Goal: Check status: Check status

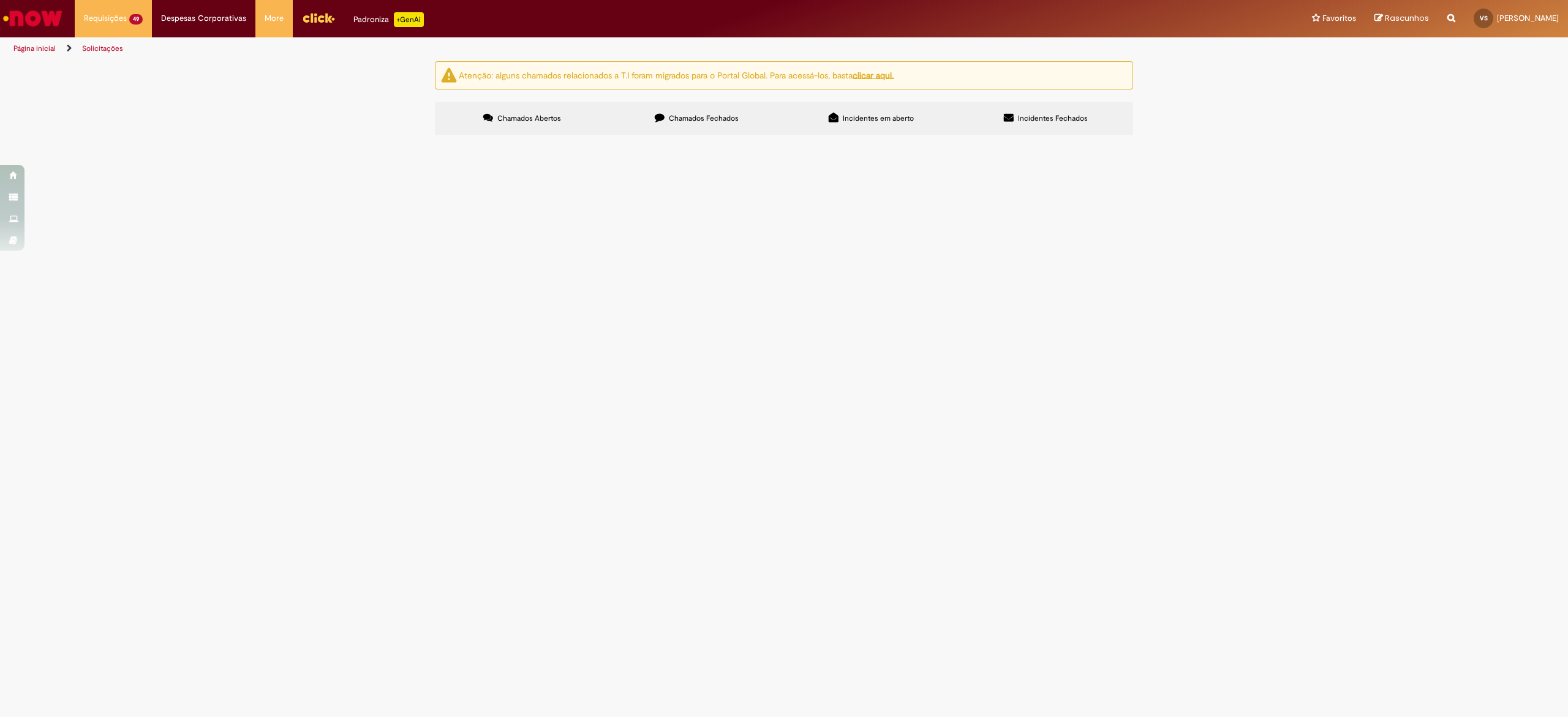
click at [0, 0] on span "Emissão Referente a Setembro/25 - M Dias Branco Vencimento 31/10/2025 Conta: Ag…" at bounding box center [0, 0] width 0 height 0
click at [0, 0] on span "Emissão Referente a [DATE] - [PERSON_NAME] Vencimento [DATE] Conta: Ag: 0912 | …" at bounding box center [0, 0] width 0 height 0
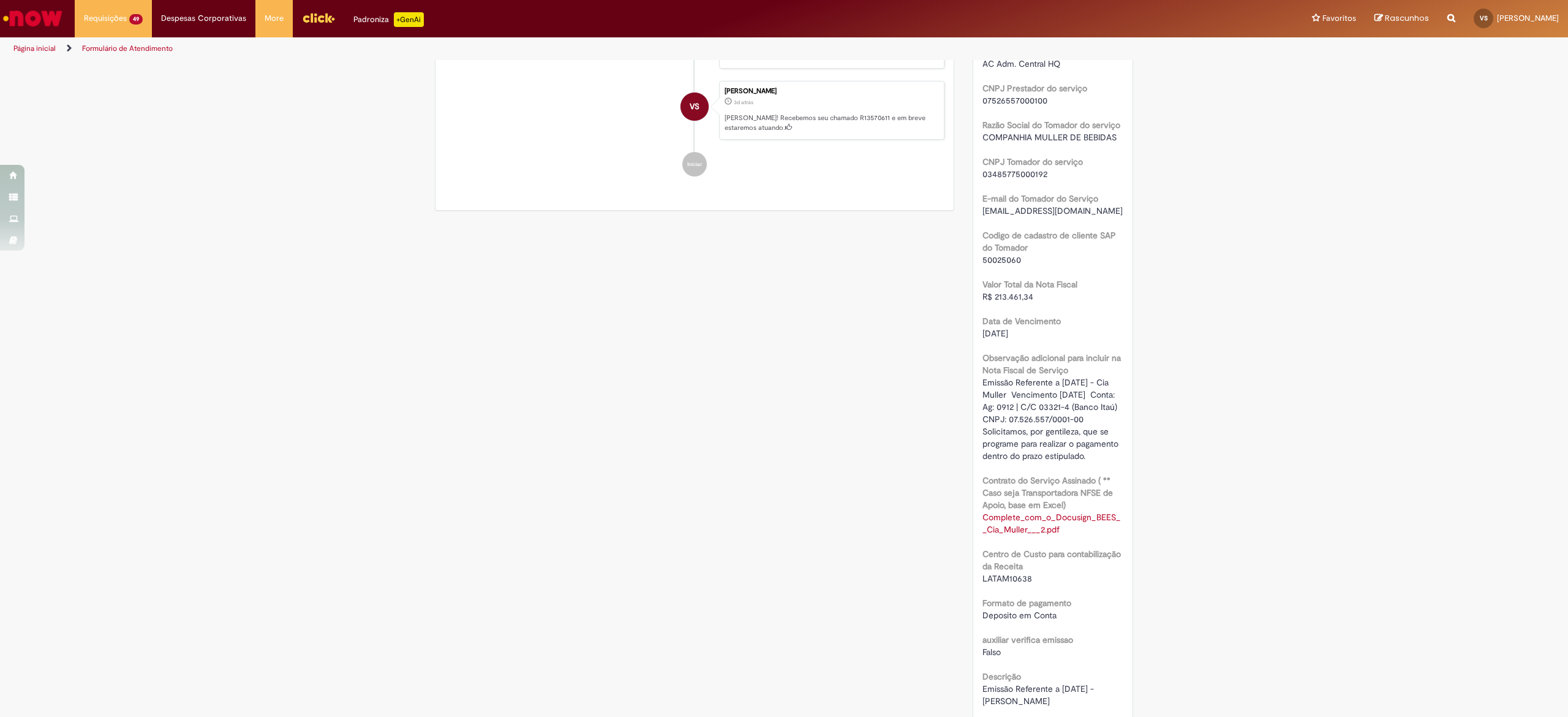
scroll to position [524, 0]
drag, startPoint x: 1026, startPoint y: 299, endPoint x: 969, endPoint y: 298, distance: 57.0
click at [973, 298] on div "Número R13570611 Status Pendente Usuário Criação 3d atrás 3 dias atrás Conclusã…" at bounding box center [1053, 253] width 160 height 1169
copy span "R$ 213.461,34"
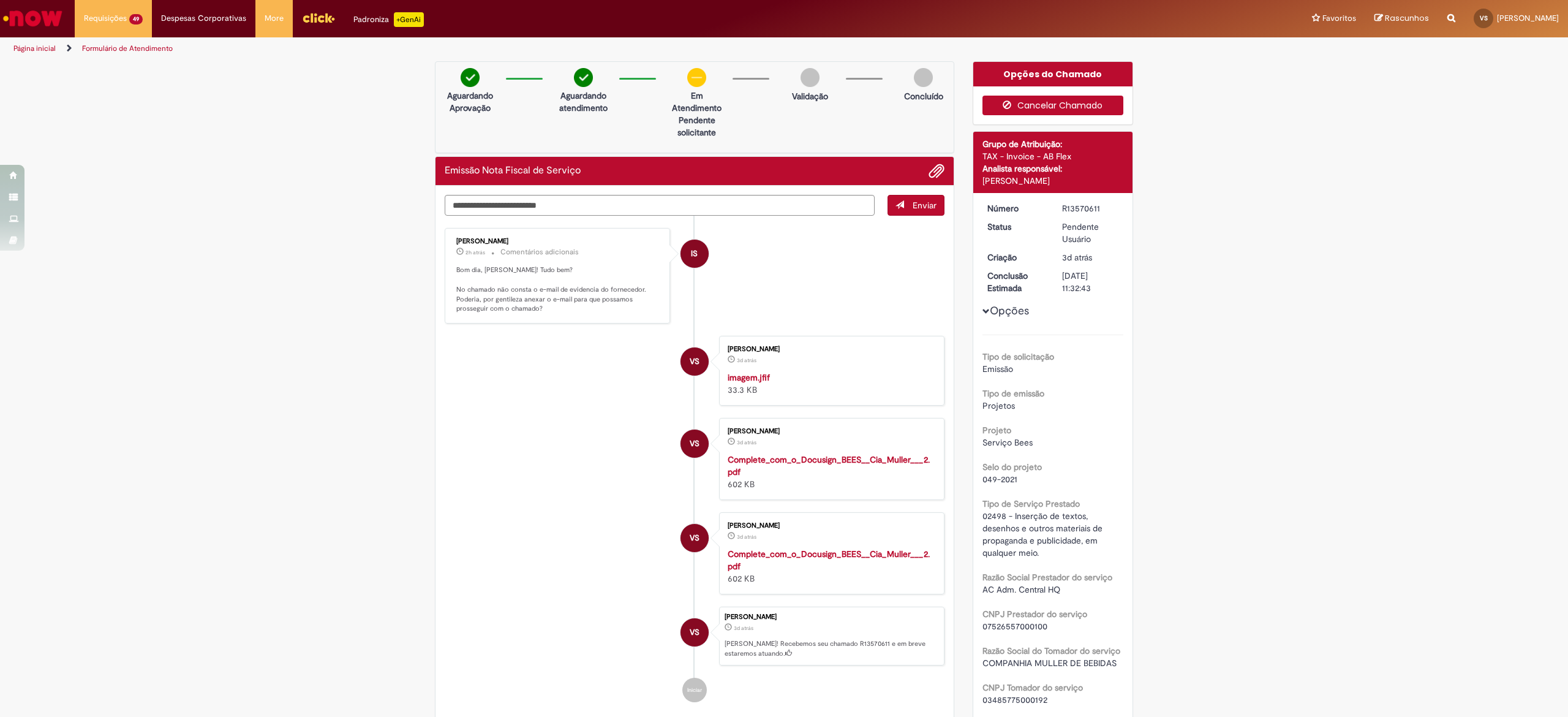
click at [1051, 97] on button "Cancelar Chamado" at bounding box center [1053, 106] width 142 height 20
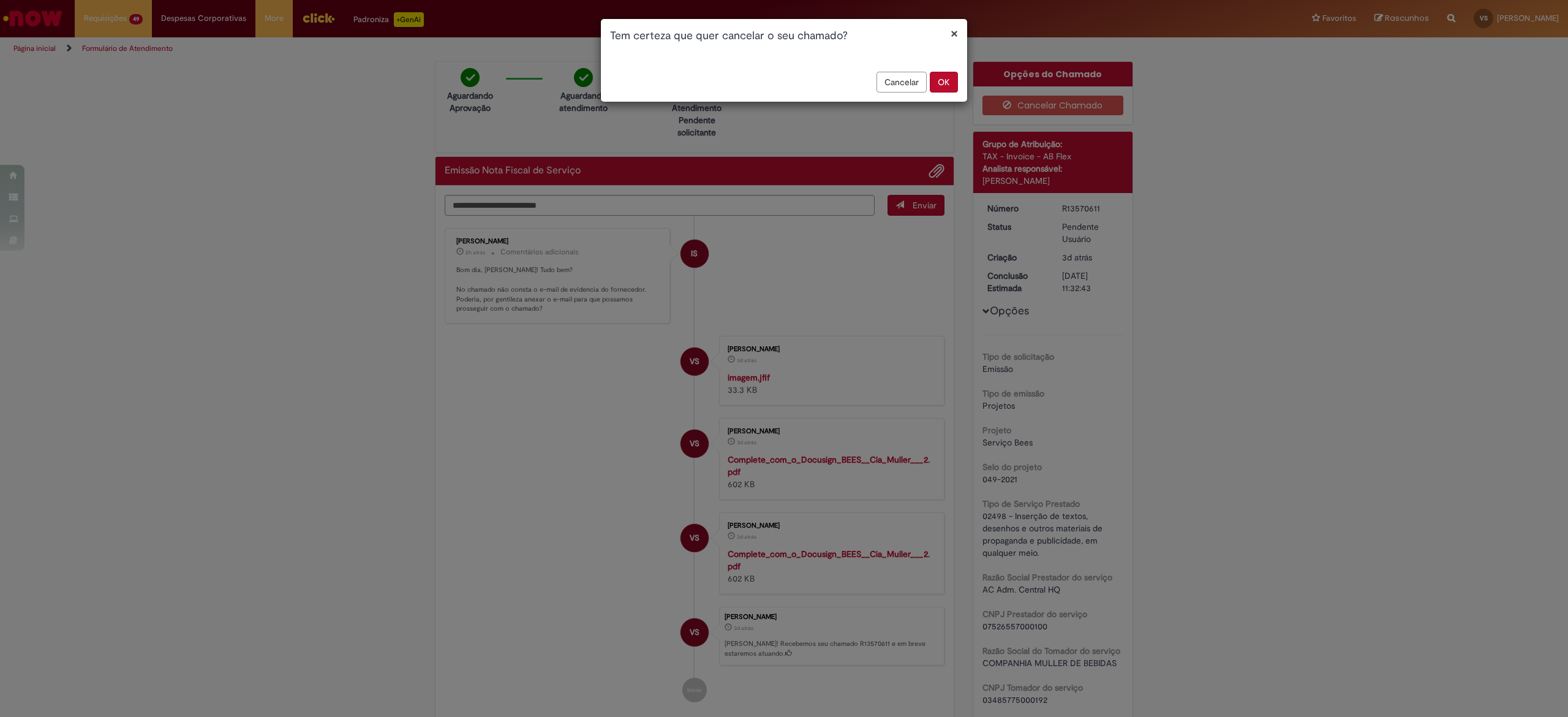
click at [942, 79] on button "OK" at bounding box center [944, 81] width 28 height 20
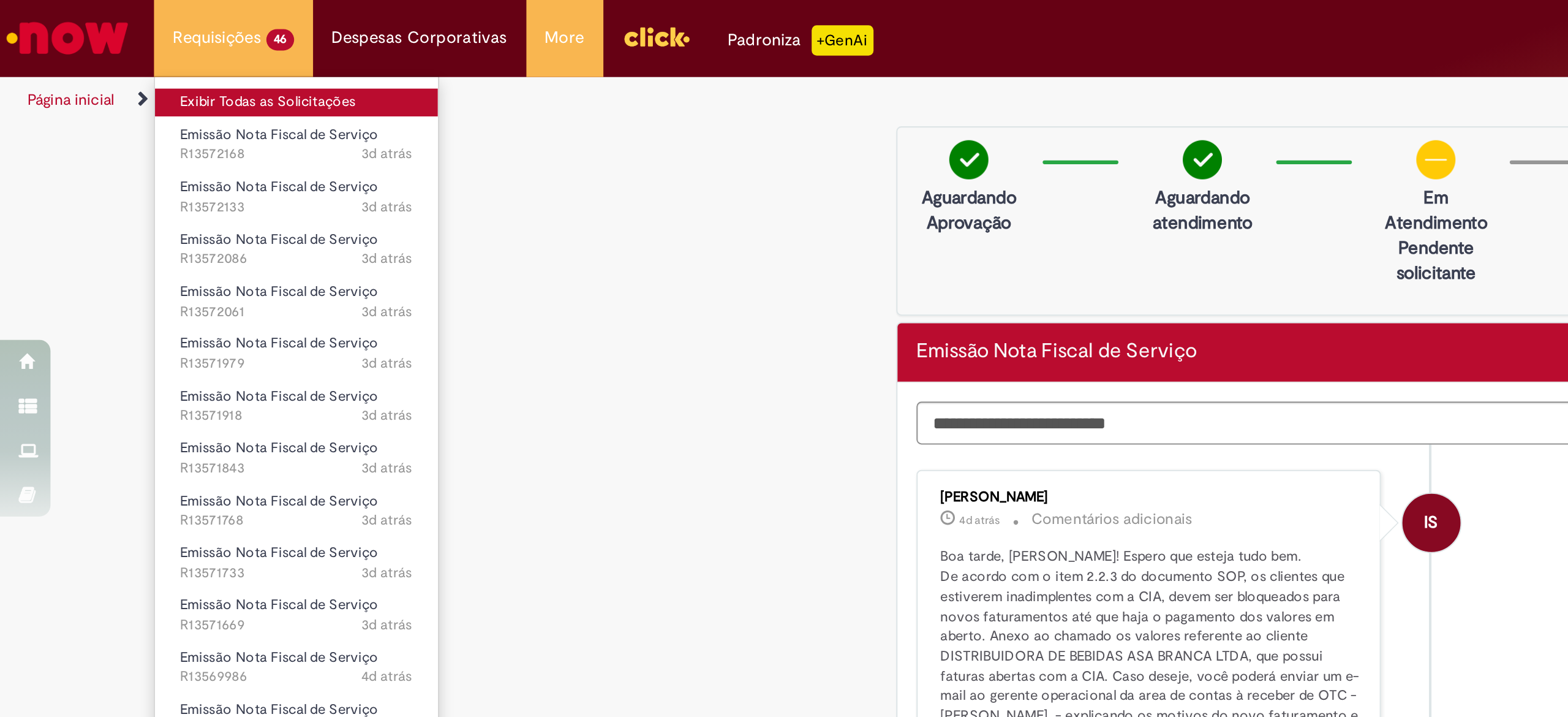
click at [125, 48] on link "Exibir Todas as Solicitações" at bounding box center [143, 49] width 137 height 13
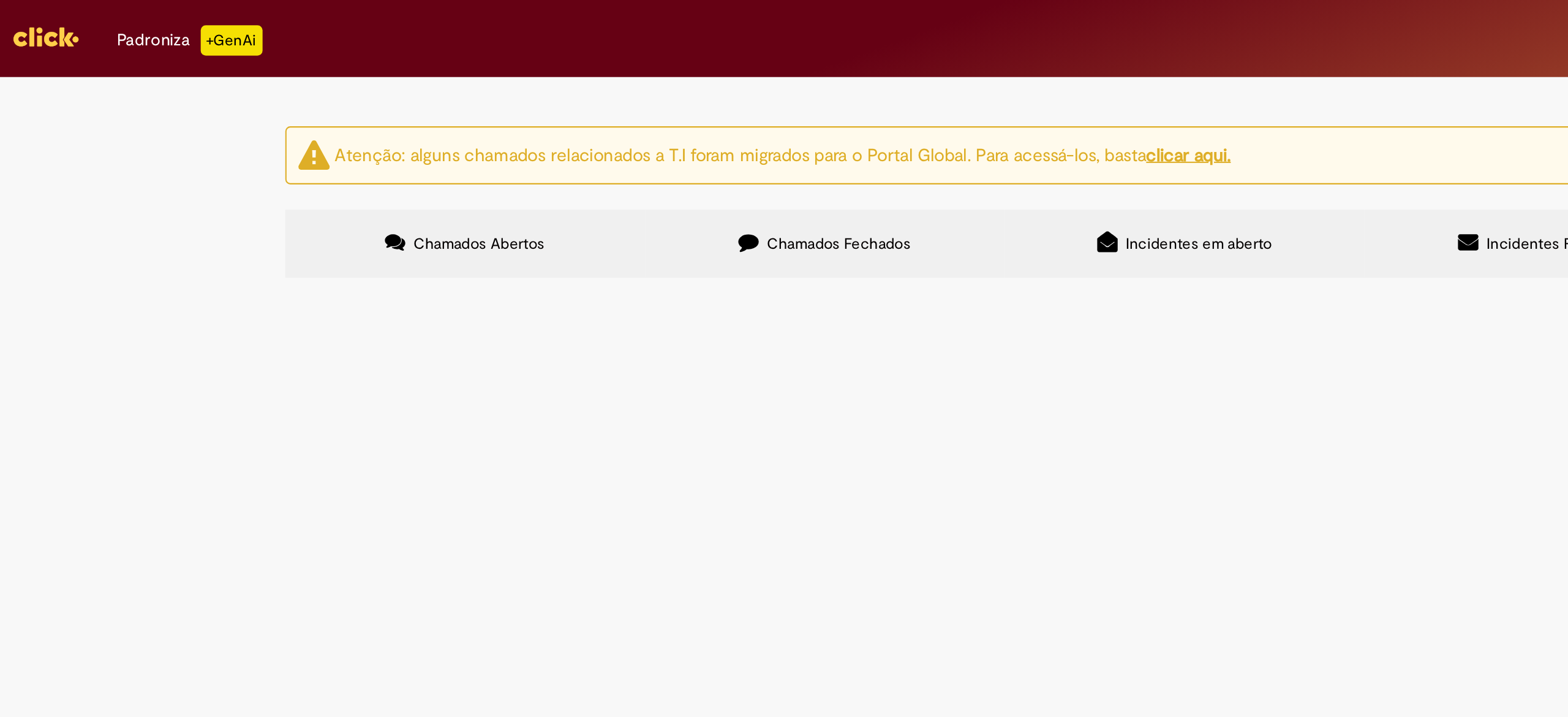
click at [682, 112] on label "Chamados Fechados" at bounding box center [696, 118] width 174 height 33
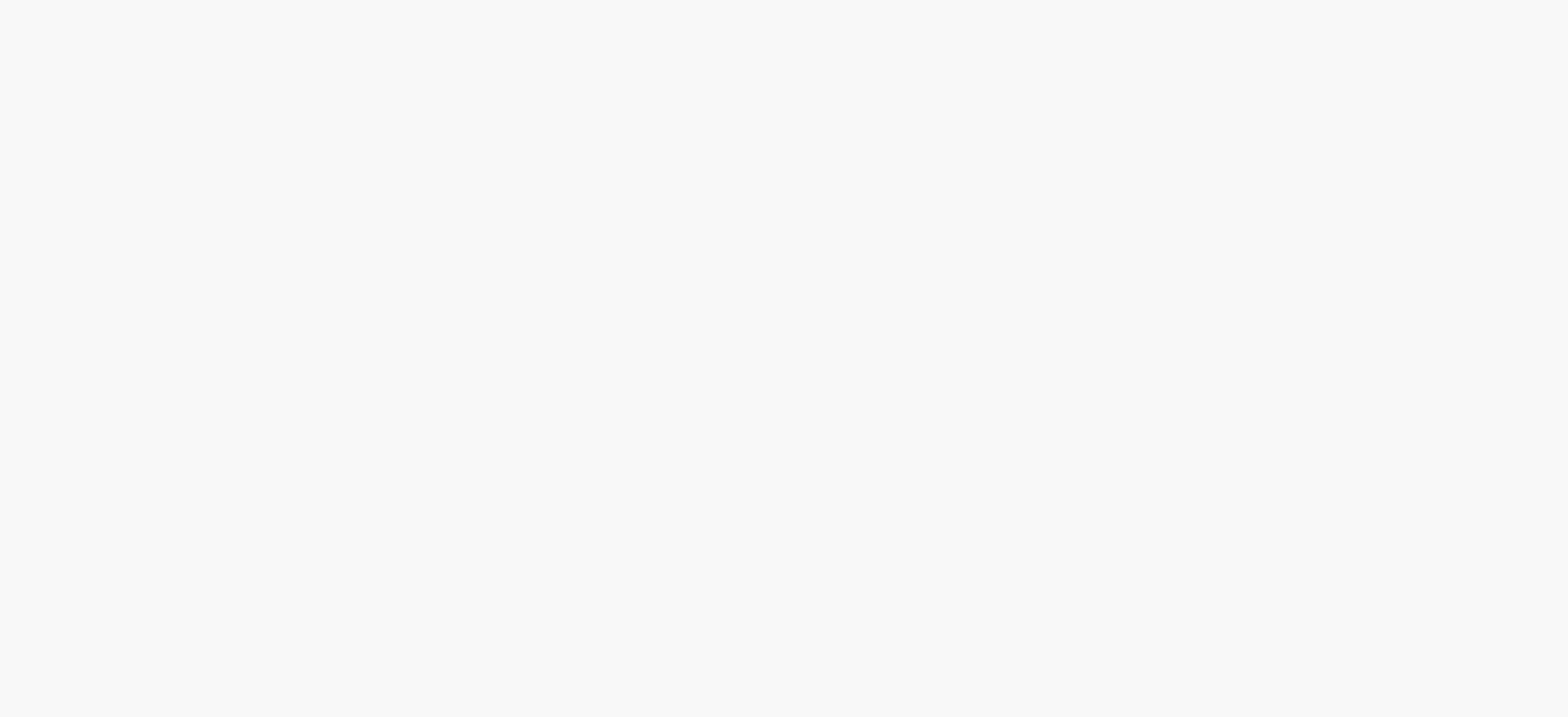
click at [0, 0] on link "2" at bounding box center [0, 0] width 0 height 0
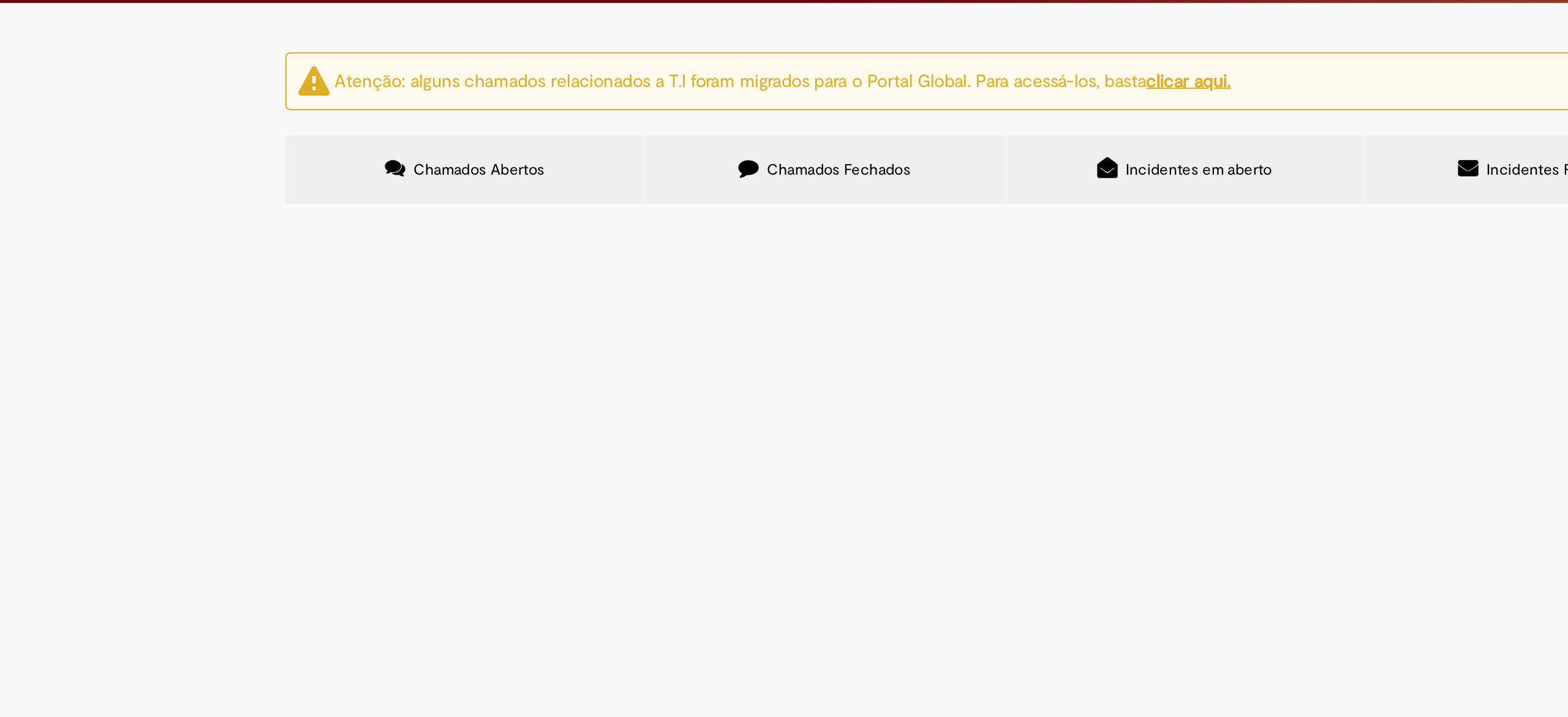
scroll to position [79, 0]
click at [0, 0] on span "Emissão referente ao mês de Agosto de 2025 - Fee Revenda Direto. M Dias Branco.…" at bounding box center [0, 0] width 0 height 0
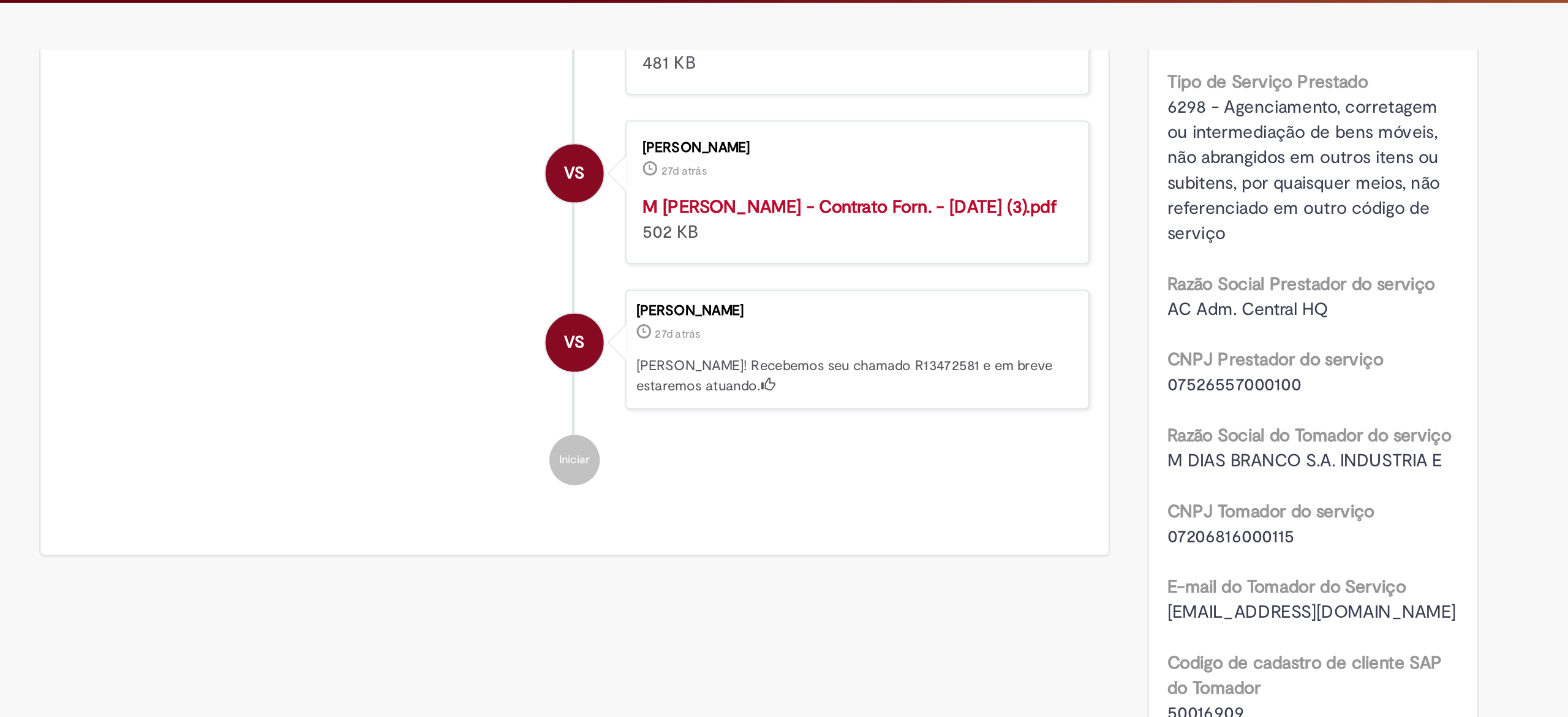
scroll to position [344, 0]
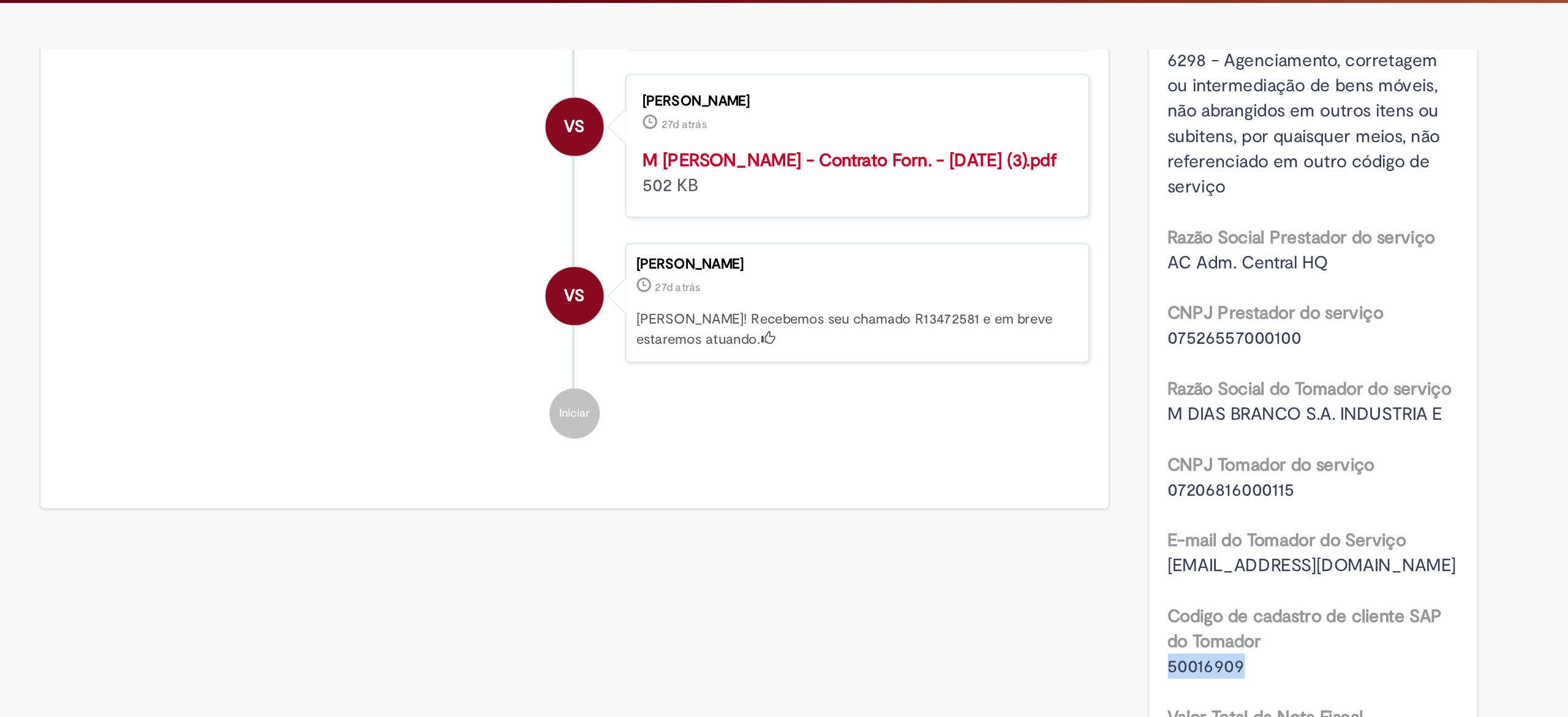
drag, startPoint x: 1014, startPoint y: 359, endPoint x: 968, endPoint y: 357, distance: 46.0
click at [973, 357] on div "Número R13472581 Status Cancelado Criação 27d atrás 27 dias atrás Conclusão Est…" at bounding box center [1053, 411] width 160 height 1340
copy span "50016909"
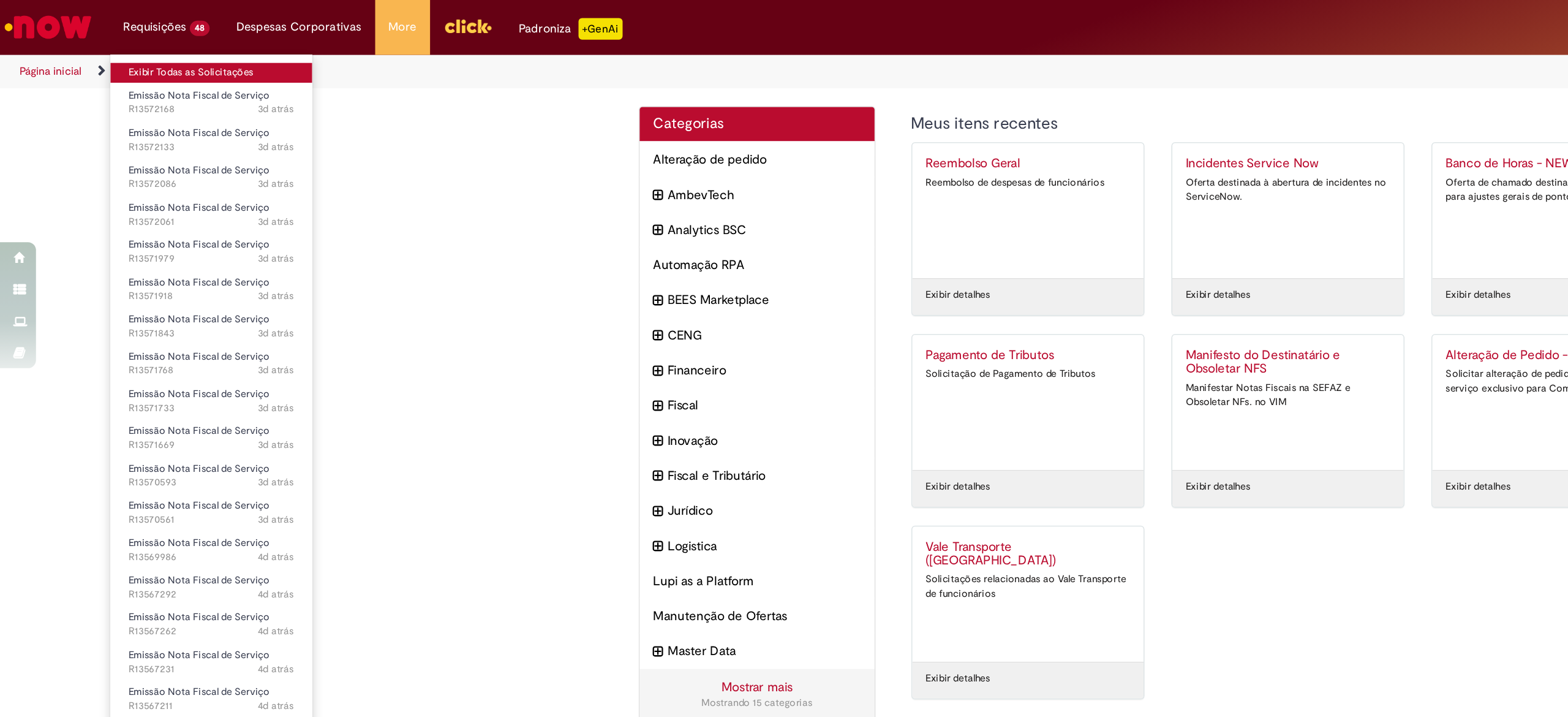
click at [140, 45] on link "Exibir Todas as Solicitações" at bounding box center [143, 49] width 137 height 13
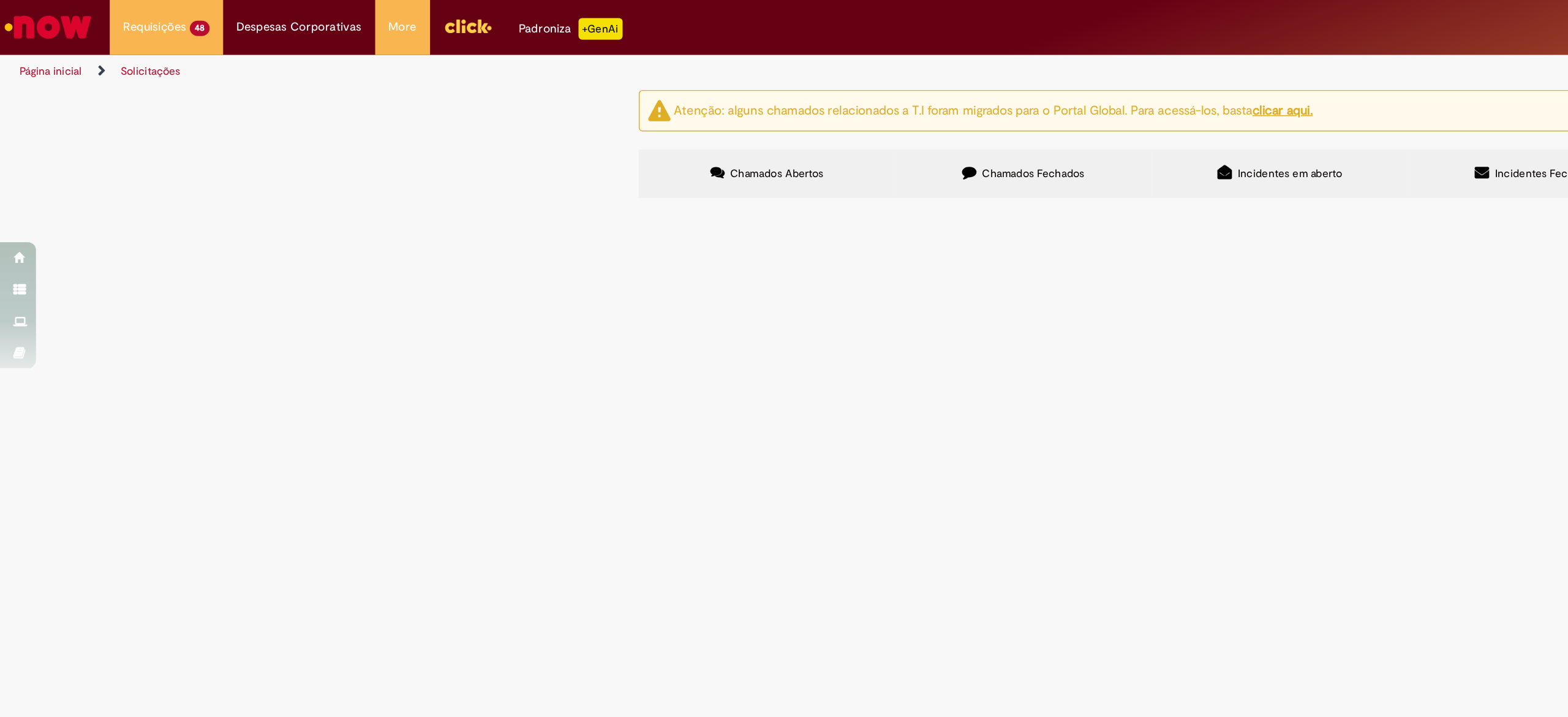
scroll to position [285, 0]
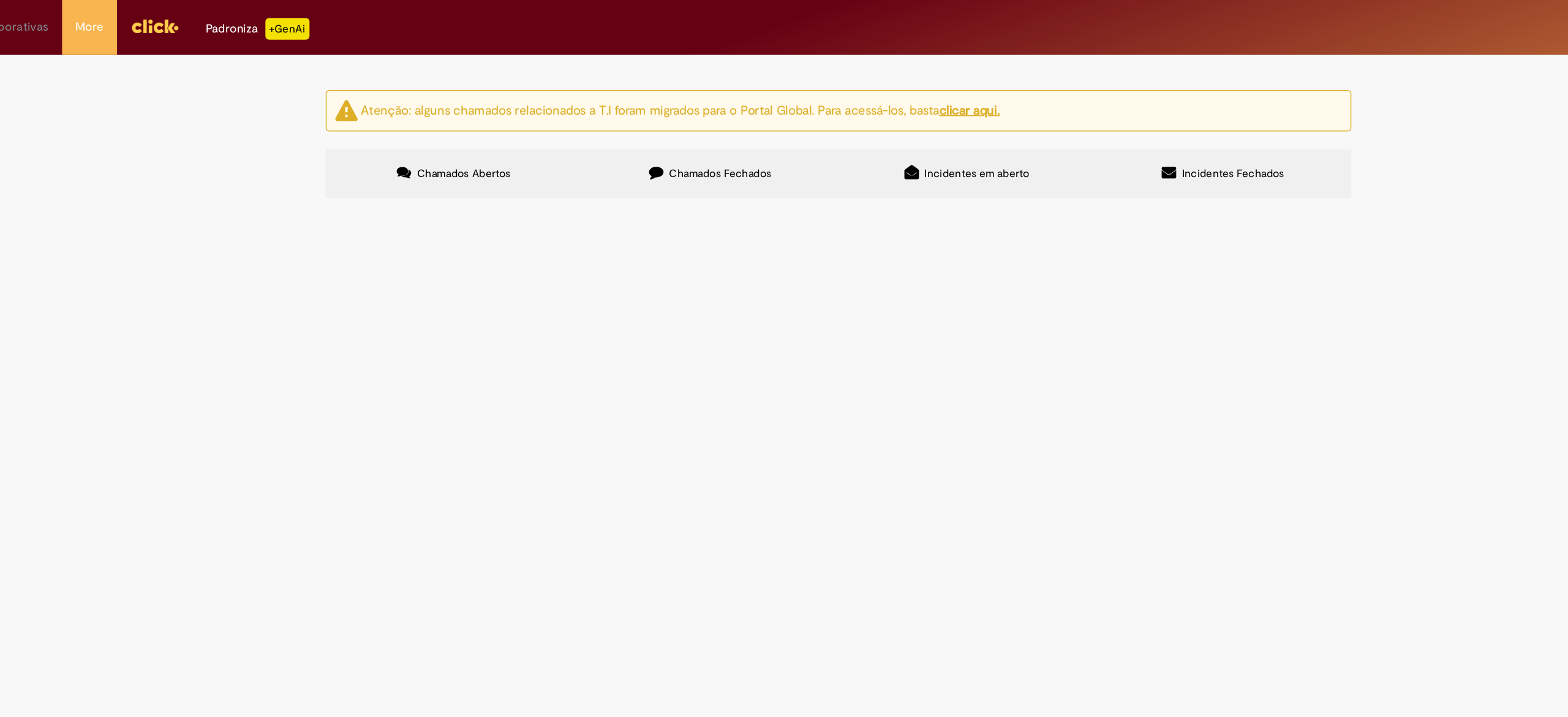
click at [0, 0] on span "Emissão Referente a [DATE] - [PERSON_NAME] Vencimento [DATE] Conta: Ag: 0912 | …" at bounding box center [0, 0] width 0 height 0
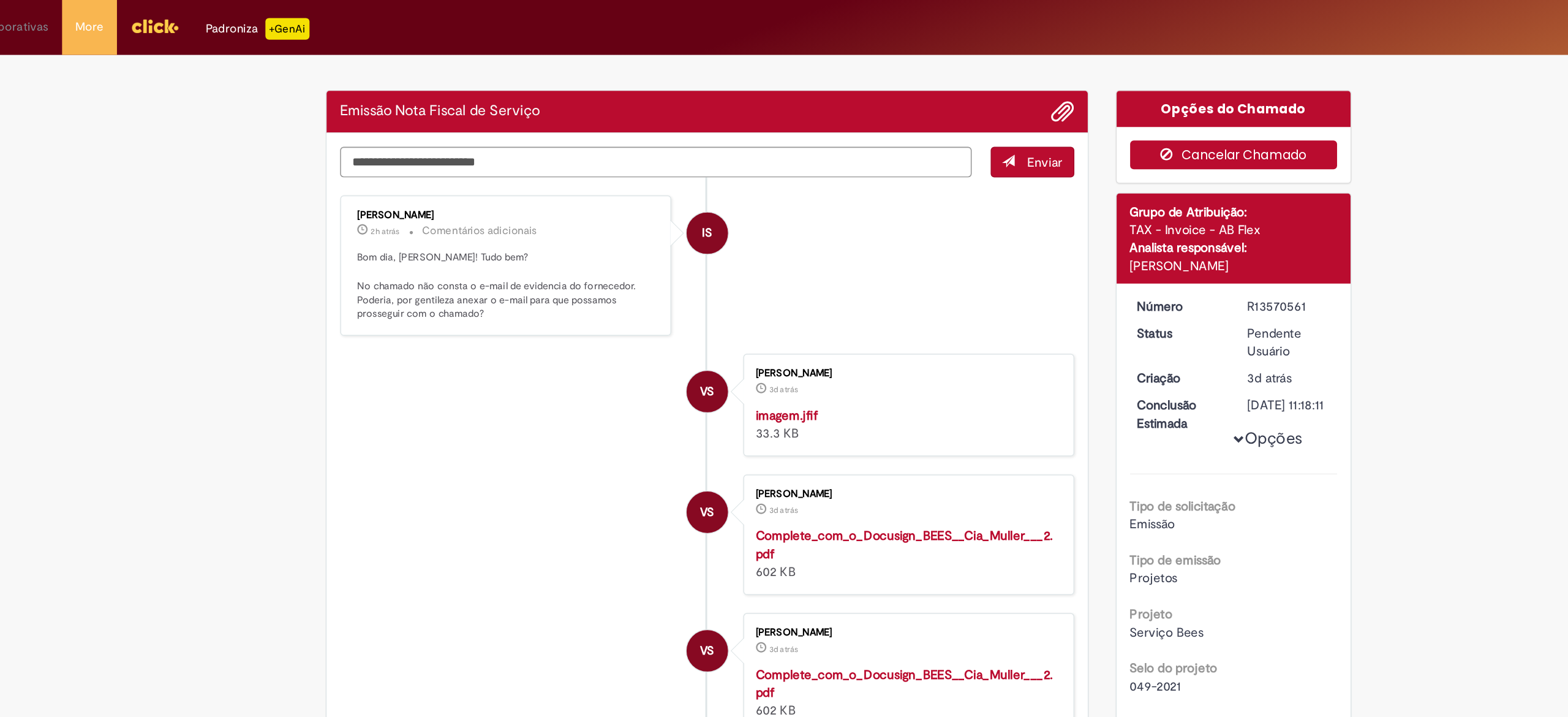
click at [1015, 99] on button "Cancelar Chamado" at bounding box center [1053, 106] width 142 height 20
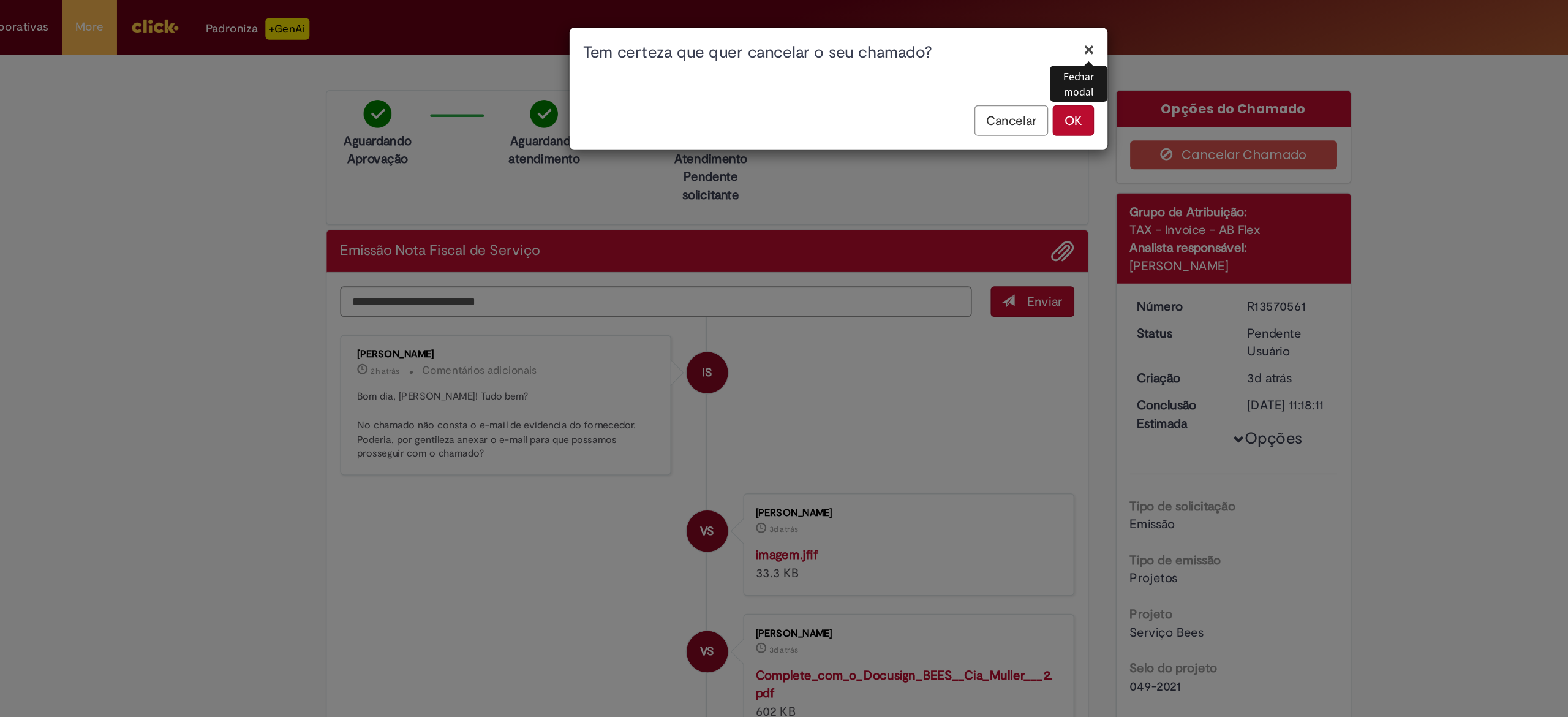
click at [953, 88] on button "OK" at bounding box center [944, 81] width 28 height 20
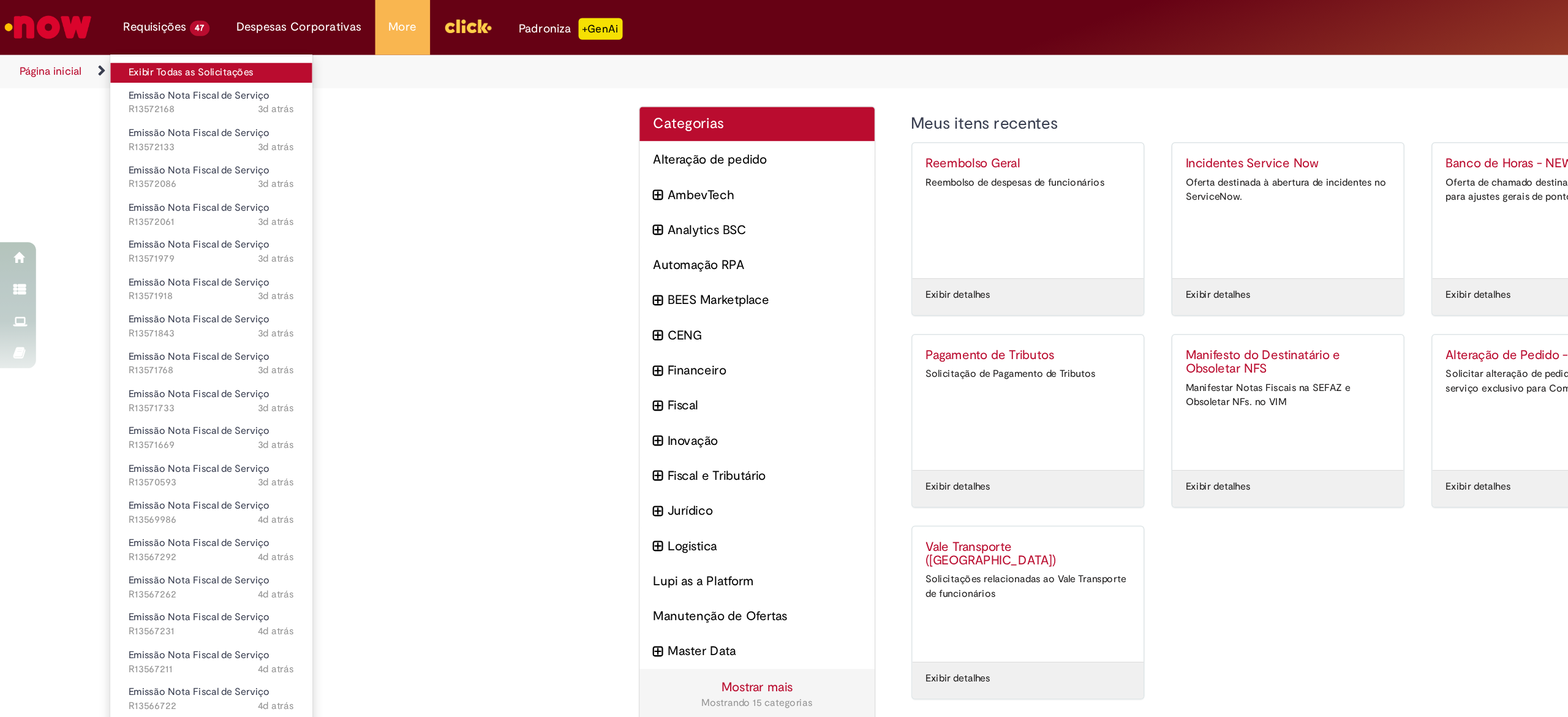
click at [139, 47] on link "Exibir Todas as Solicitações" at bounding box center [143, 49] width 137 height 13
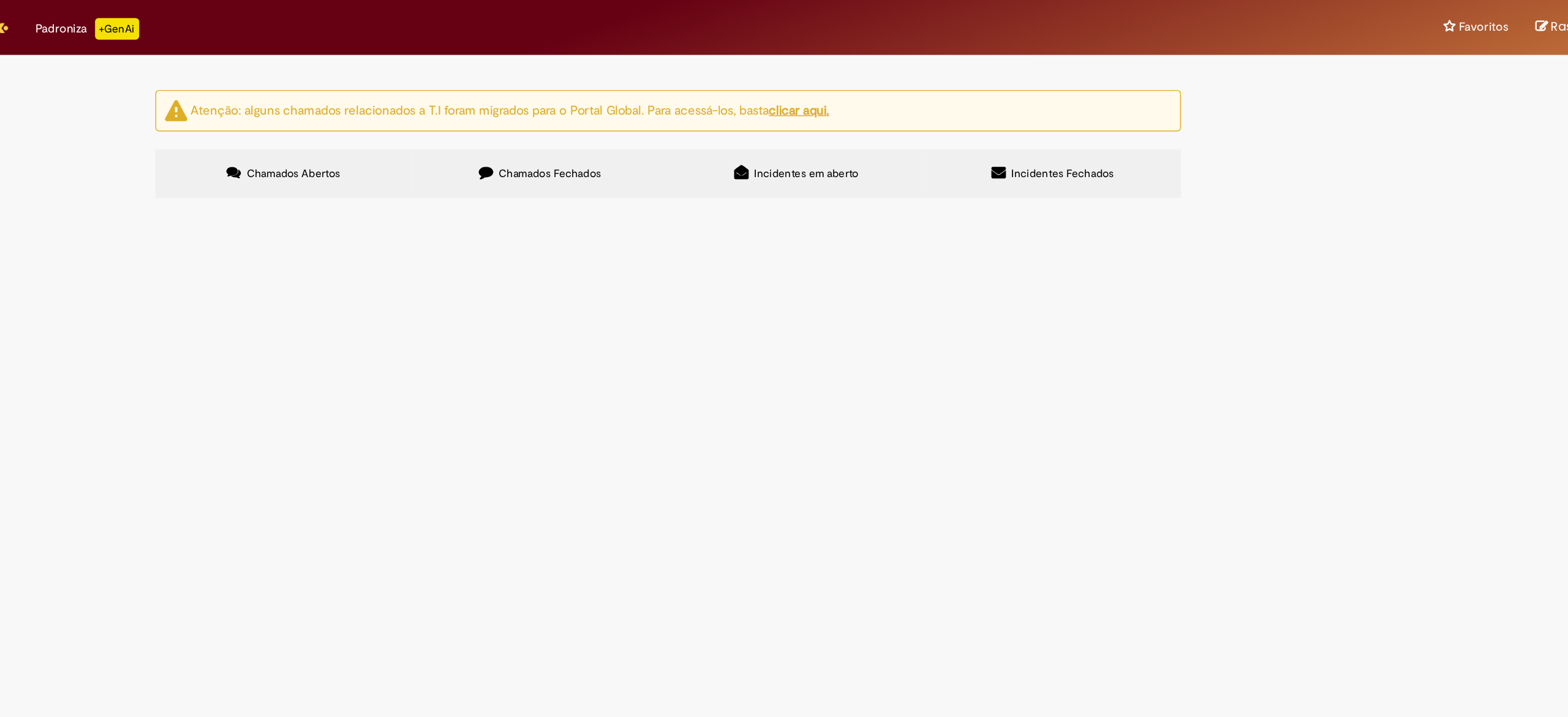
click at [0, 0] on button at bounding box center [0, 0] width 0 height 0
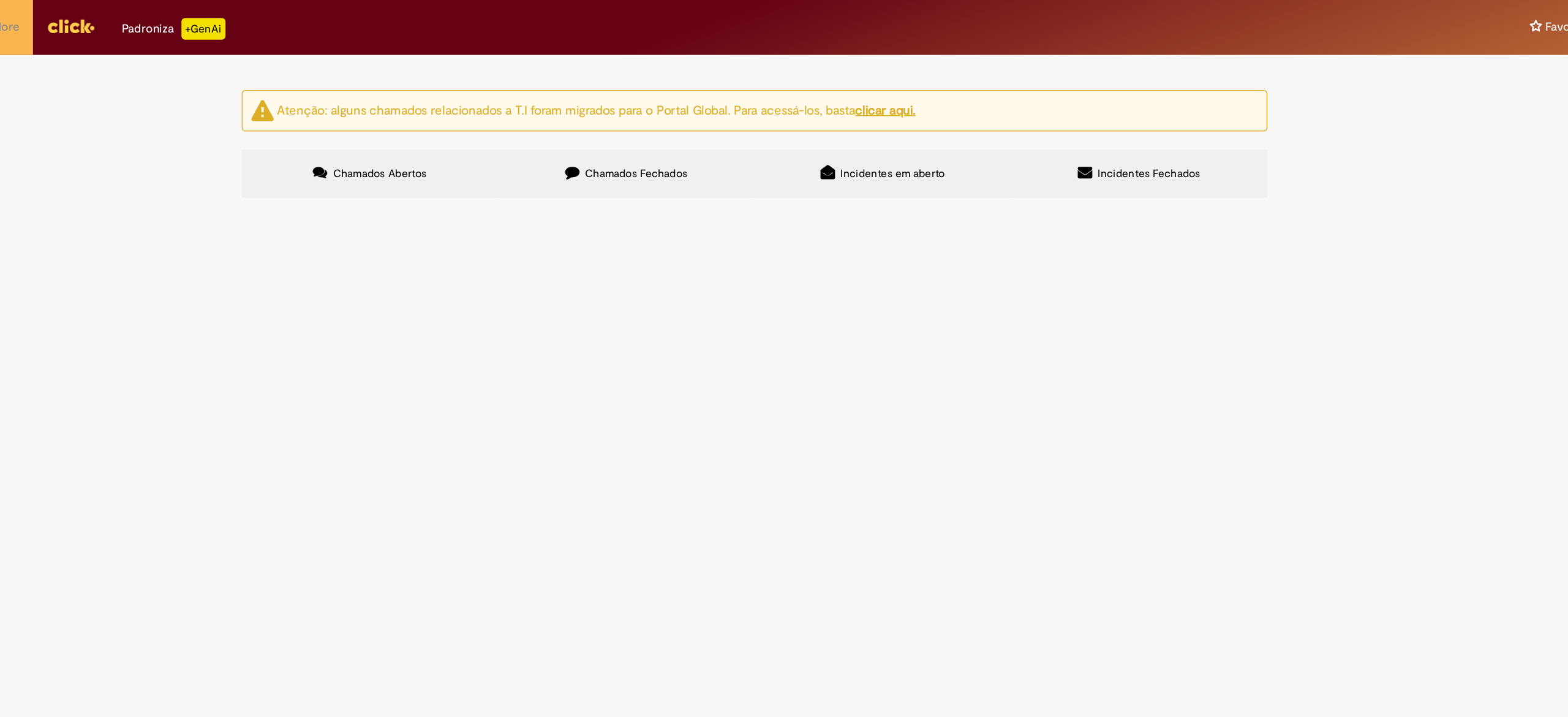
click at [0, 0] on button at bounding box center [0, 0] width 0 height 0
click at [0, 0] on div "Status" at bounding box center [0, 0] width 0 height 0
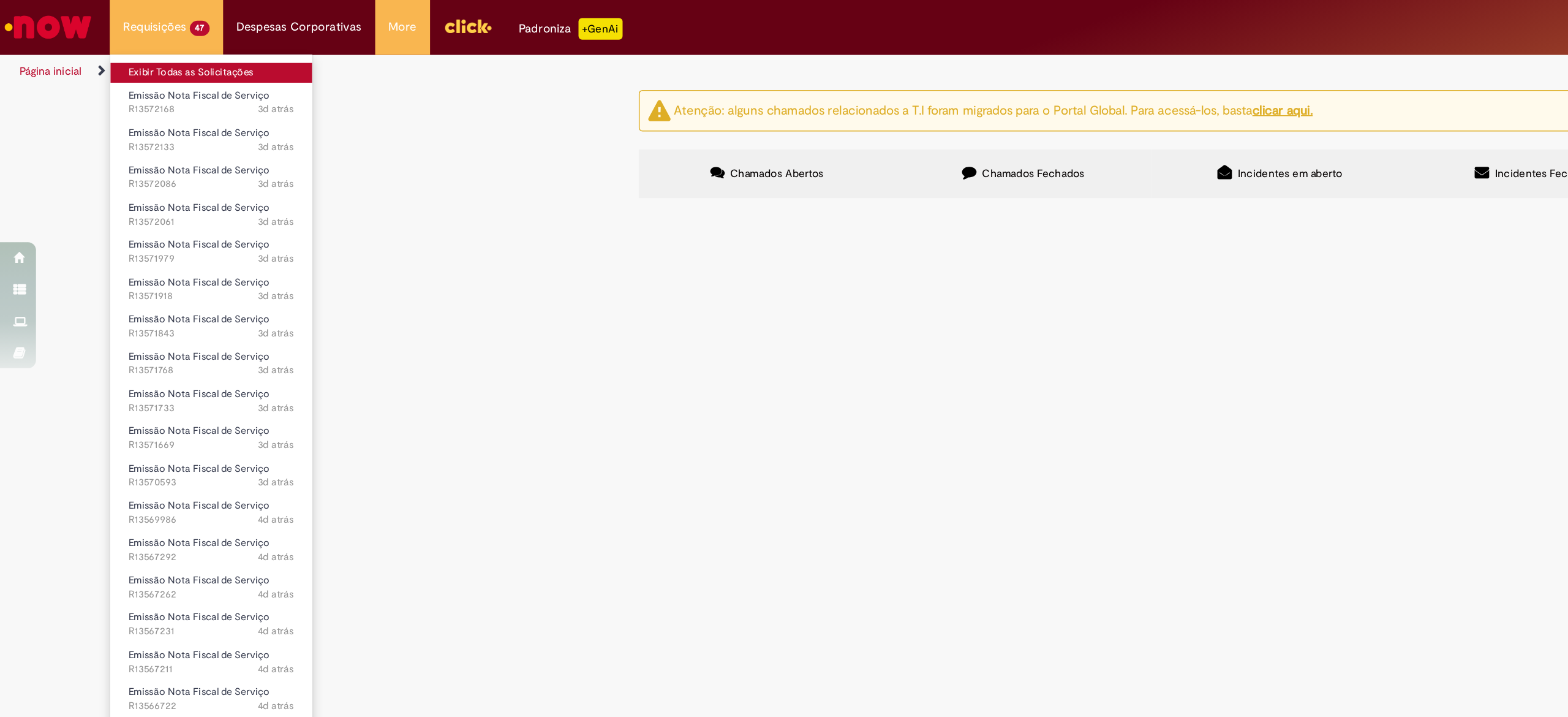
click at [154, 45] on link "Exibir Todas as Solicitações" at bounding box center [143, 49] width 137 height 13
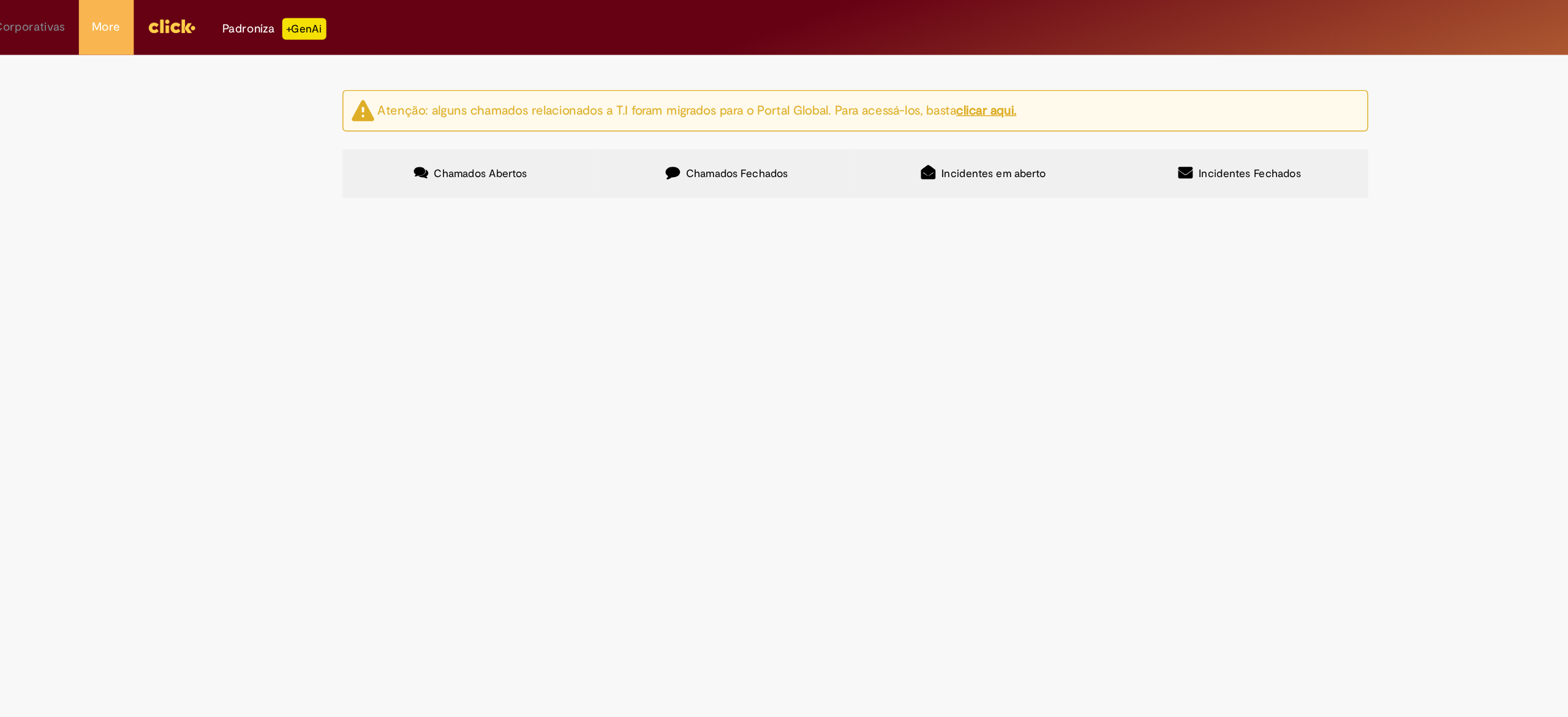
scroll to position [40, 0]
click at [0, 0] on span "Emissão Referente a [DATE] - Pernod Vencimento [DATE] Conta: Ag: 0912 | C/C 033…" at bounding box center [0, 0] width 0 height 0
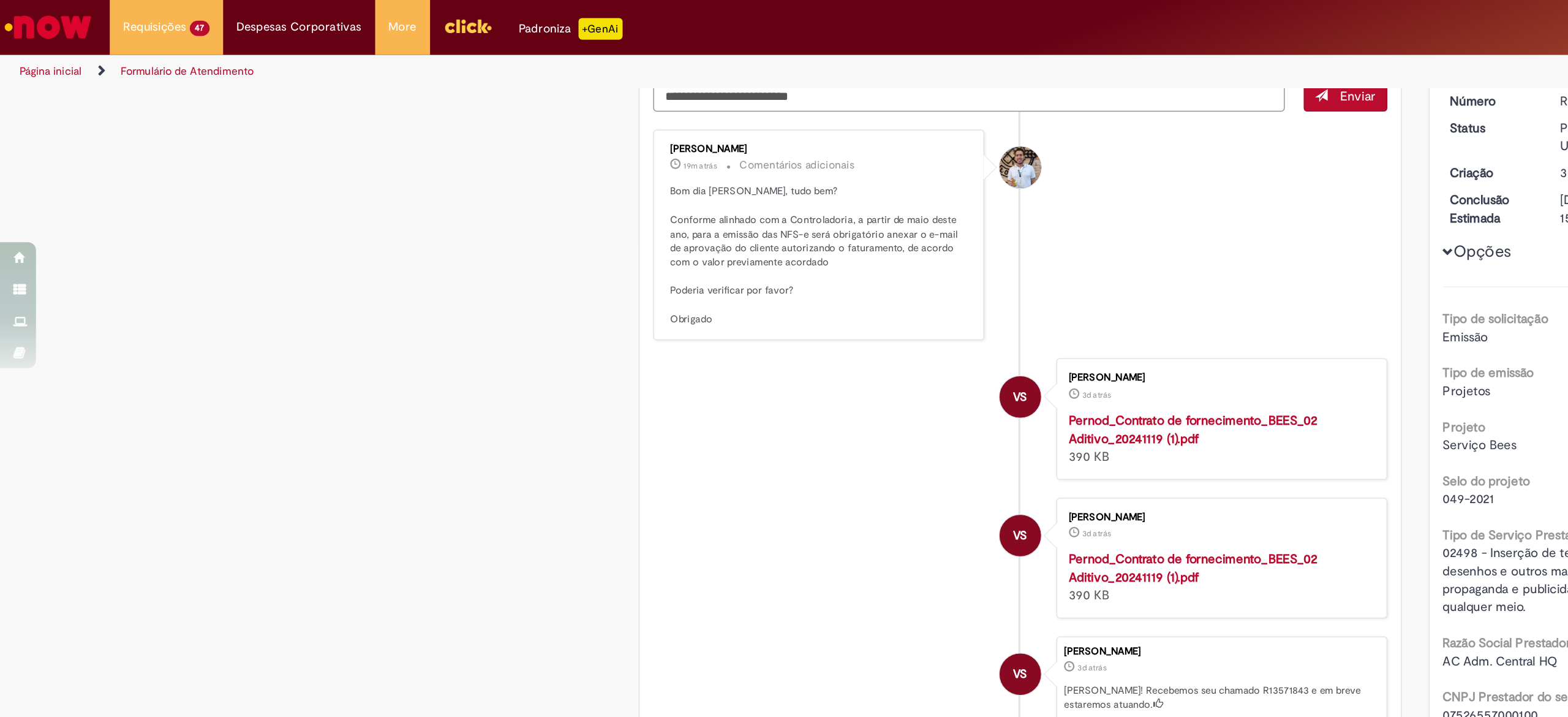
scroll to position [139, 0]
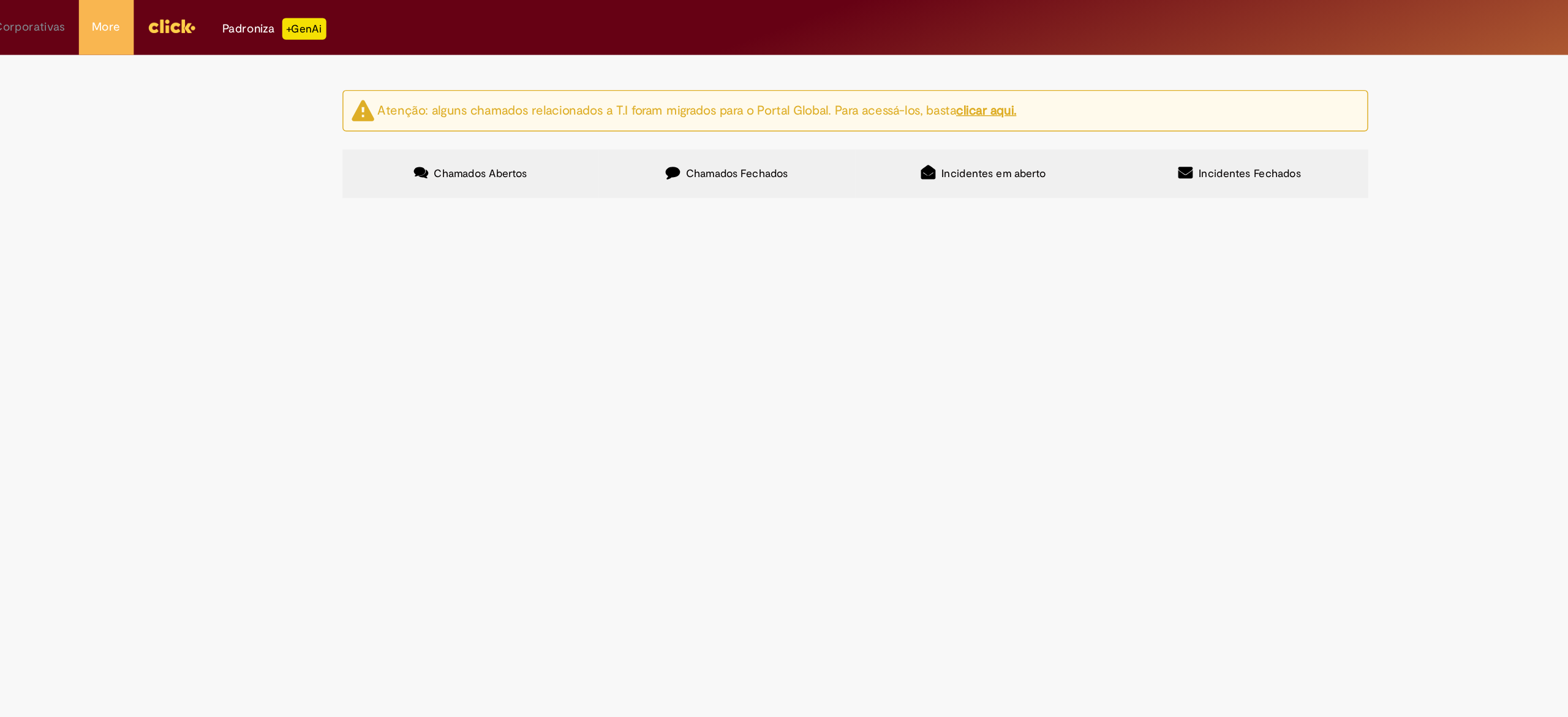
scroll to position [252, 0]
drag, startPoint x: 482, startPoint y: 187, endPoint x: 441, endPoint y: 193, distance: 41.4
click at [0, 0] on td "R13571843" at bounding box center [0, 0] width 0 height 0
copy span "R13571843"
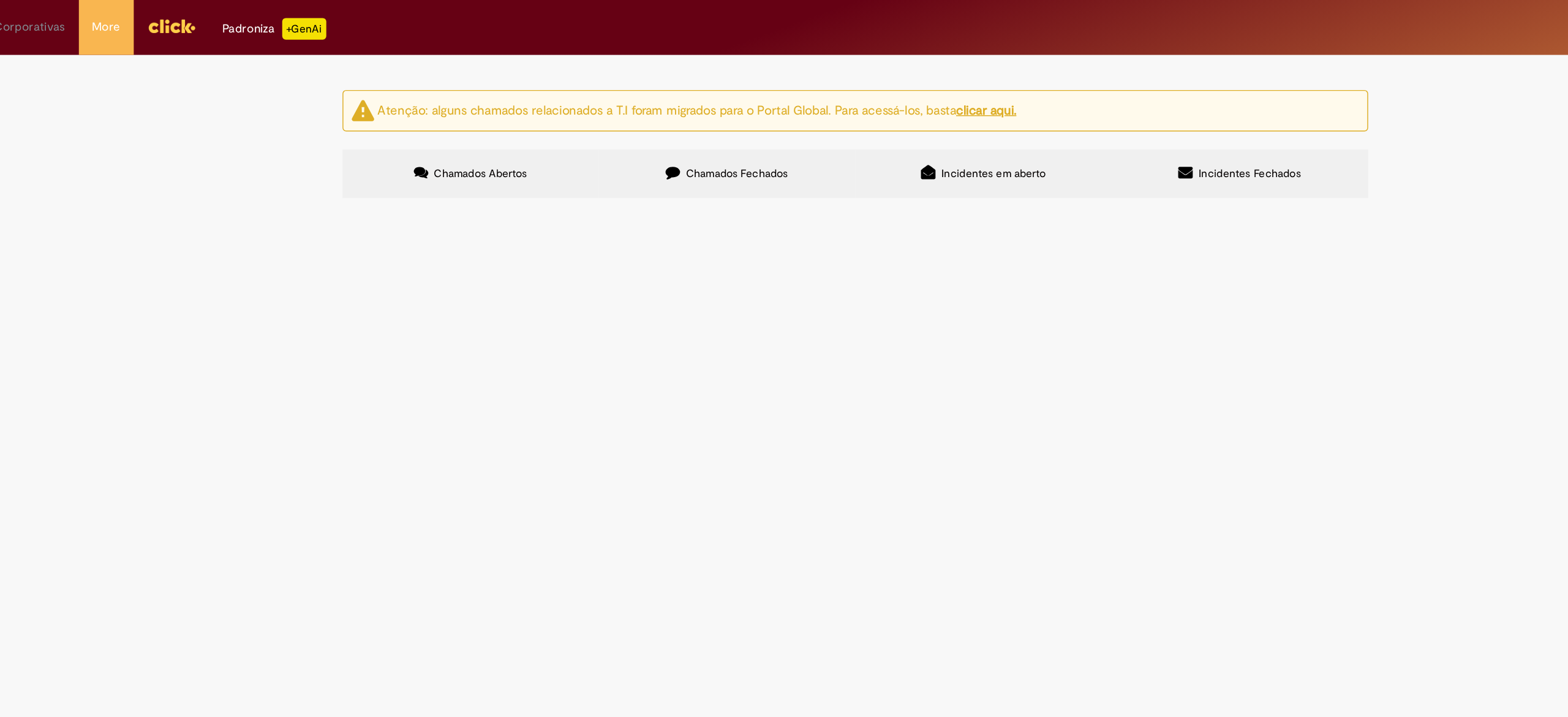
click at [0, 0] on span "Emissão Referente a [DATE] - [PERSON_NAME] Vencimento [DATE] Conta: Ag: 0912 | …" at bounding box center [0, 0] width 0 height 0
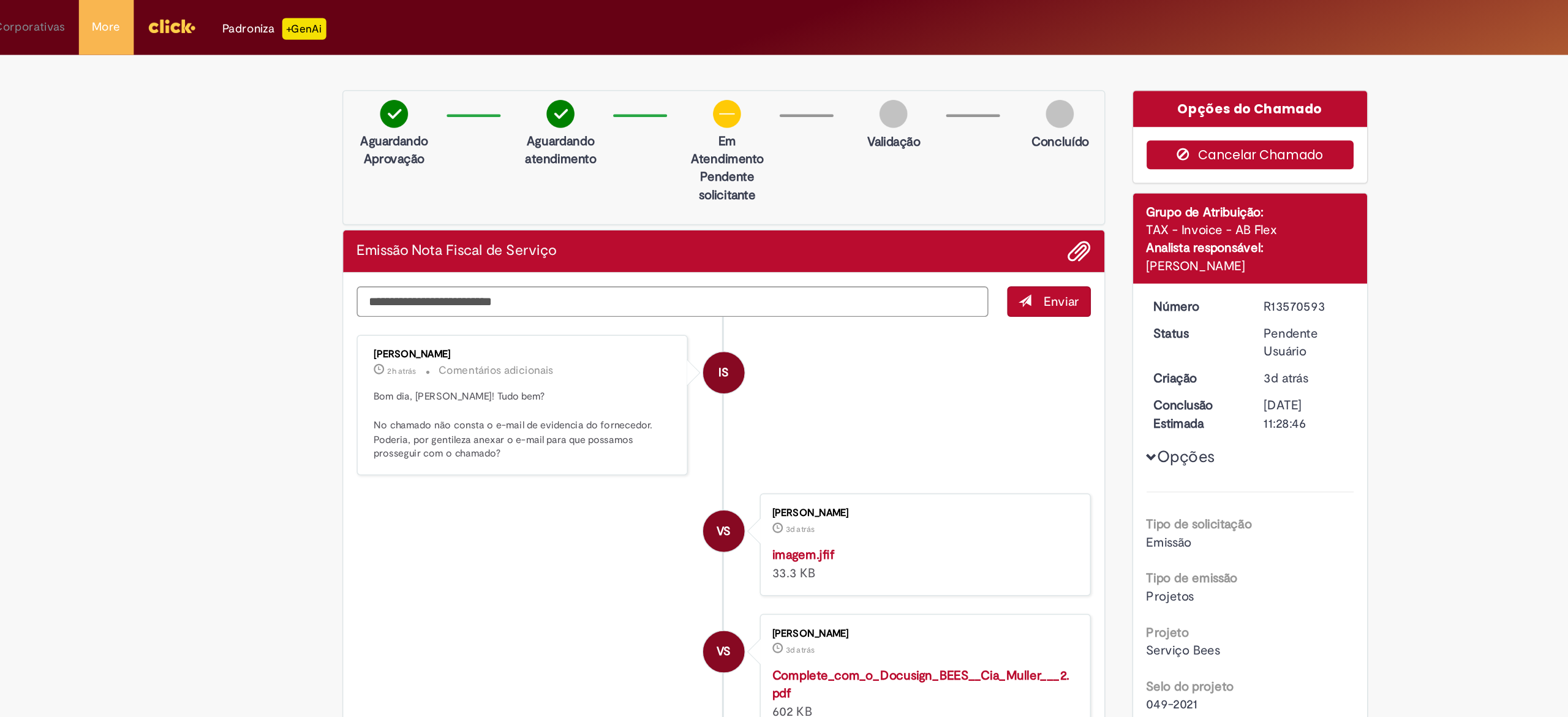
click at [1036, 111] on button "Cancelar Chamado" at bounding box center [1053, 106] width 142 height 20
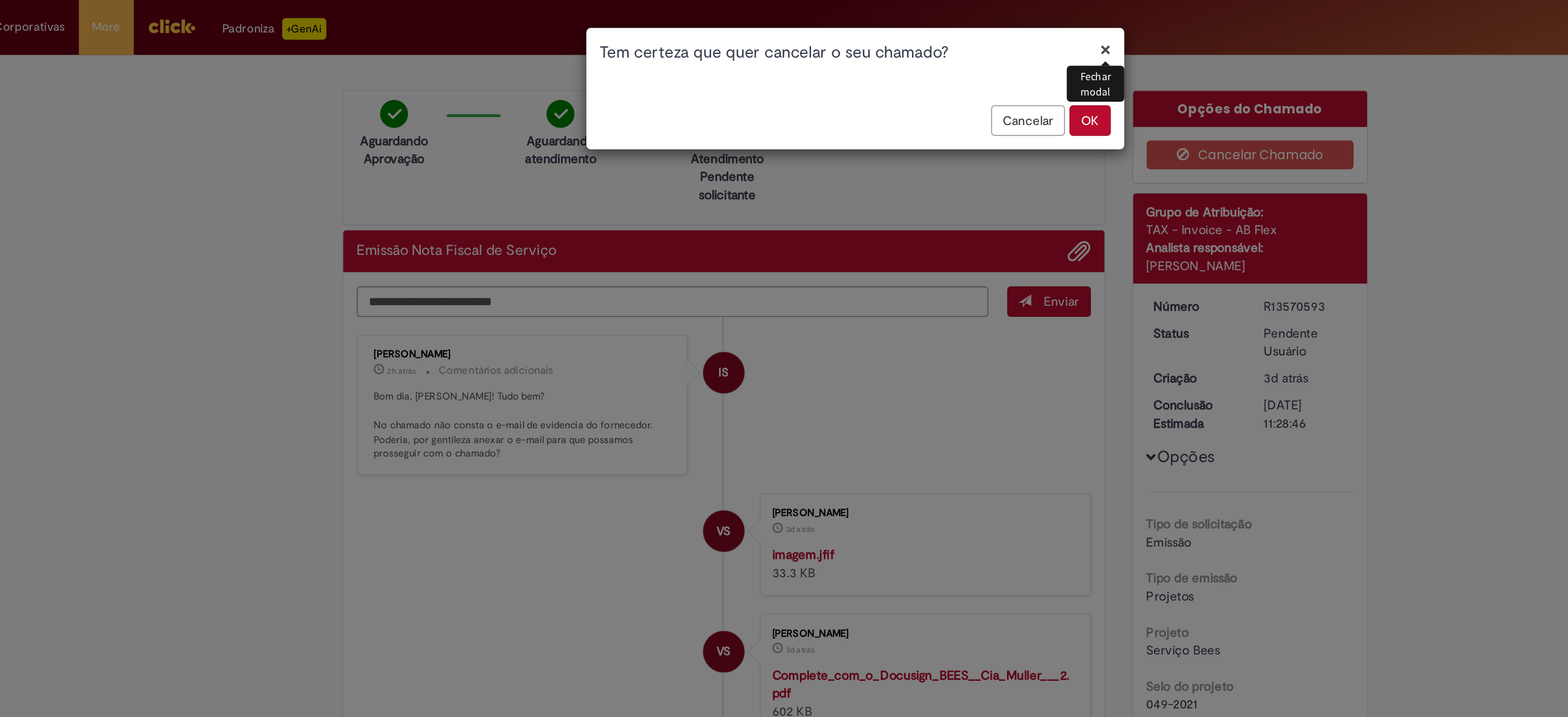
click at [954, 76] on button "OK" at bounding box center [944, 81] width 28 height 20
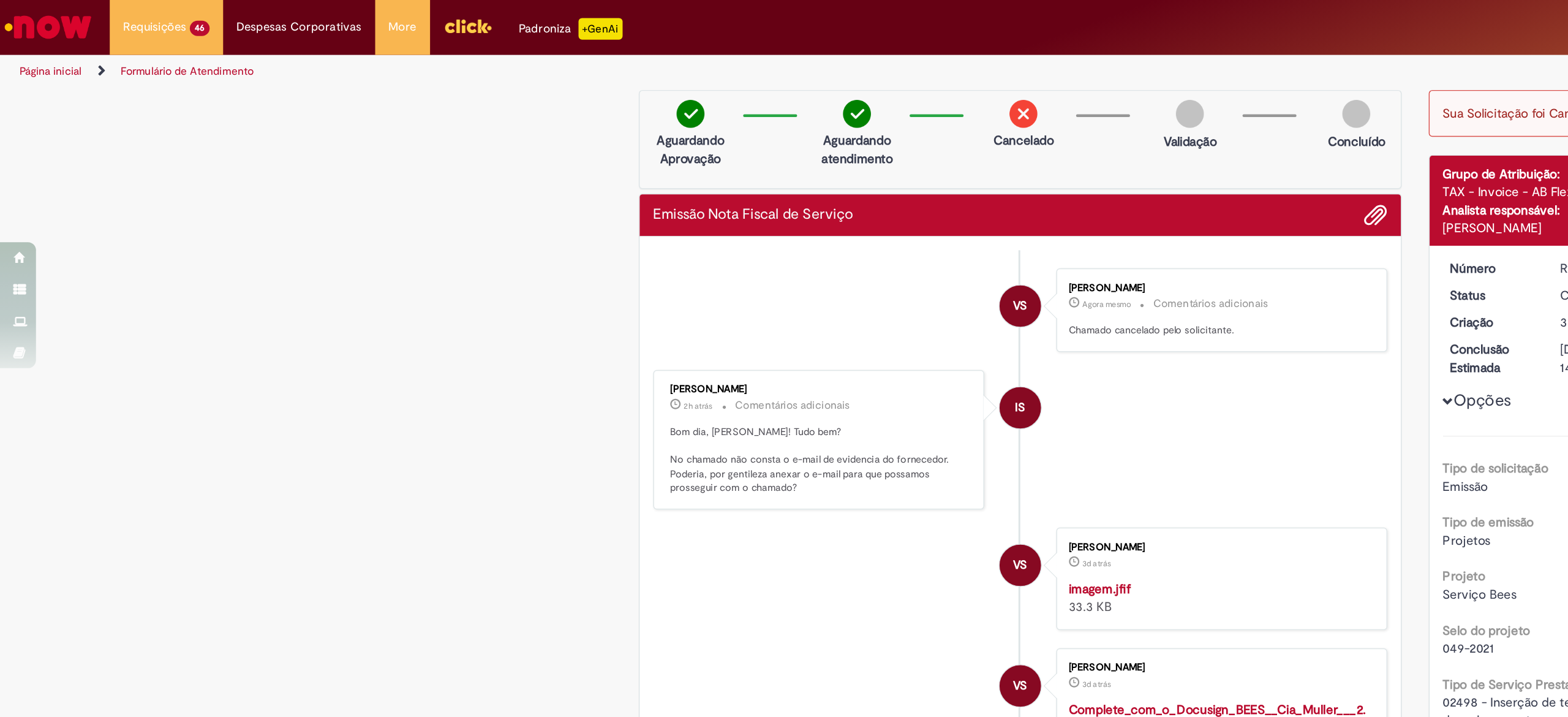
scroll to position [18, 0]
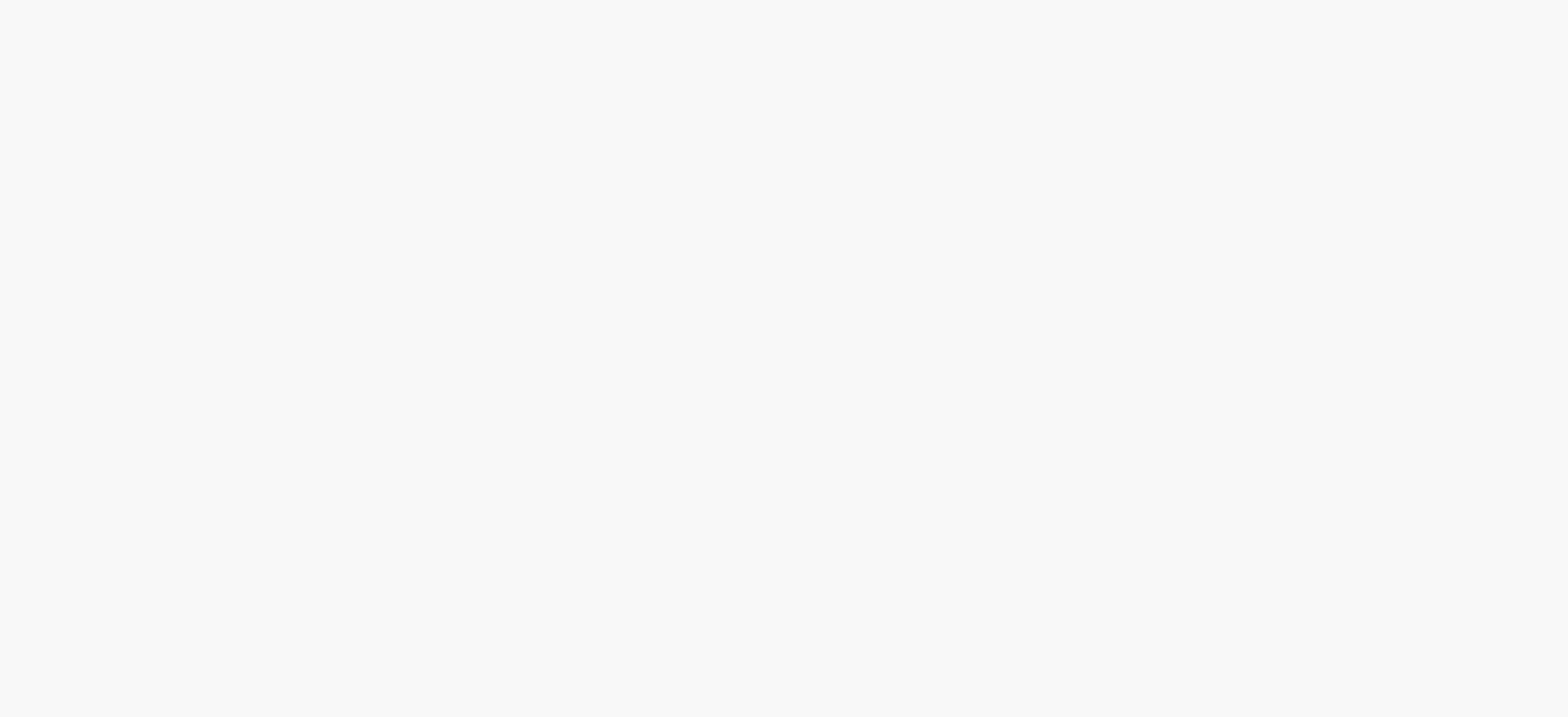
scroll to position [261, 0]
click at [0, 0] on span "Emissão referente ao mês de Setembro - Fee Revenda Direto. Vita Forte. Vencimen…" at bounding box center [0, 0] width 0 height 0
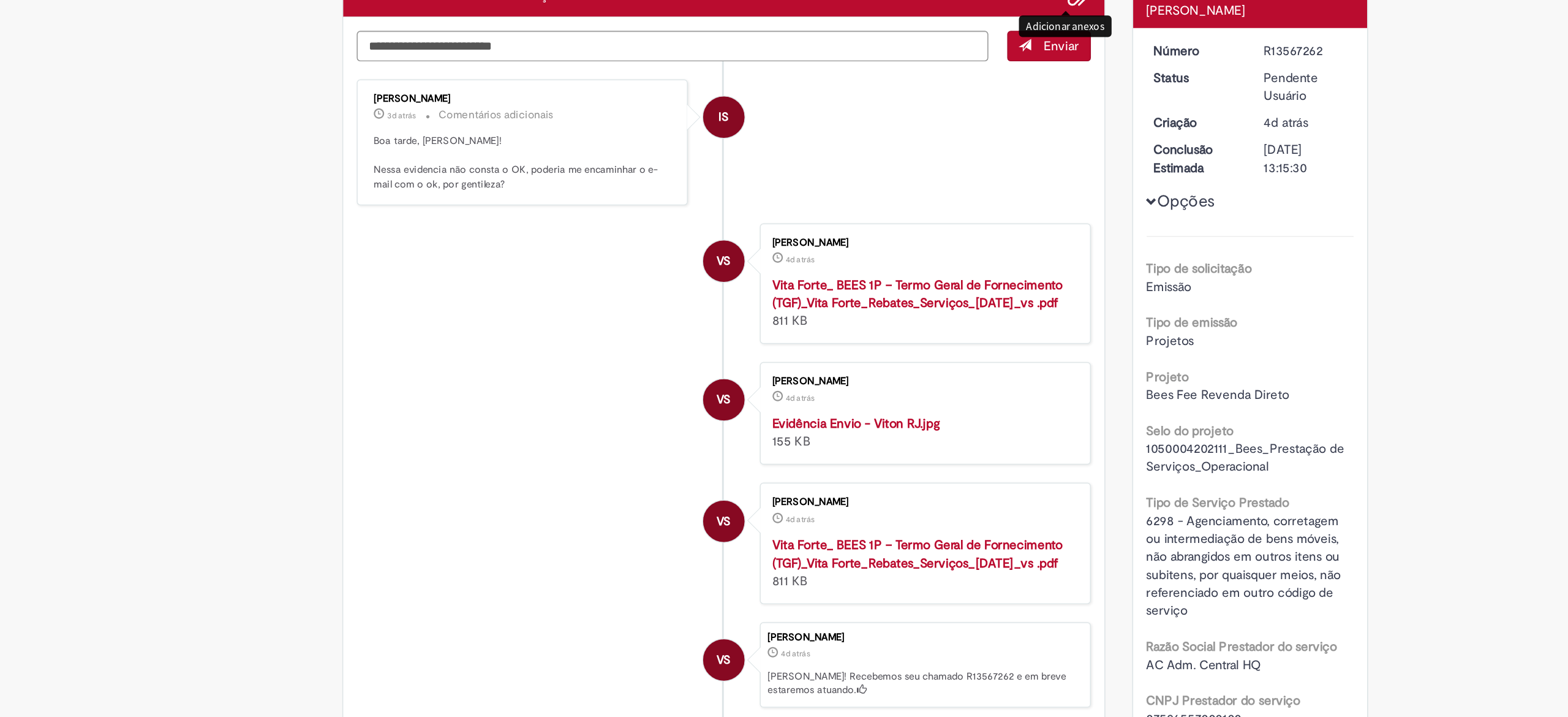
click at [929, 176] on span "Adicionar anexos" at bounding box center [936, 171] width 15 height 15
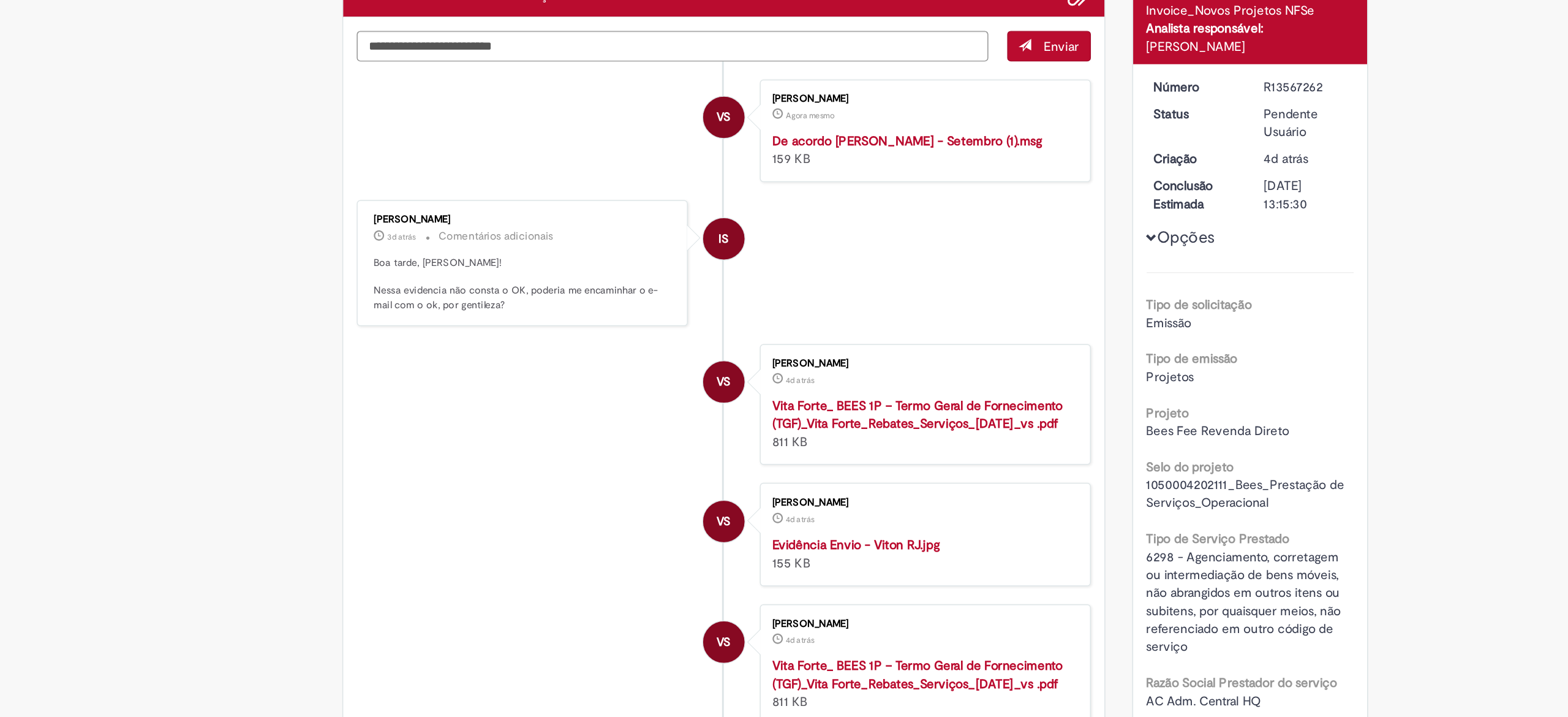
click at [1049, 186] on div "[PERSON_NAME]" at bounding box center [1053, 180] width 142 height 12
drag, startPoint x: 1049, startPoint y: 186, endPoint x: 1047, endPoint y: 207, distance: 21.1
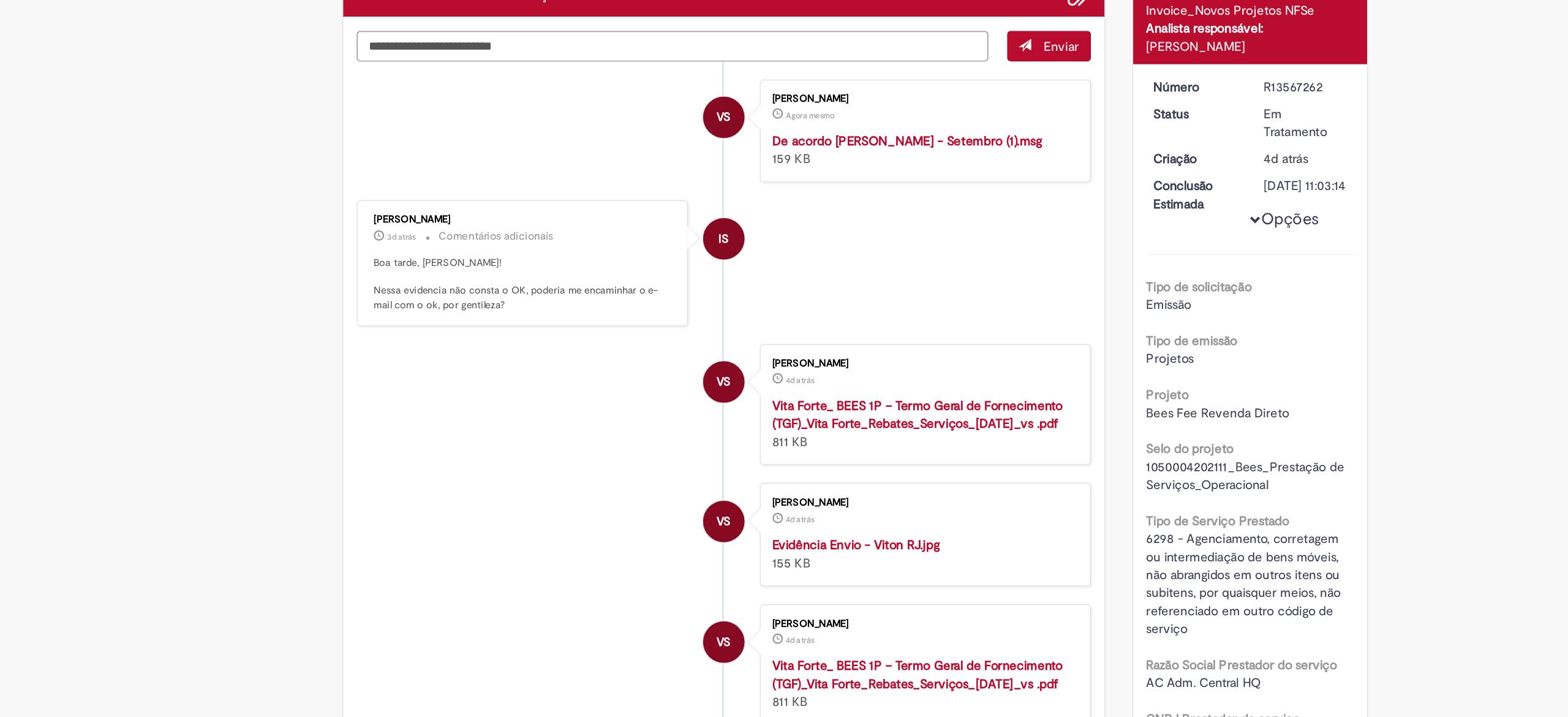
drag, startPoint x: 1047, startPoint y: 207, endPoint x: 1103, endPoint y: 212, distance: 56.2
click at [1103, 212] on div "R13567262" at bounding box center [1090, 208] width 57 height 12
drag, startPoint x: 1103, startPoint y: 212, endPoint x: 1042, endPoint y: 213, distance: 61.0
click at [1053, 213] on dd "R13567262" at bounding box center [1090, 208] width 75 height 12
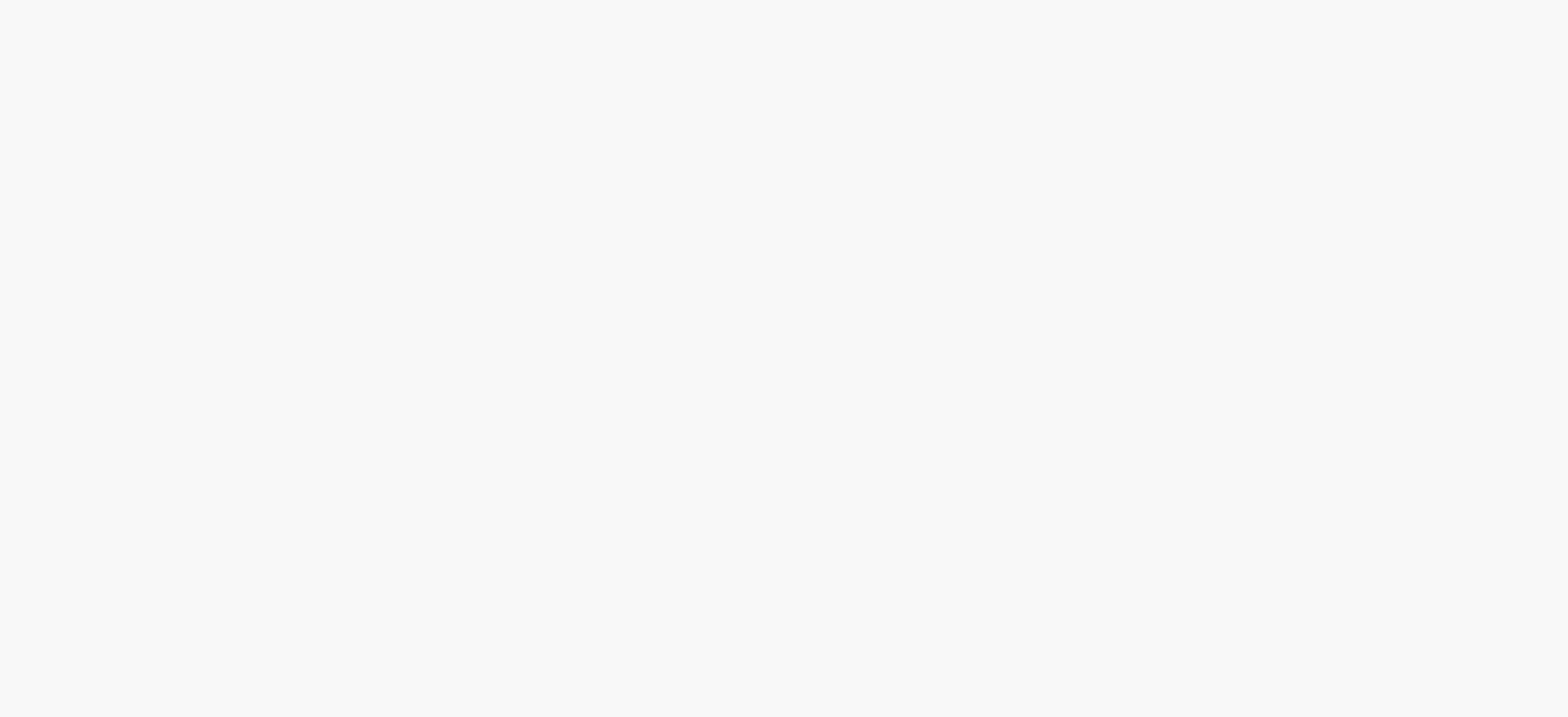
scroll to position [305, 0]
click at [0, 0] on span "Emissão referente ao mês de Setembro - Fee Revenda Direto. Piracanjuba. Vencime…" at bounding box center [0, 0] width 0 height 0
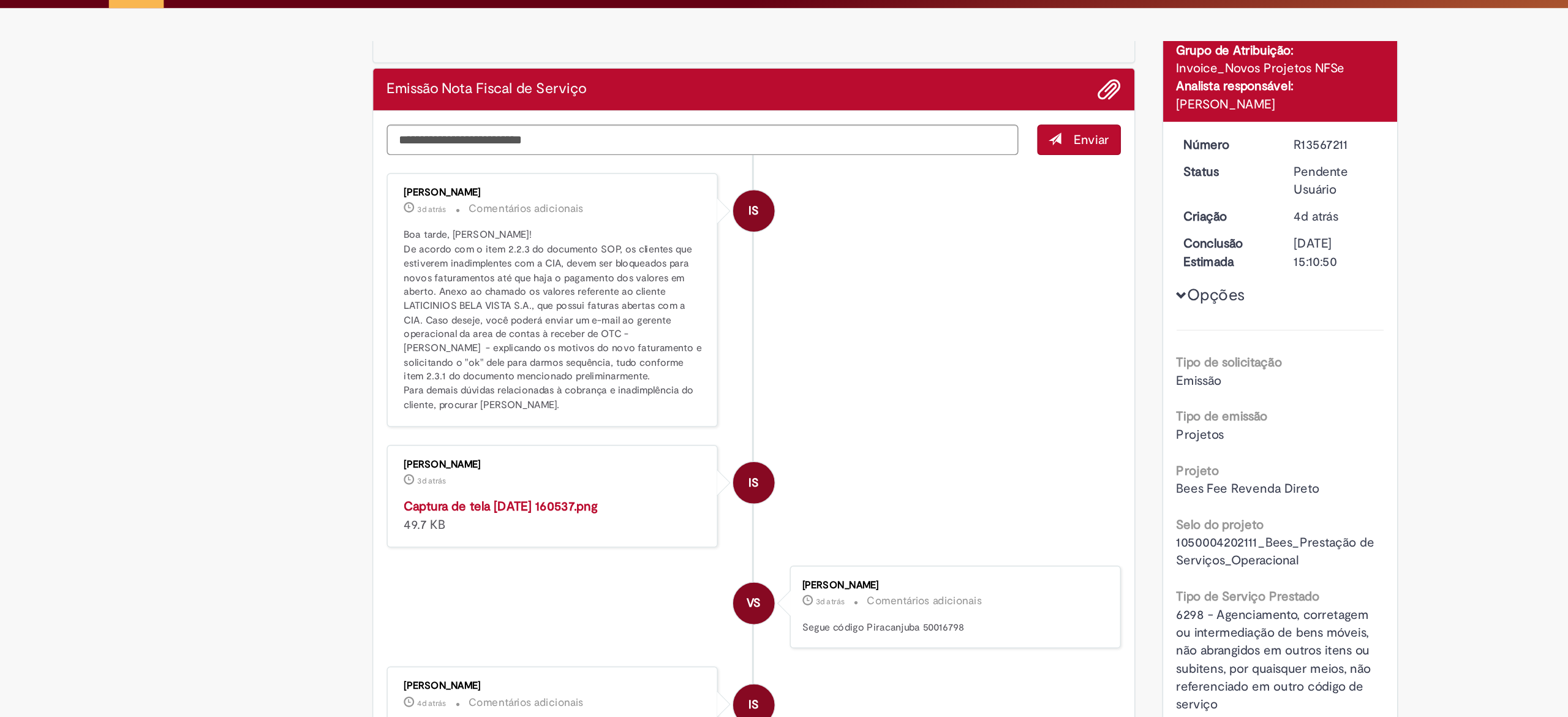
scroll to position [76, 0]
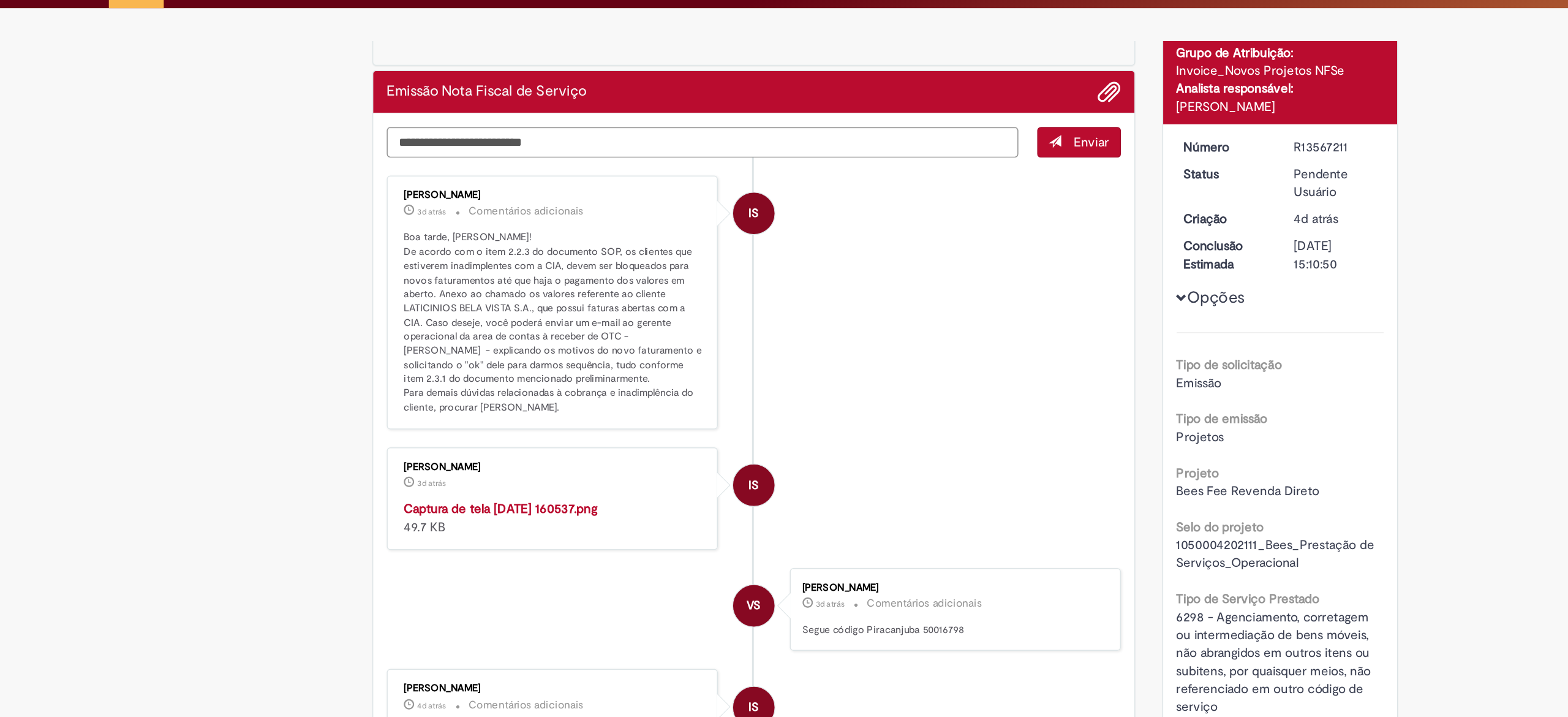
drag, startPoint x: 1053, startPoint y: 84, endPoint x: 1108, endPoint y: 131, distance: 72.3
click at [1108, 131] on div "R13567211" at bounding box center [1090, 131] width 57 height 12
copy div "R13567211"
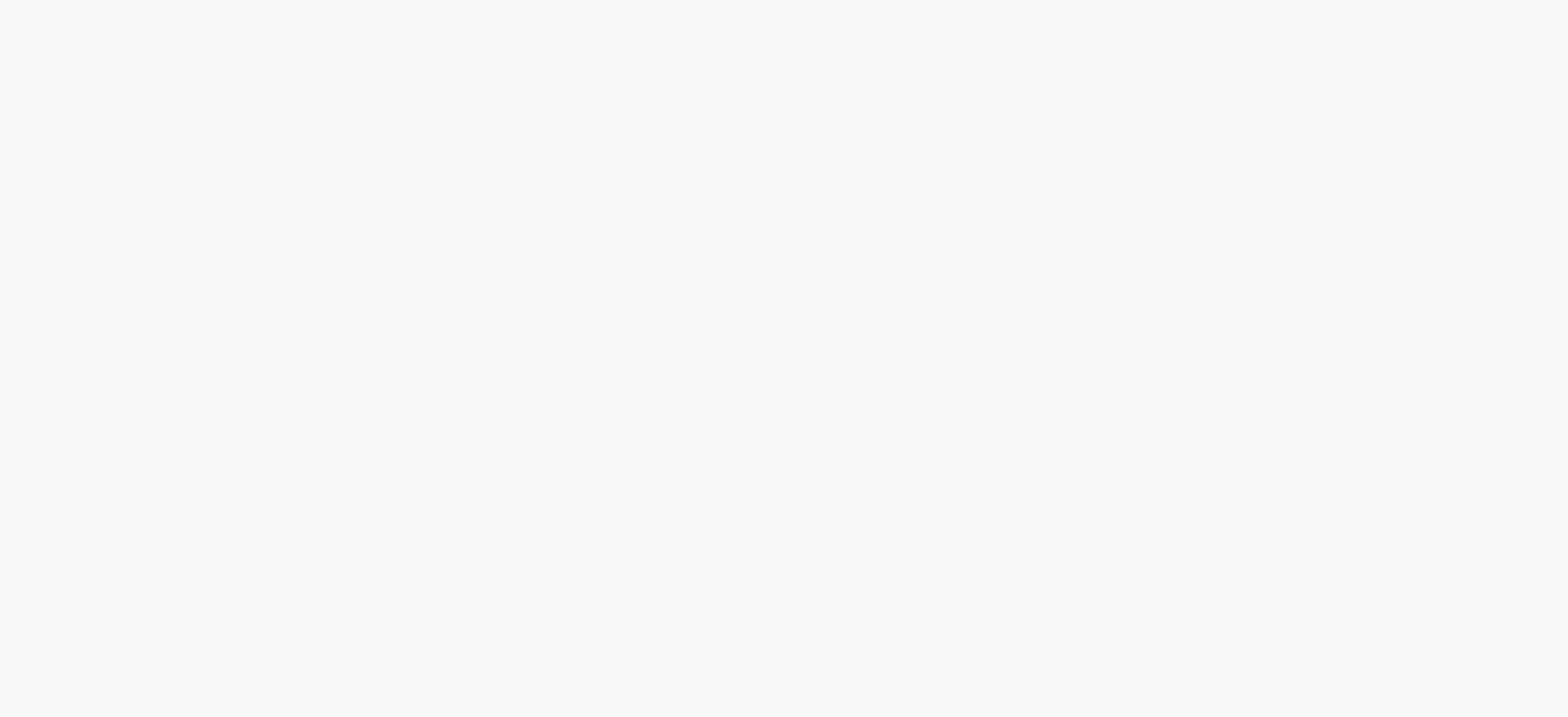
scroll to position [305, 0]
click at [0, 0] on span "Emissão referente ao mês [DATE] - Fee Revenda Direto. [GEOGRAPHIC_DATA]. Vencim…" at bounding box center [0, 0] width 0 height 0
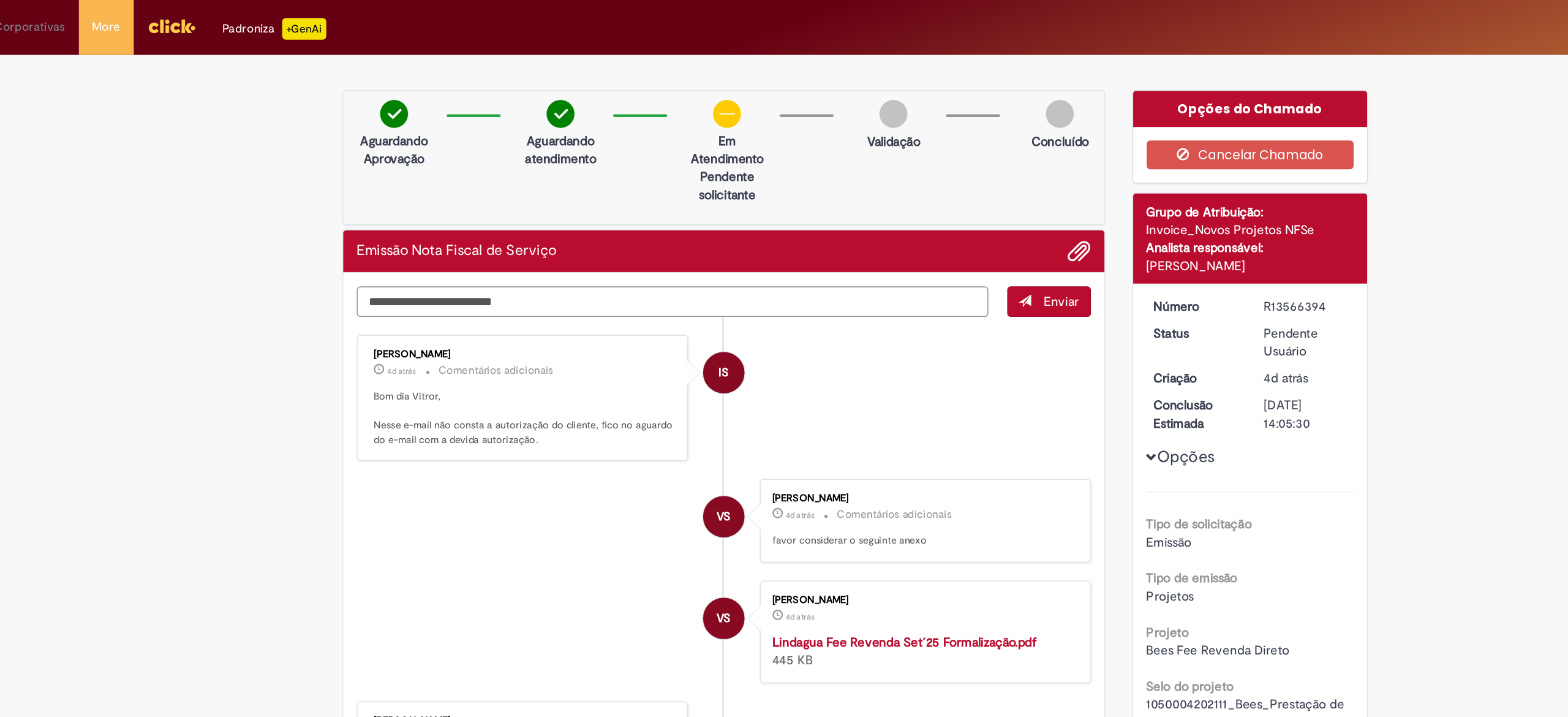
scroll to position [79, 0]
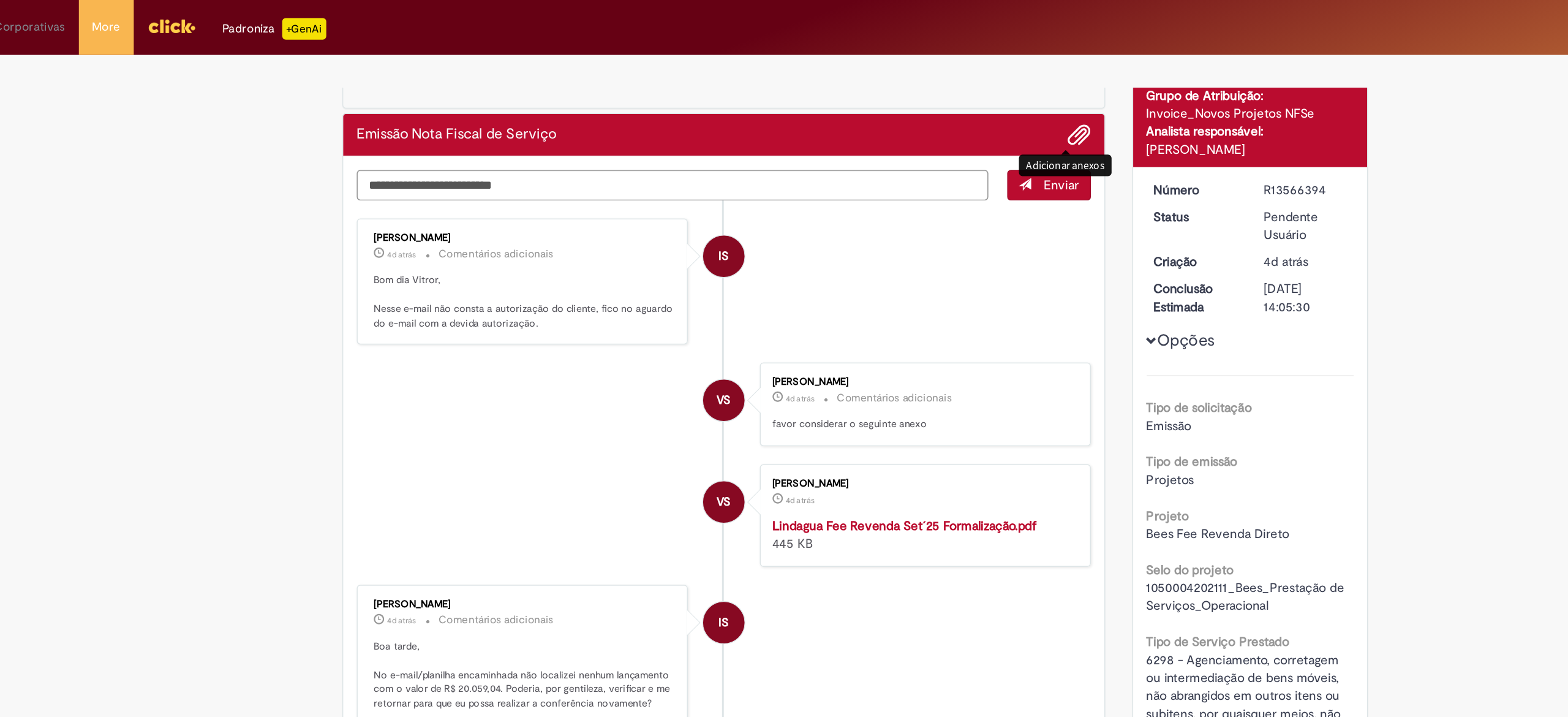
click at [929, 93] on span "Adicionar anexos" at bounding box center [936, 93] width 15 height 15
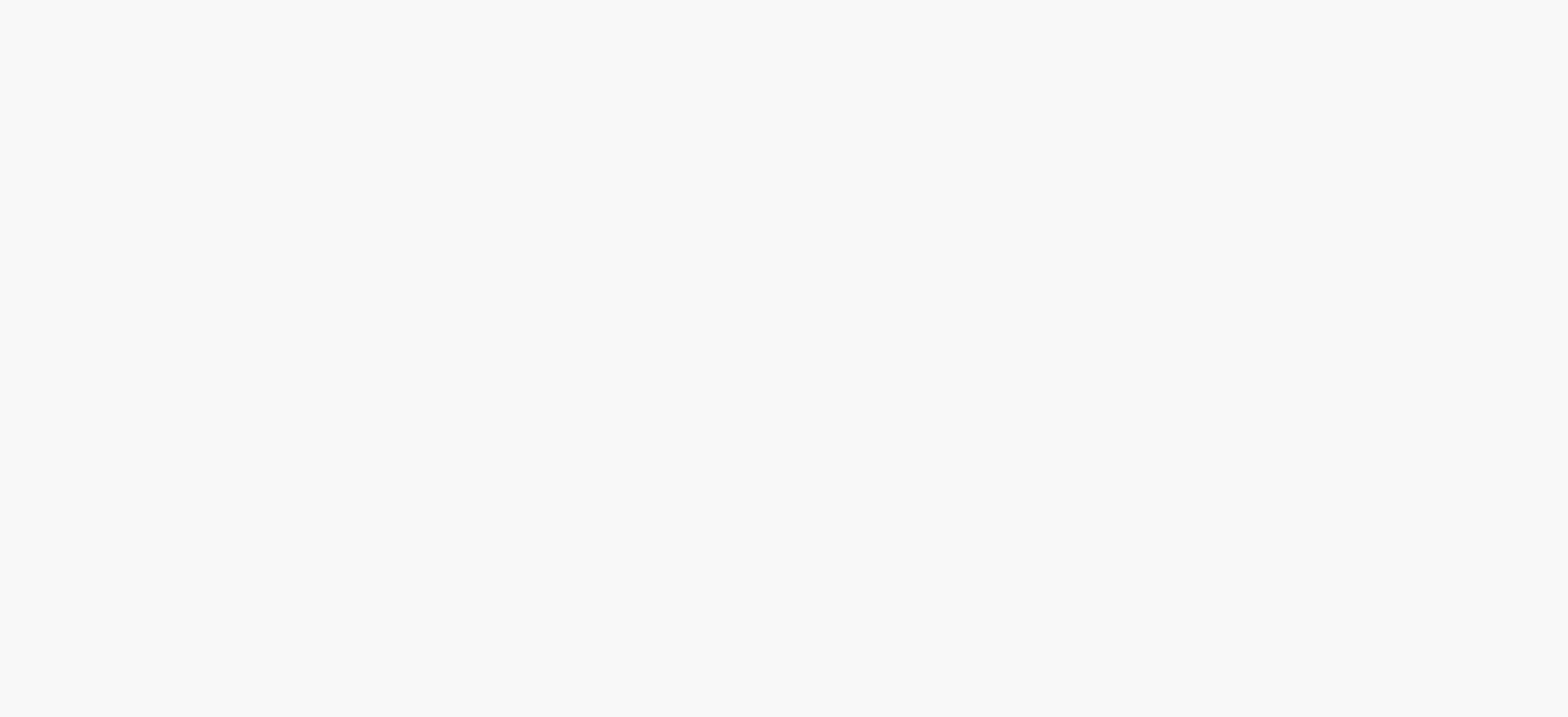
scroll to position [305, 0]
click at [0, 0] on link "2" at bounding box center [0, 0] width 0 height 0
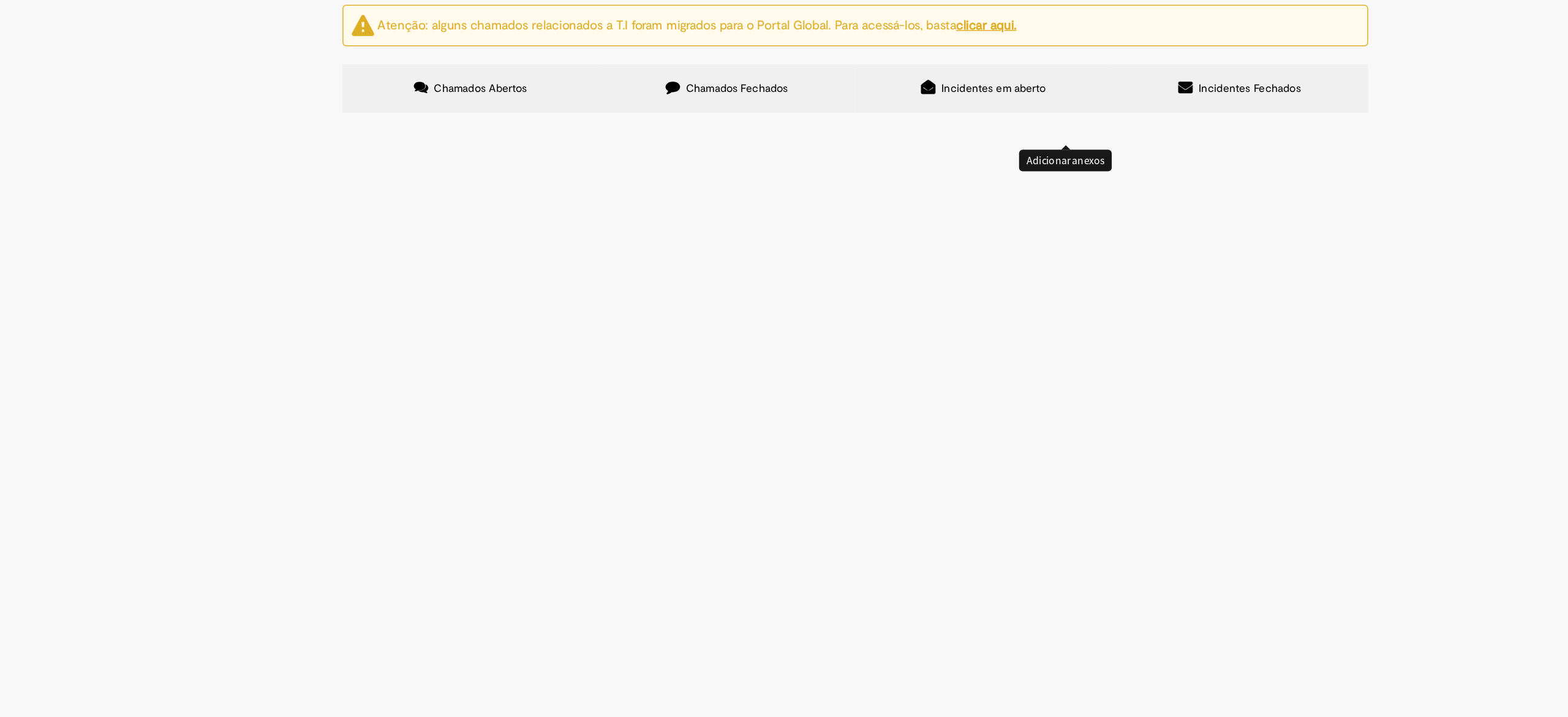
click at [0, 0] on span "Emissão referente ao mês de Setembro - Fee Revenda Direto. Asa Branca. Vencimen…" at bounding box center [0, 0] width 0 height 0
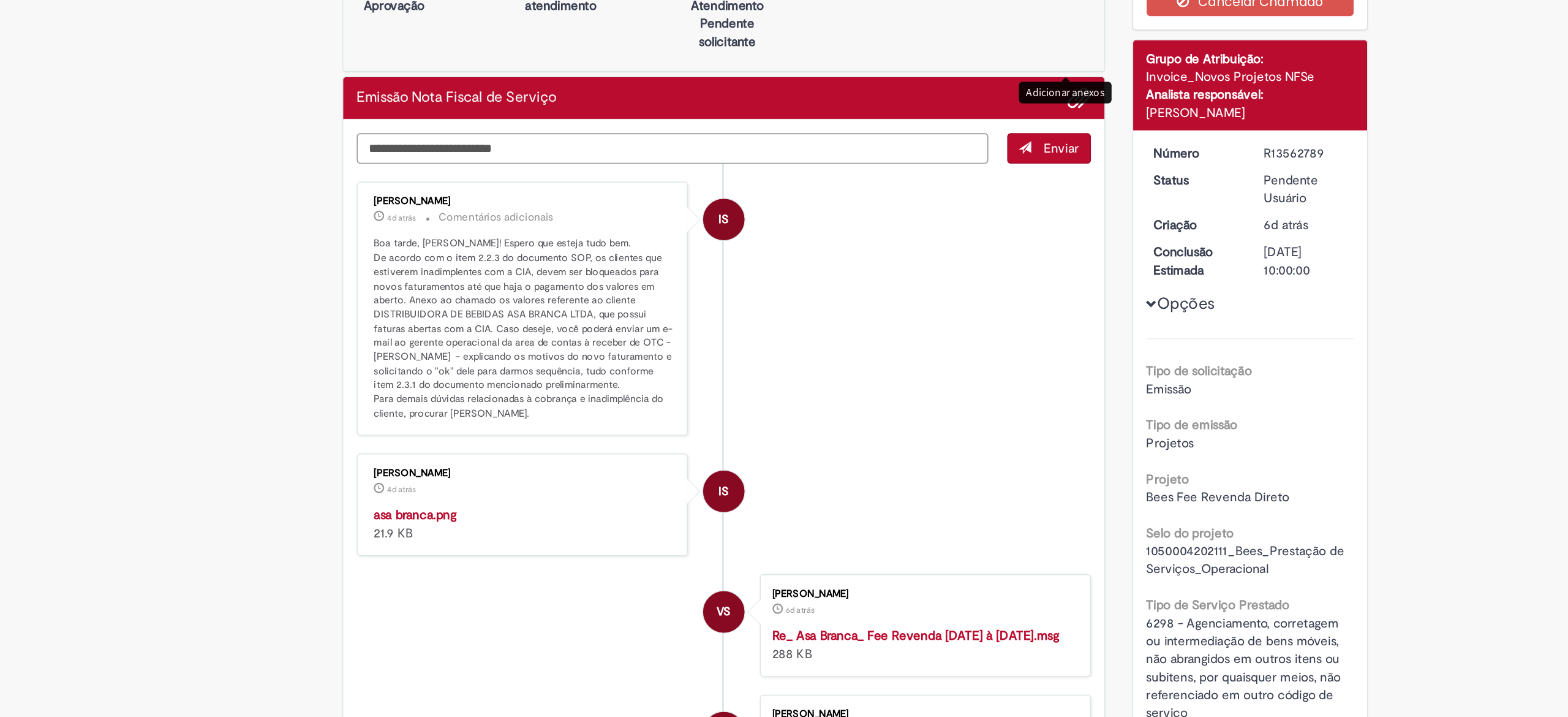
scroll to position [23, 0]
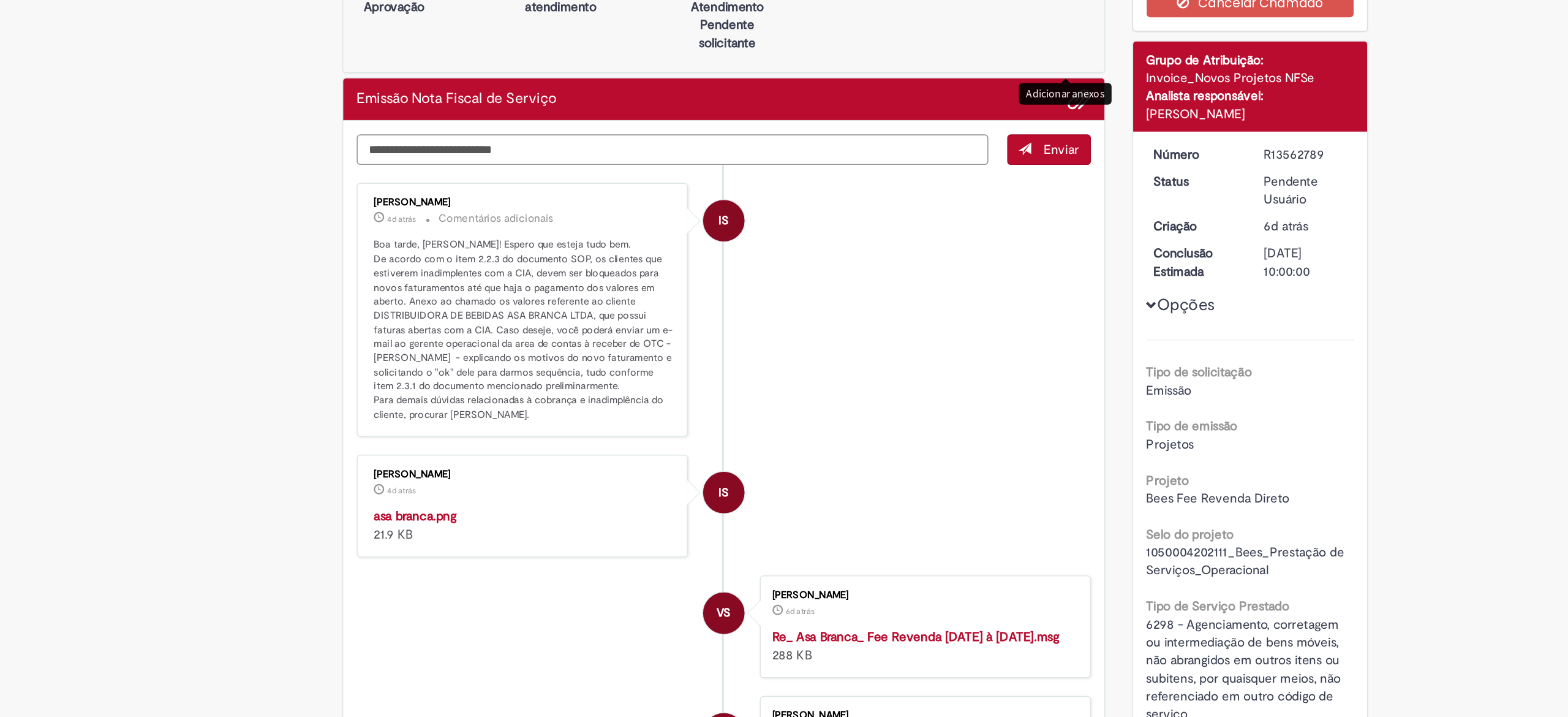
drag, startPoint x: 1048, startPoint y: 187, endPoint x: 1115, endPoint y: 188, distance: 67.0
click at [1115, 188] on dd "R13562789" at bounding box center [1090, 185] width 75 height 12
copy div "R13562789"
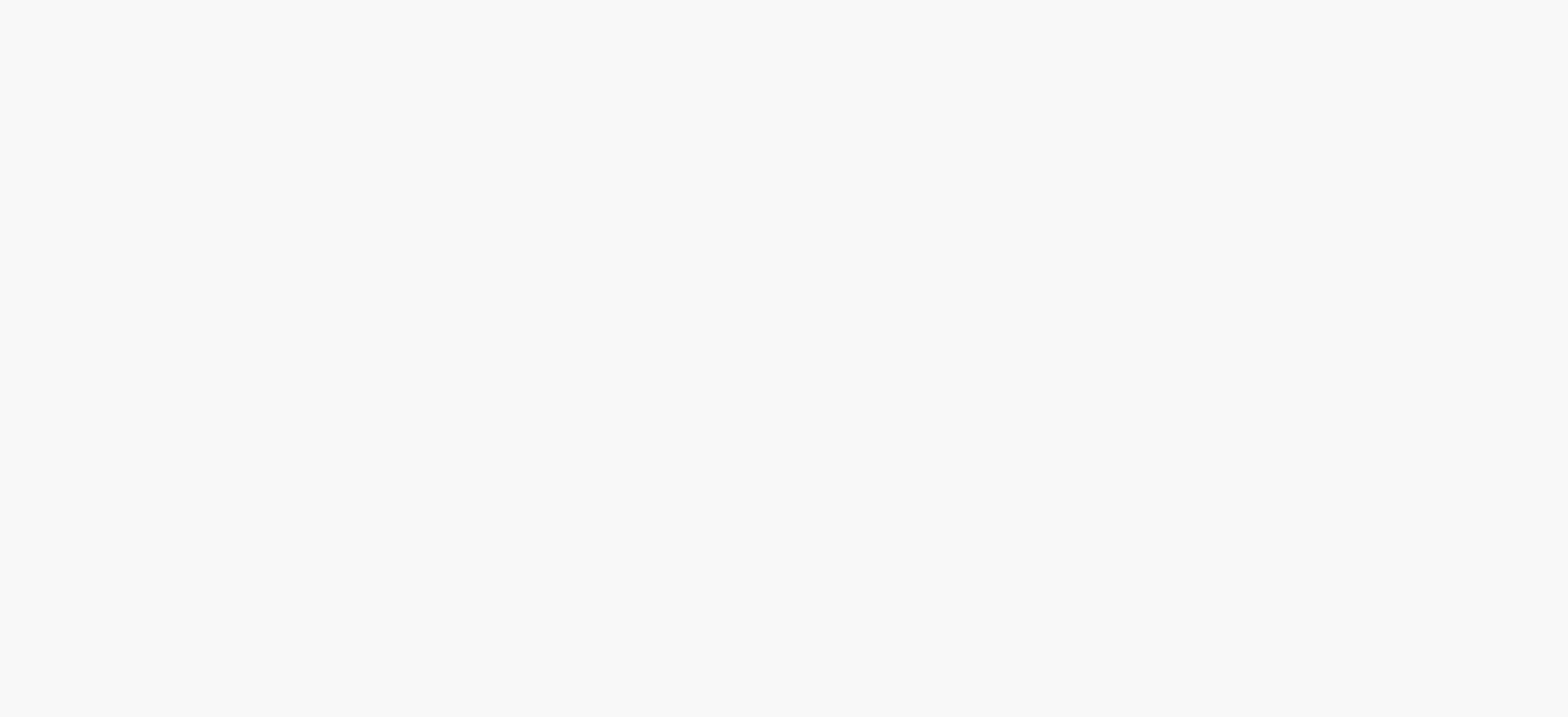
scroll to position [305, 0]
click at [0, 0] on link "3" at bounding box center [0, 0] width 0 height 0
click at [0, 0] on link "2" at bounding box center [0, 0] width 0 height 0
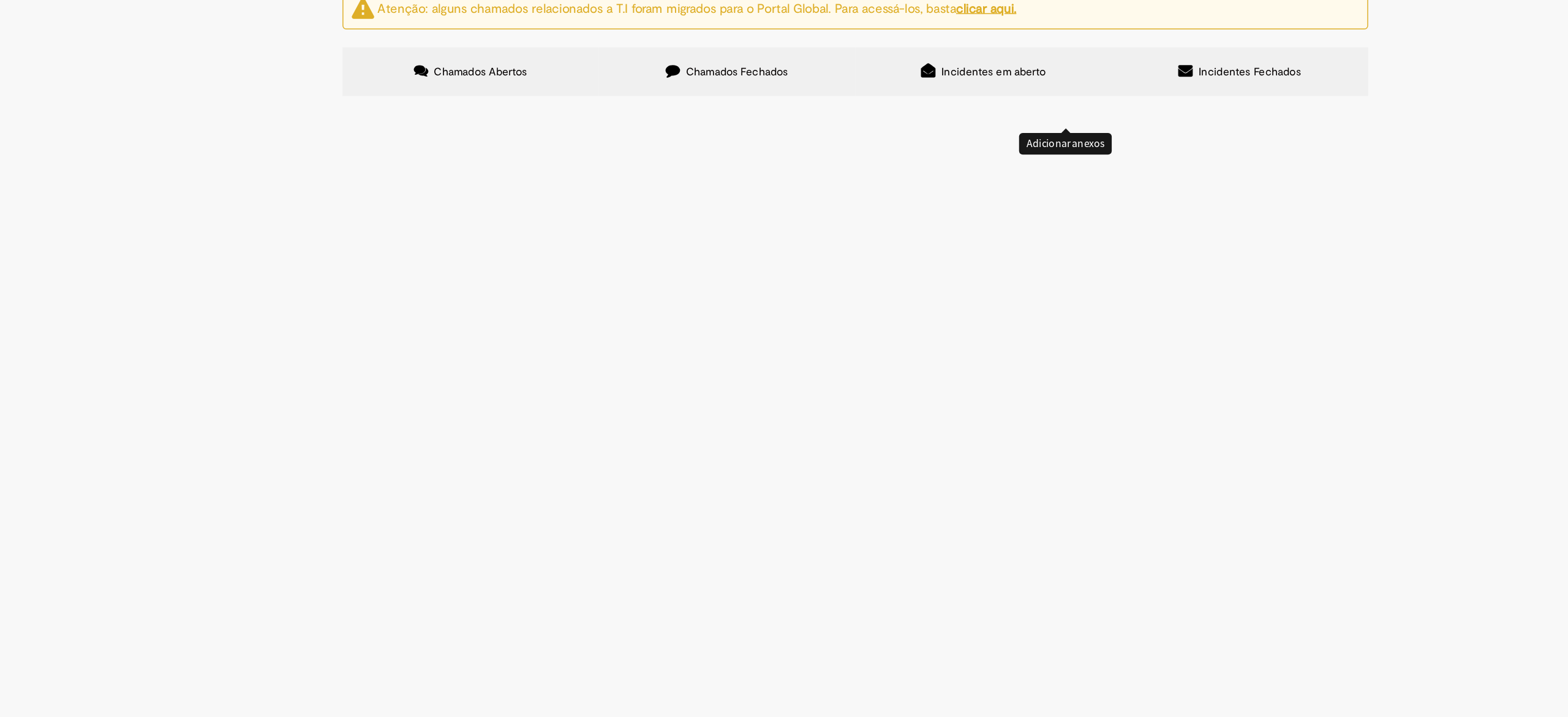
scroll to position [38, 0]
click at [0, 0] on span "Emissão referente ao mês de Setembro - Fee Revenda Direto. Ypê. Vencimento: [DA…" at bounding box center [0, 0] width 0 height 0
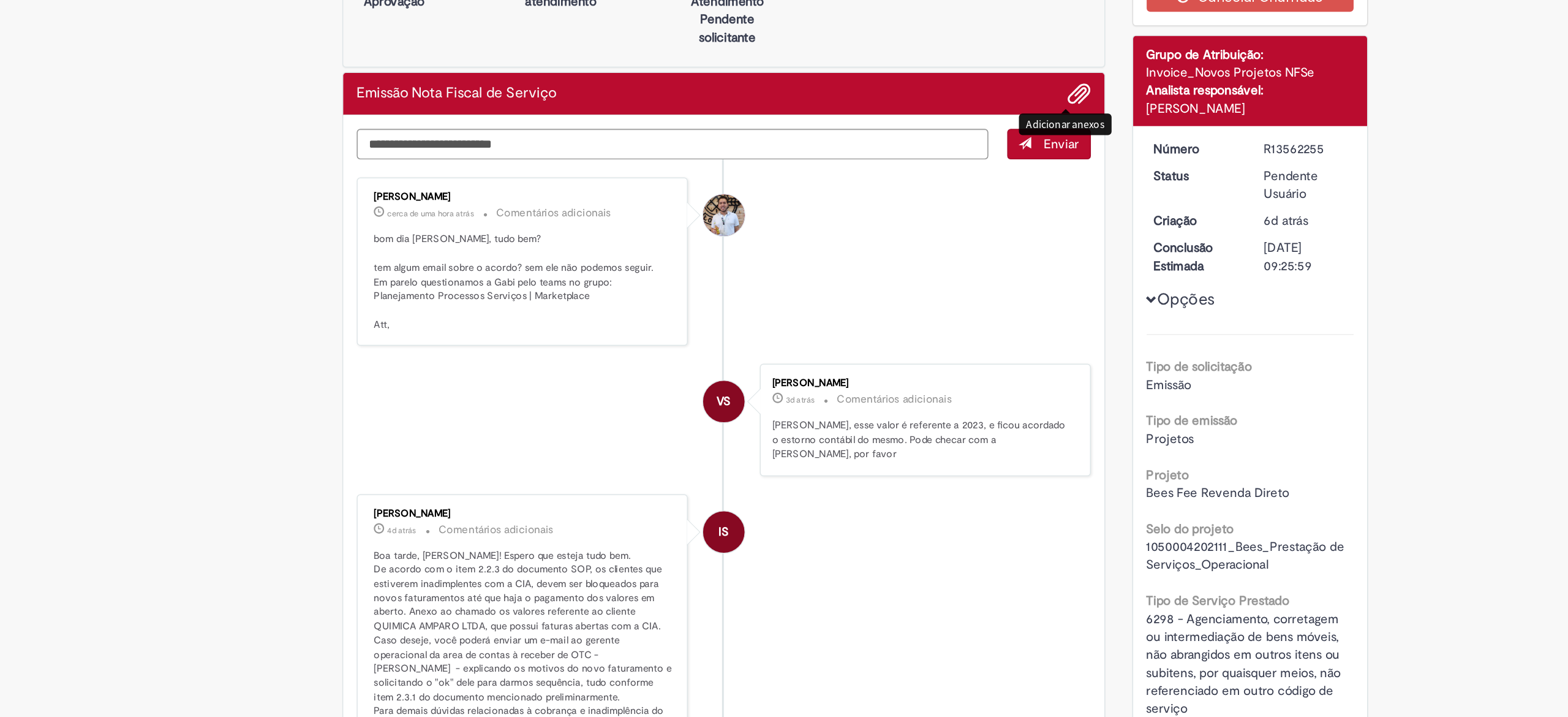
click at [929, 175] on span "Adicionar anexos" at bounding box center [936, 171] width 15 height 15
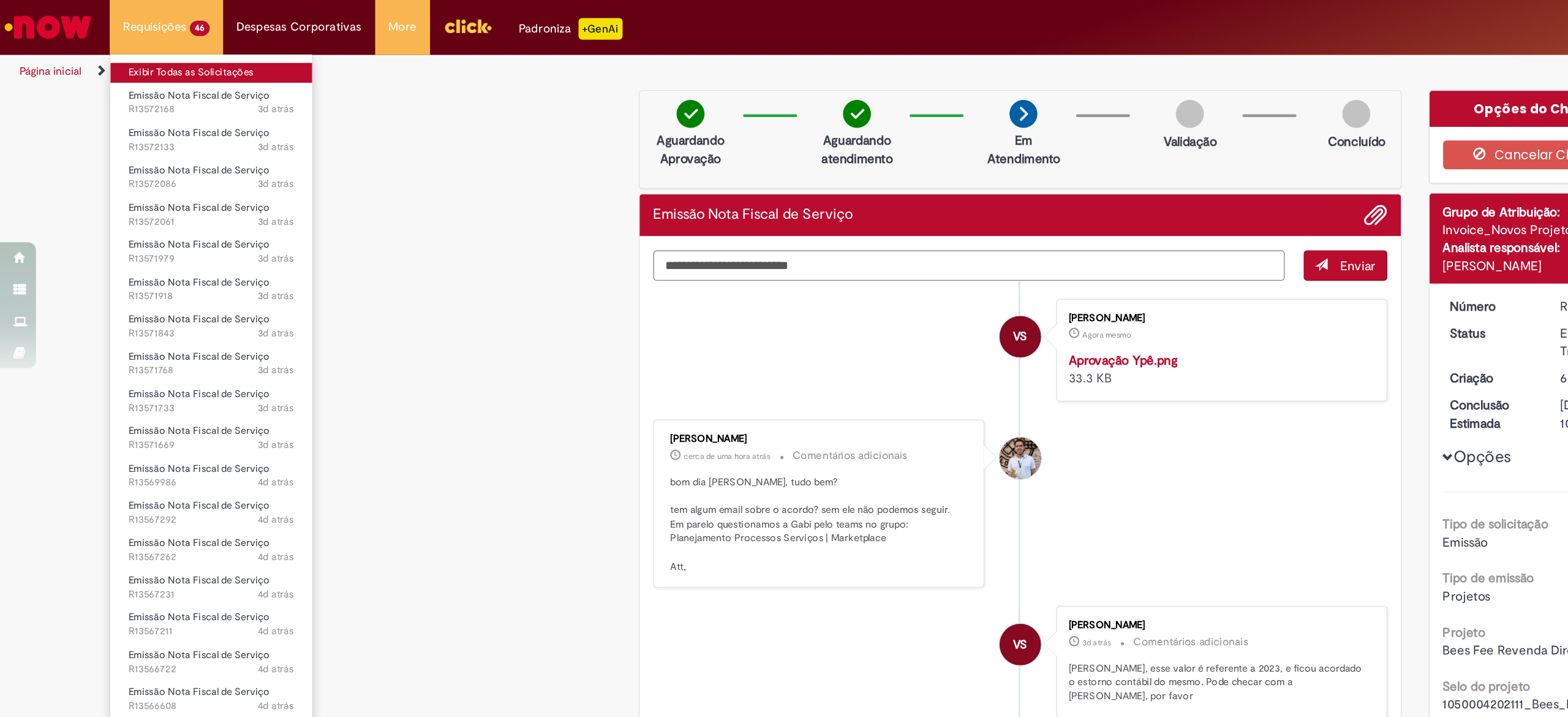
click at [125, 51] on link "Exibir Todas as Solicitações" at bounding box center [143, 49] width 137 height 13
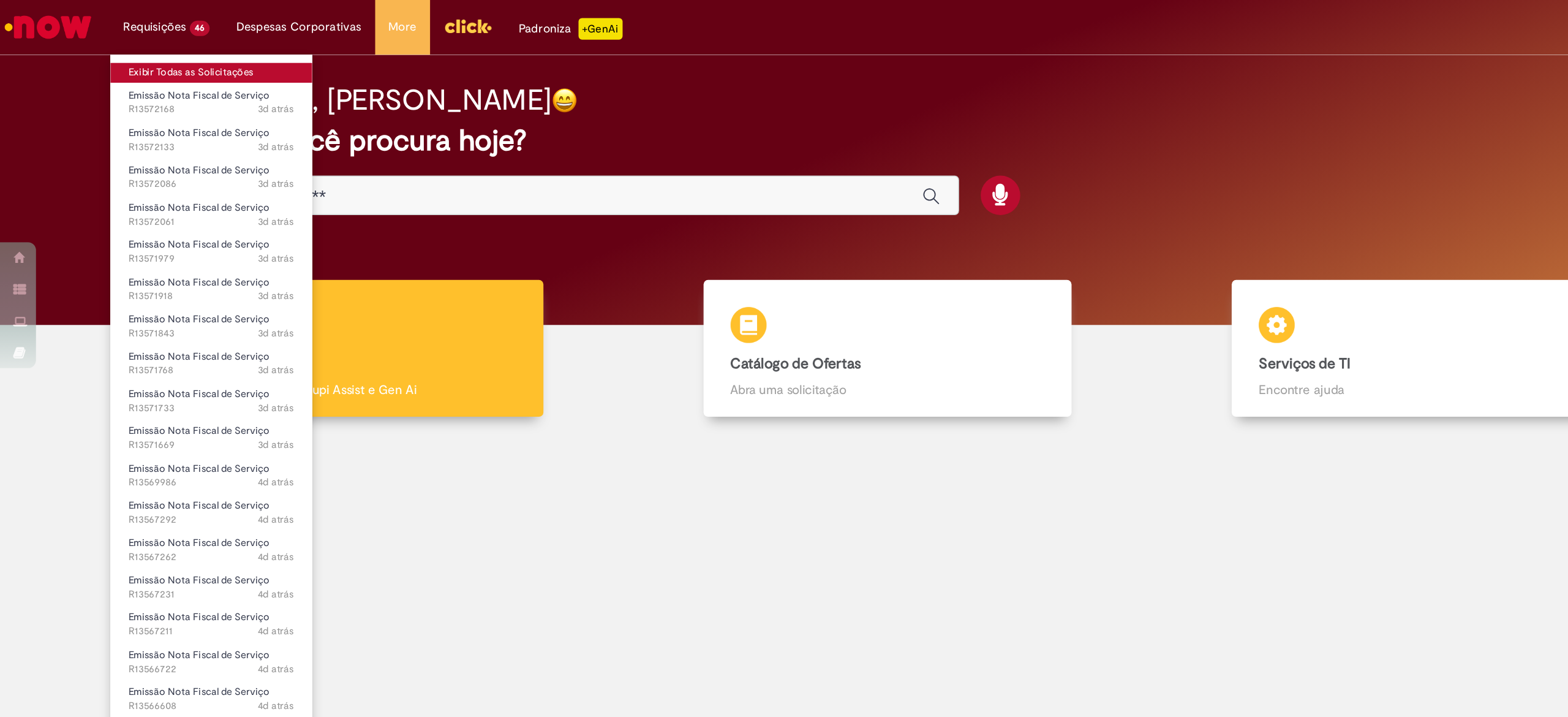
click at [124, 45] on body "Pular para o conteúdo da página Requisições 46 Exibir Todas as Solicitações Emi…" at bounding box center [784, 358] width 1568 height 717
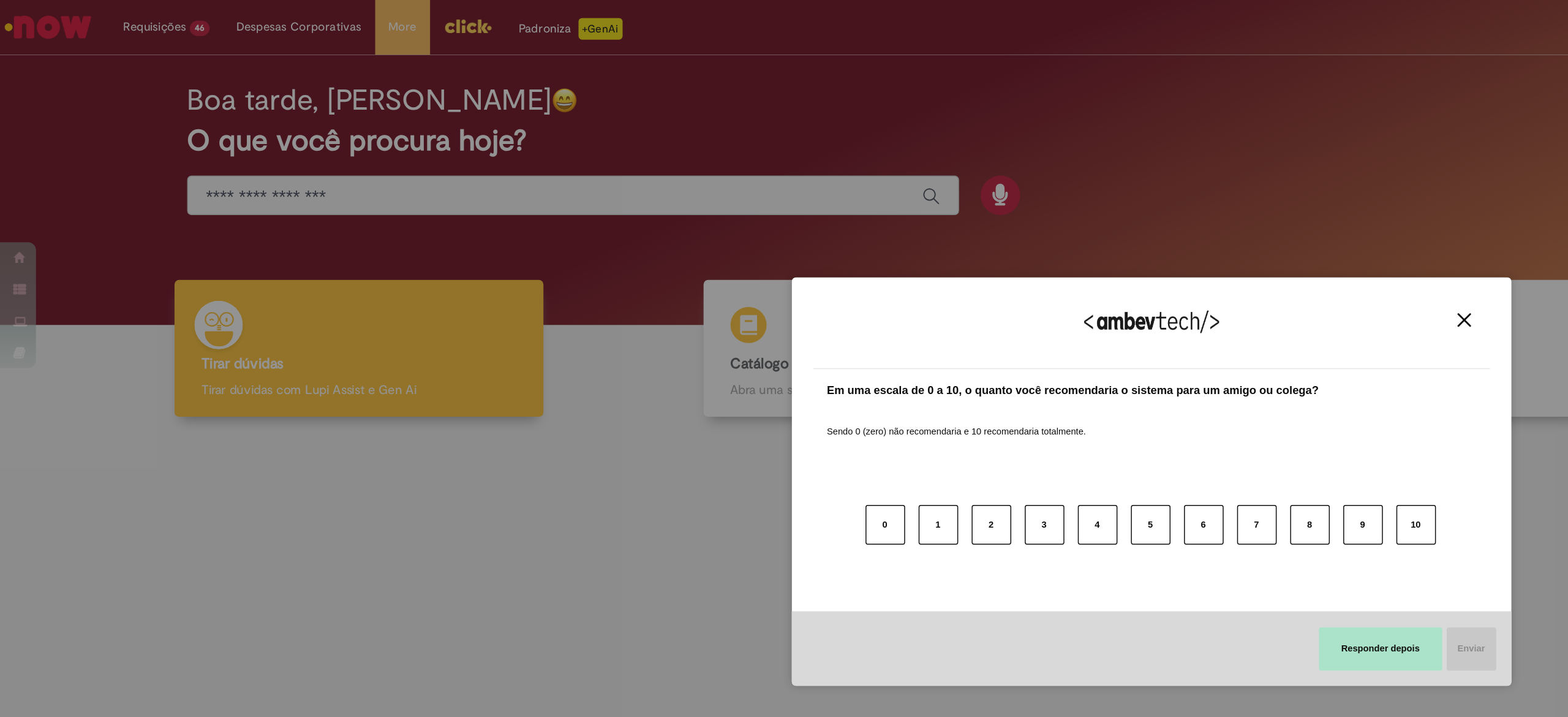
click at [970, 443] on button "Responder depois" at bounding box center [940, 442] width 84 height 29
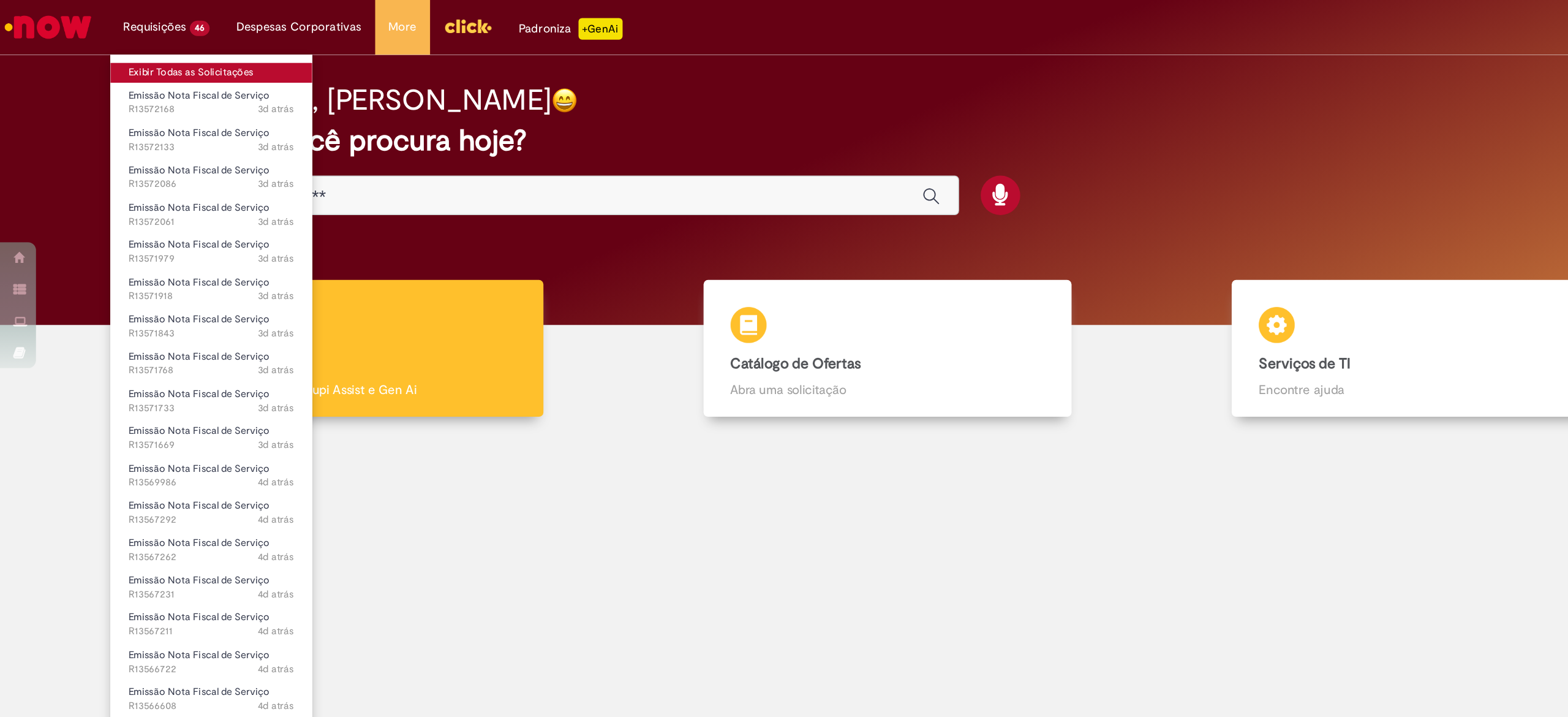
click at [142, 48] on link "Exibir Todas as Solicitações" at bounding box center [143, 49] width 137 height 13
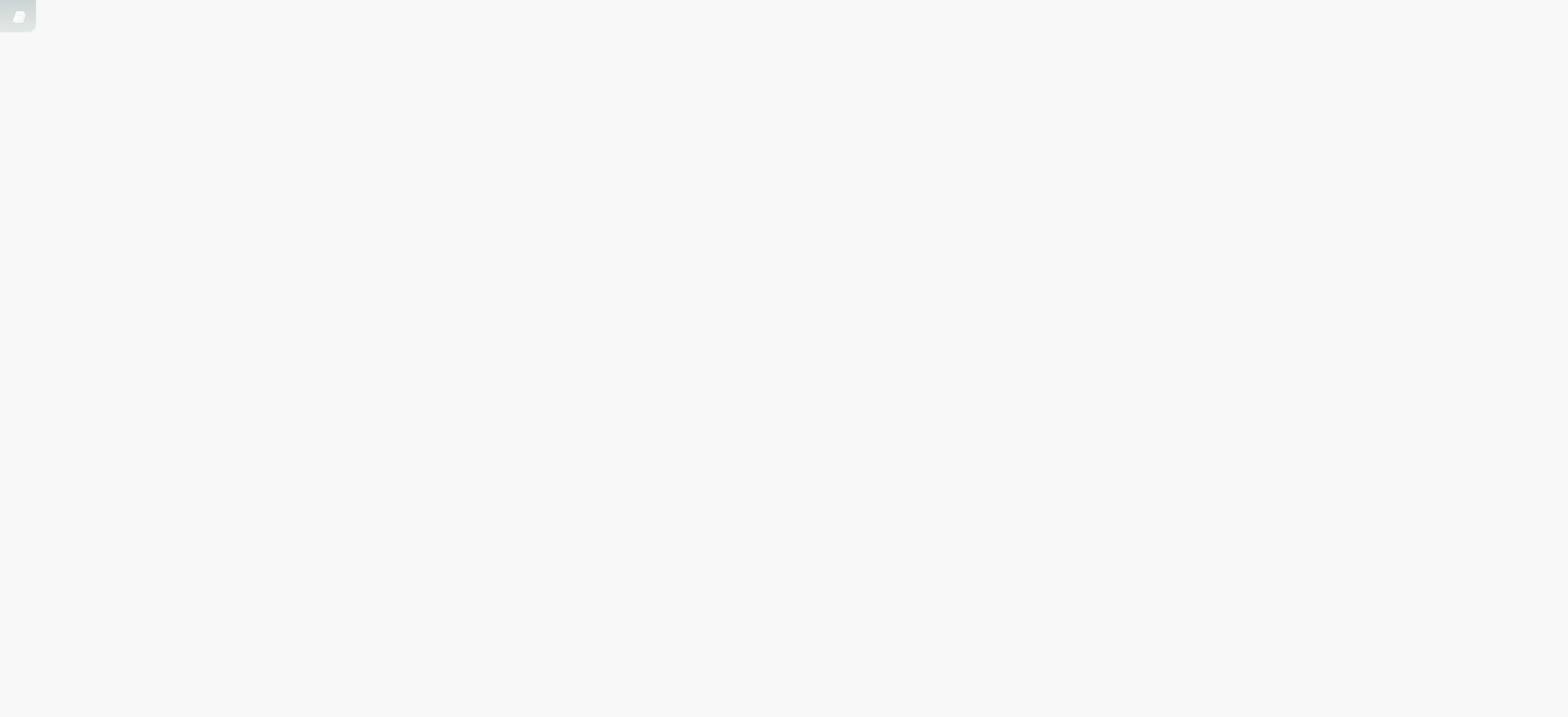
scroll to position [305, 0]
click at [0, 0] on link "2" at bounding box center [0, 0] width 0 height 0
click at [0, 0] on span "Emissão referente ao mês de Setembro - Fee Revenda Direto. M Dias Branco. Venci…" at bounding box center [0, 0] width 0 height 0
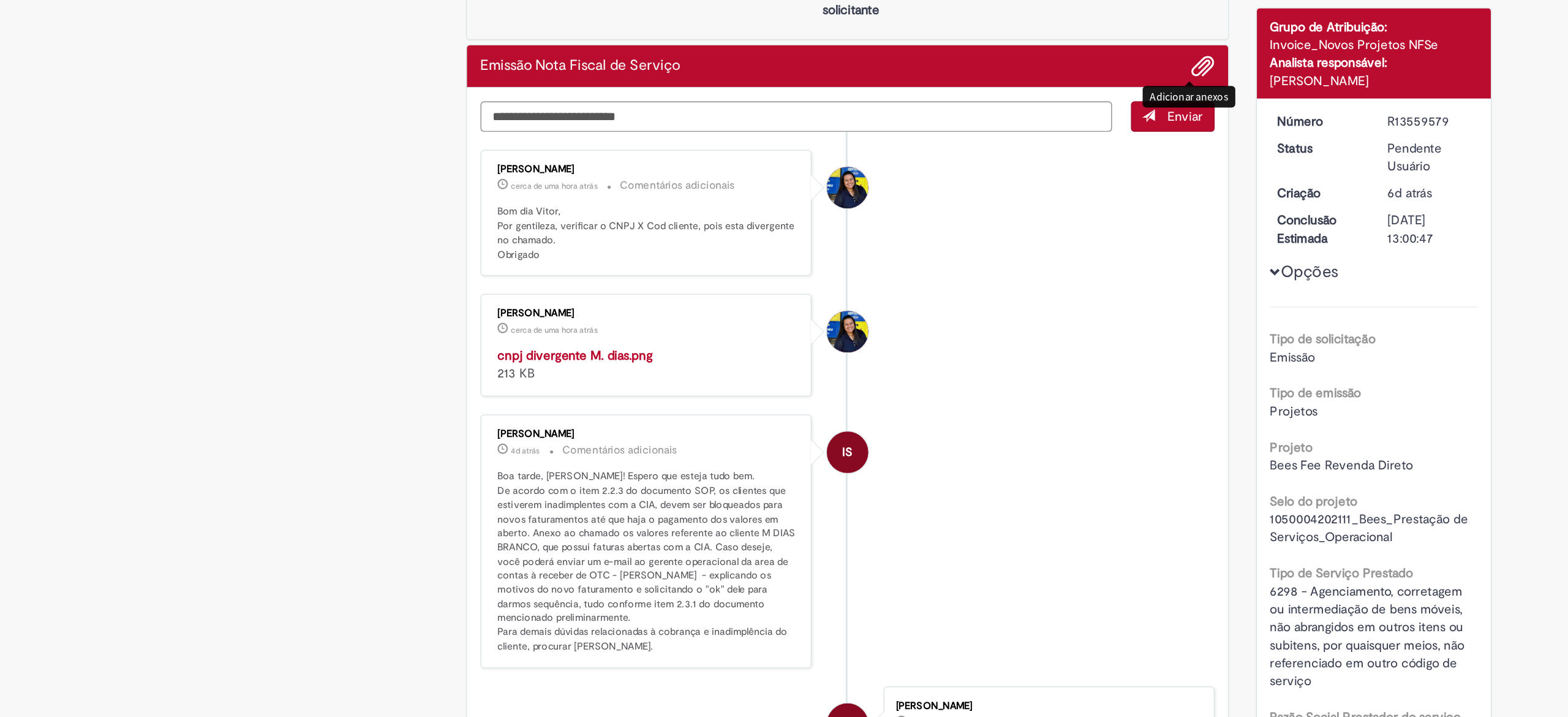
click at [930, 170] on span "Adicionar anexos" at bounding box center [936, 171] width 15 height 15
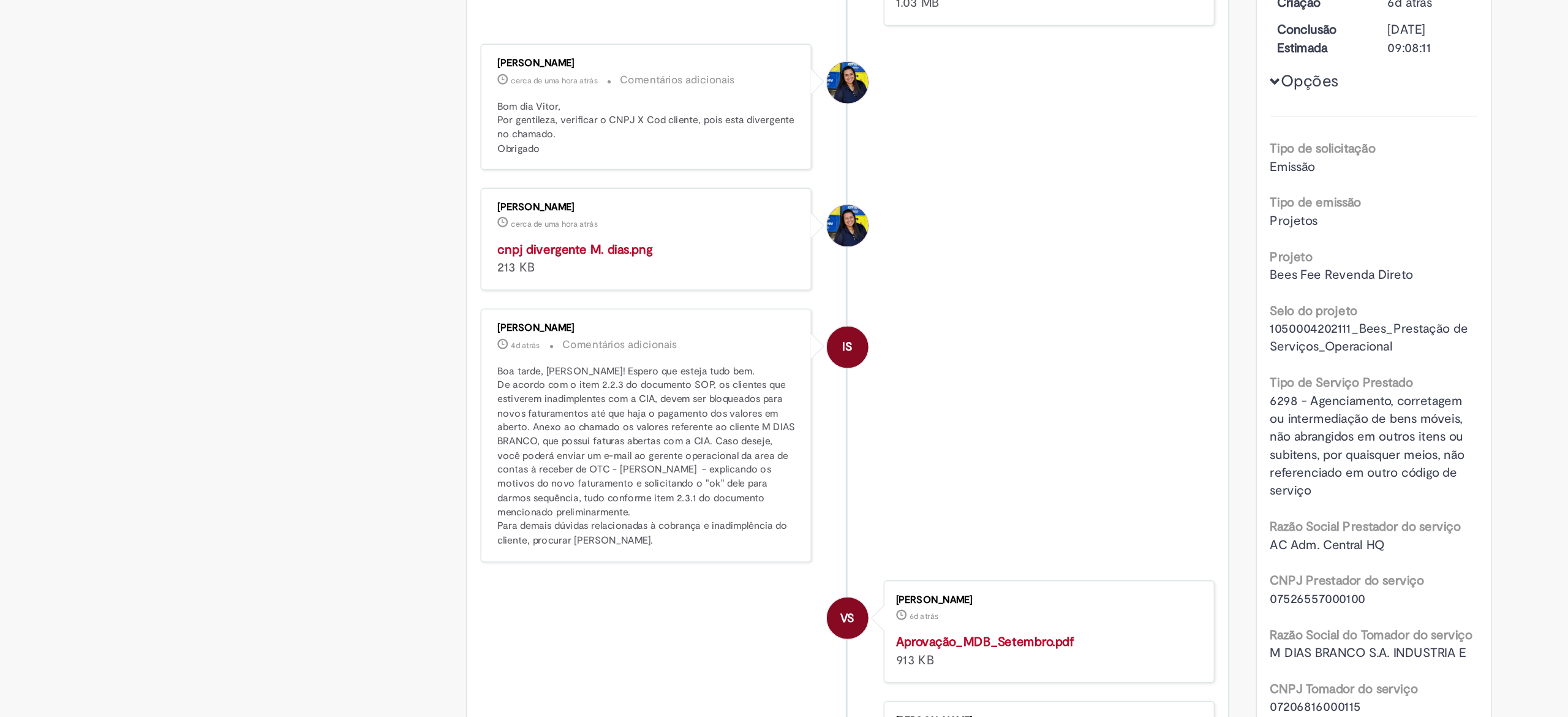
scroll to position [152, 0]
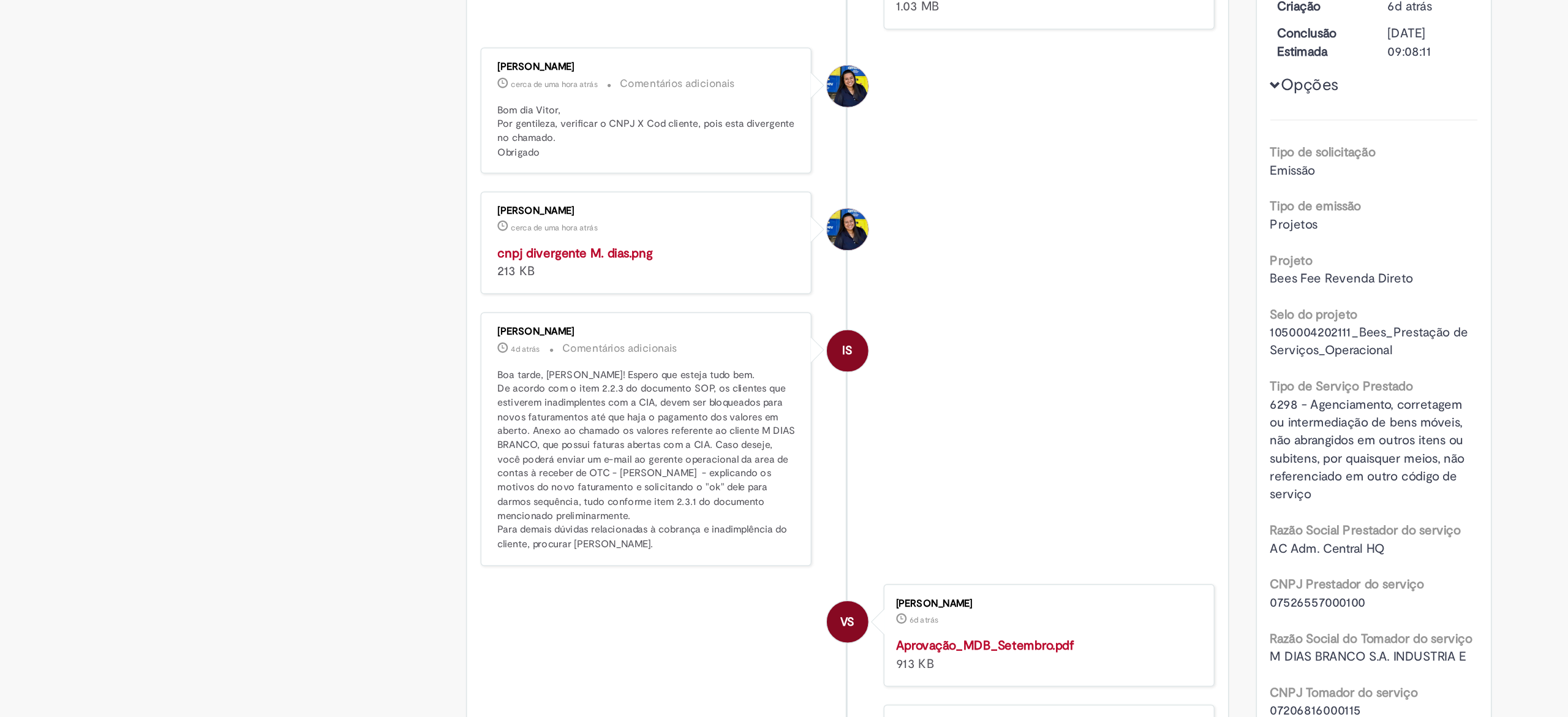
click at [590, 267] on img "Histórico de tíquete" at bounding box center [558, 267] width 204 height 0
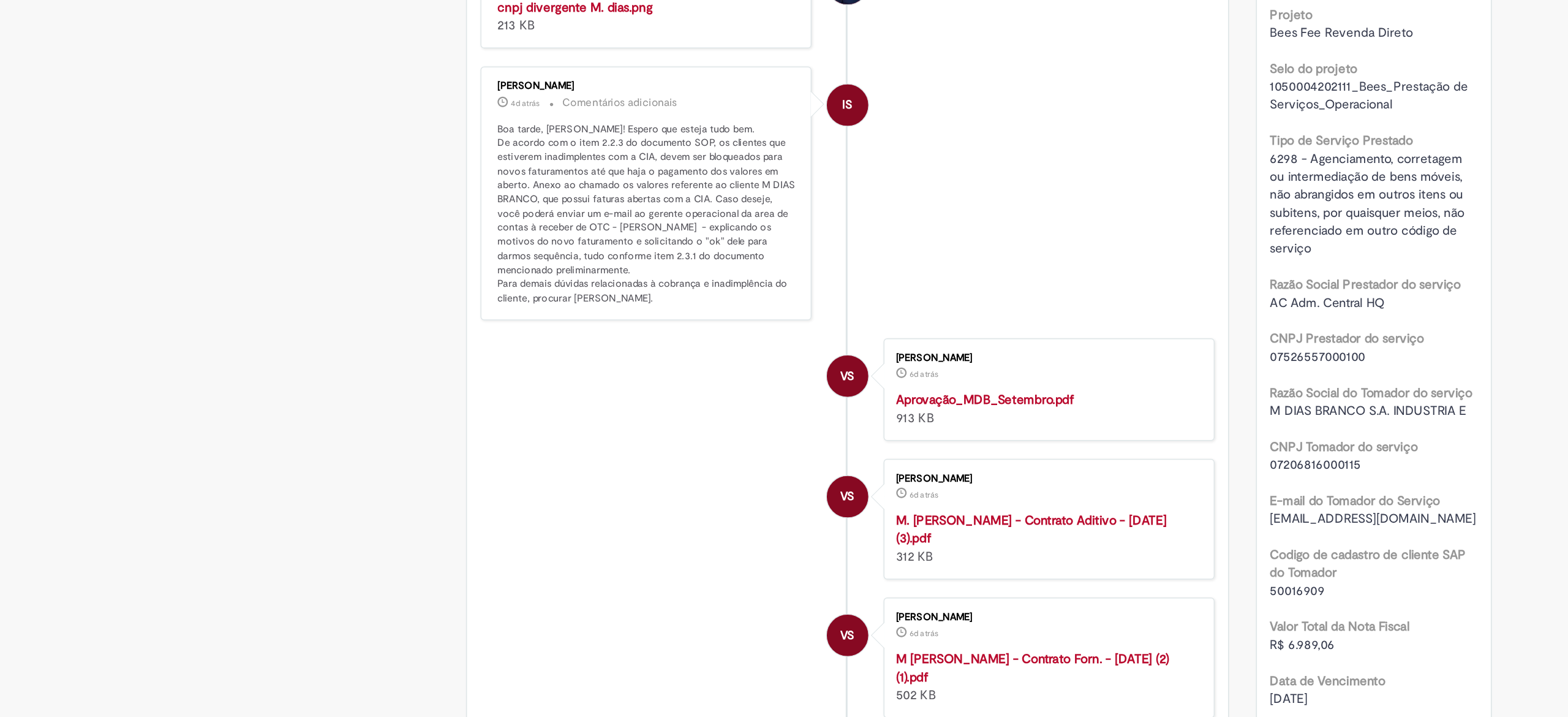
scroll to position [317, 0]
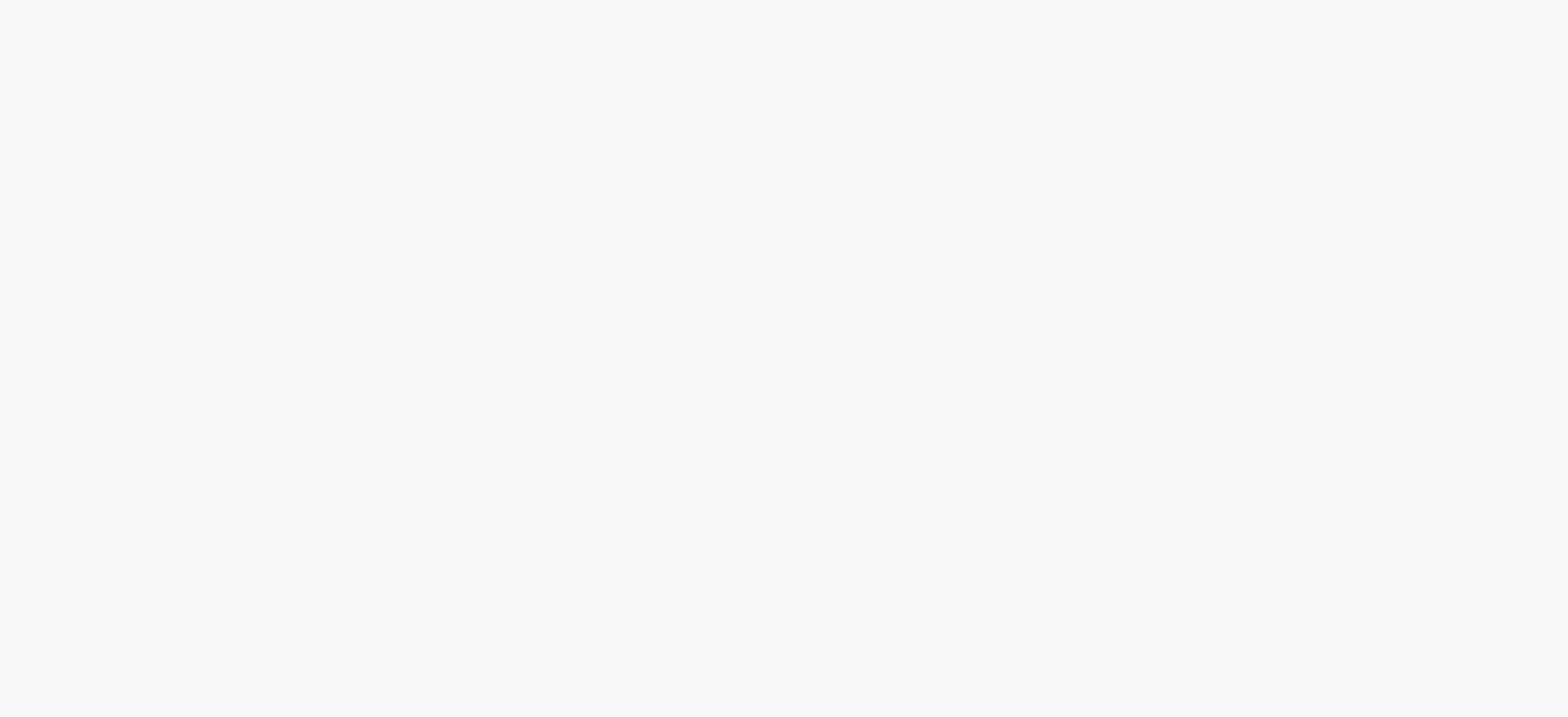
click at [0, 0] on link "2" at bounding box center [0, 0] width 0 height 0
click at [0, 0] on span "Emissão referente ao mês de Setembro - Fee Revenda Direto. Águas Aquarela. Venc…" at bounding box center [0, 0] width 0 height 0
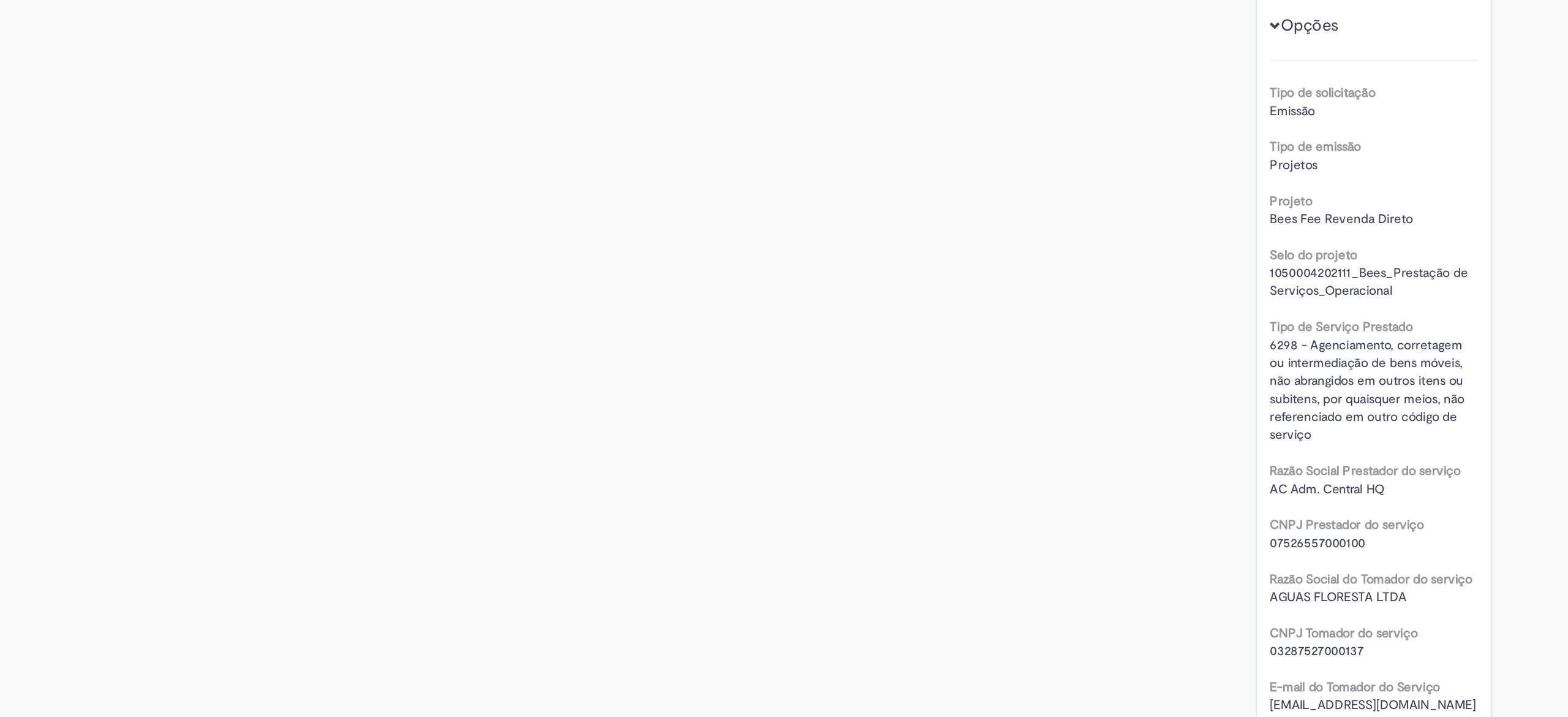
click at [847, 492] on div "Verificar Código de Barras Emissão Nota Fiscal de Serviço Enviar VS [PERSON_NAM…" at bounding box center [784, 711] width 717 height 1429
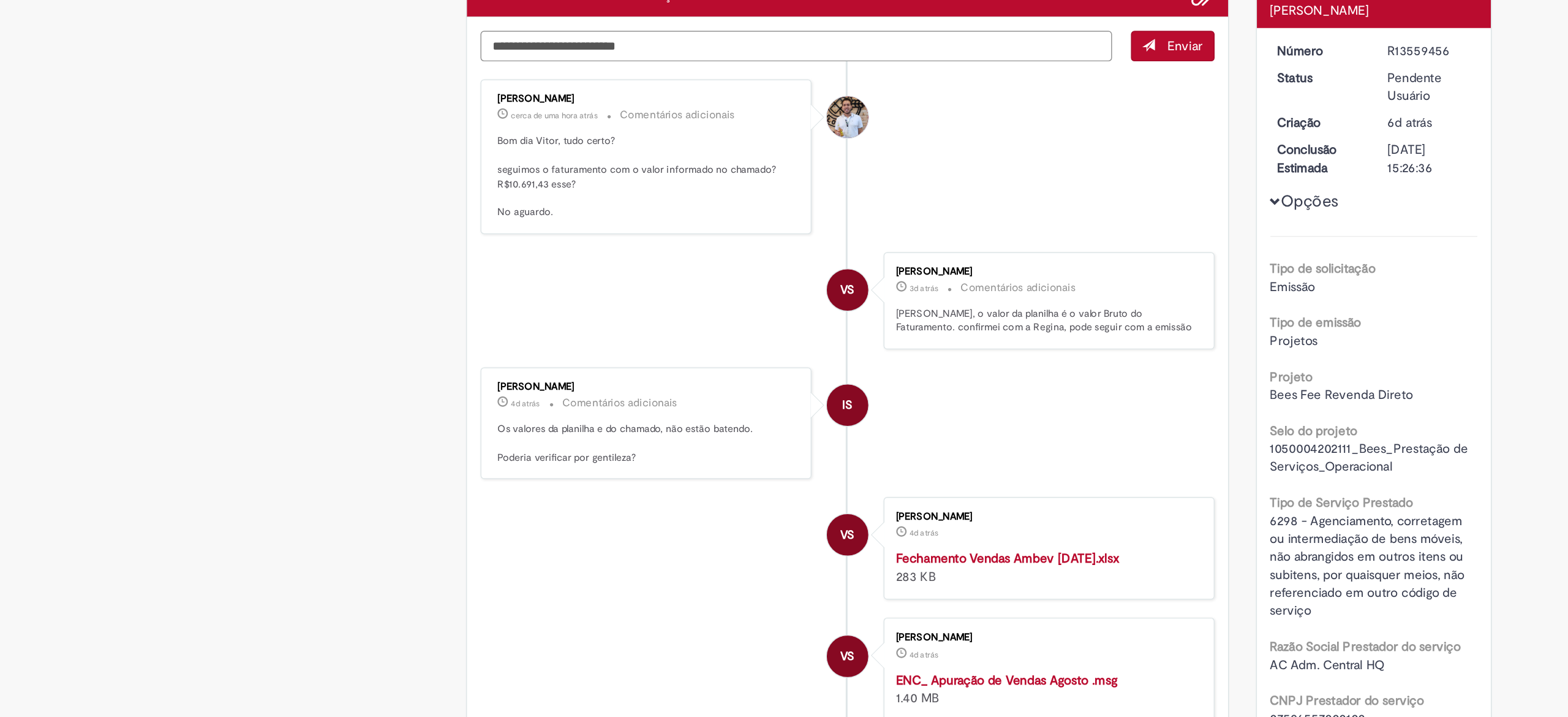
click at [647, 207] on textarea "Digite sua mensagem aqui..." at bounding box center [659, 206] width 430 height 21
type textarea "**********"
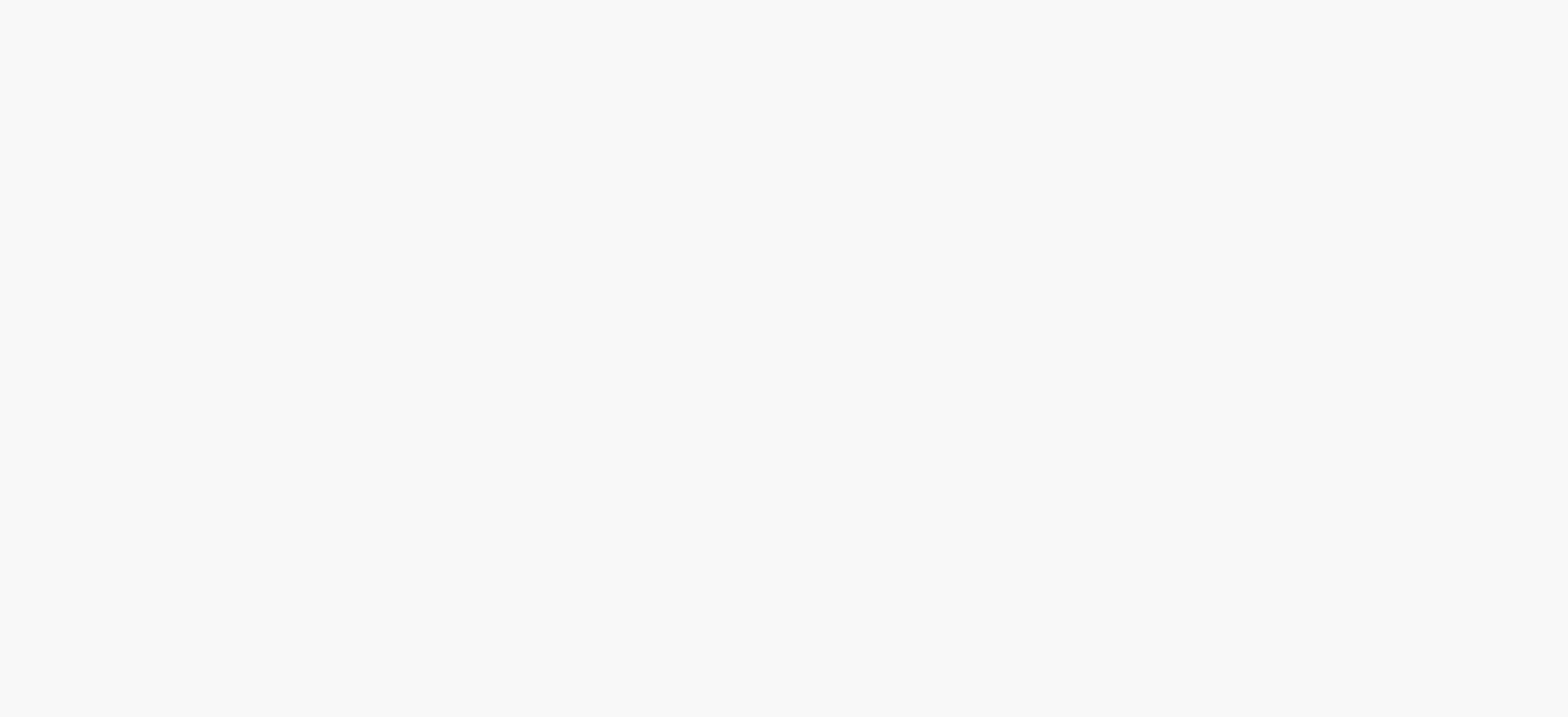
click at [0, 0] on link "2" at bounding box center [0, 0] width 0 height 0
click at [0, 0] on span "Emissão referente ao mês de Setembro - Fee Revenda Direto. [GEOGRAPHIC_DATA] (G…" at bounding box center [0, 0] width 0 height 0
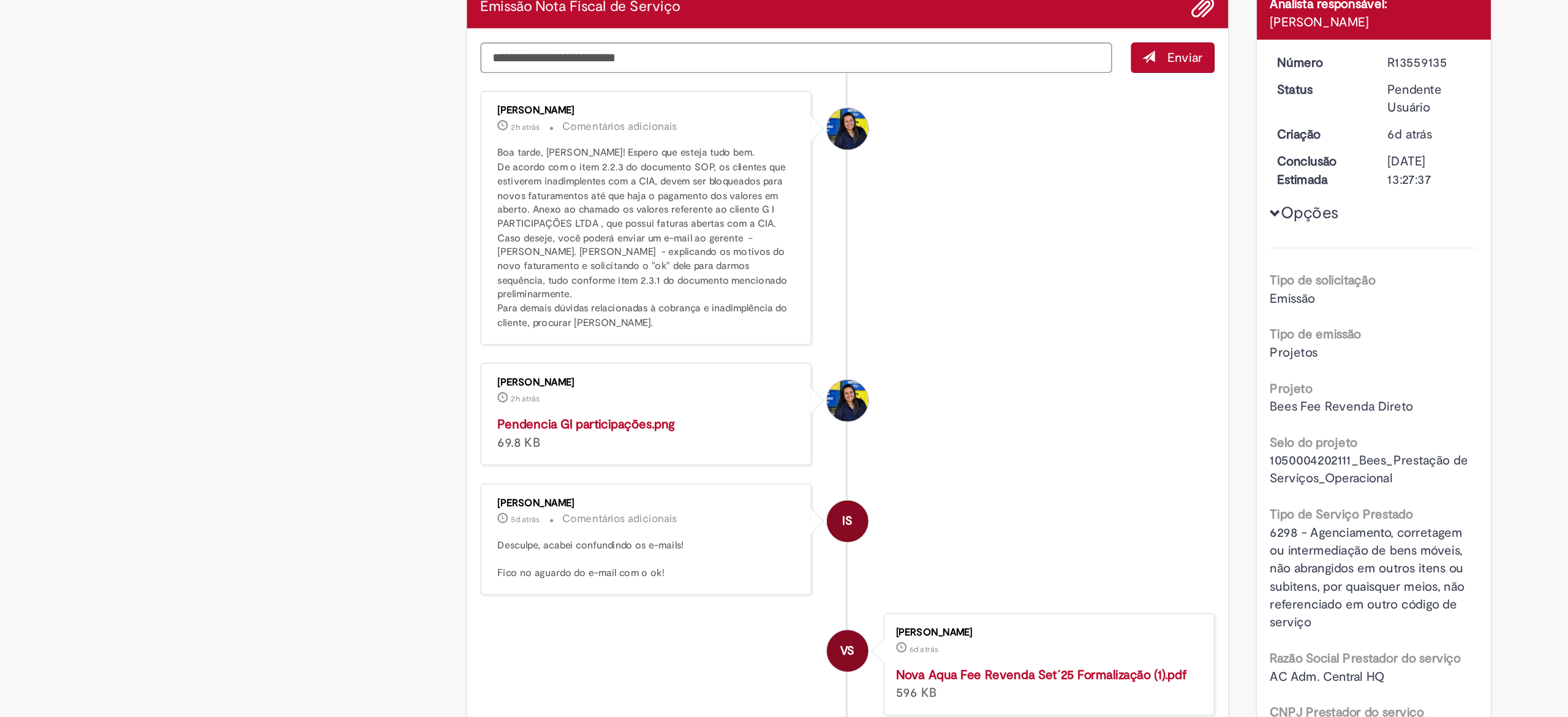
drag, startPoint x: 1053, startPoint y: 206, endPoint x: 1099, endPoint y: 211, distance: 46.3
click at [1099, 211] on div "R13559135" at bounding box center [1090, 208] width 57 height 12
copy div "R13559135"
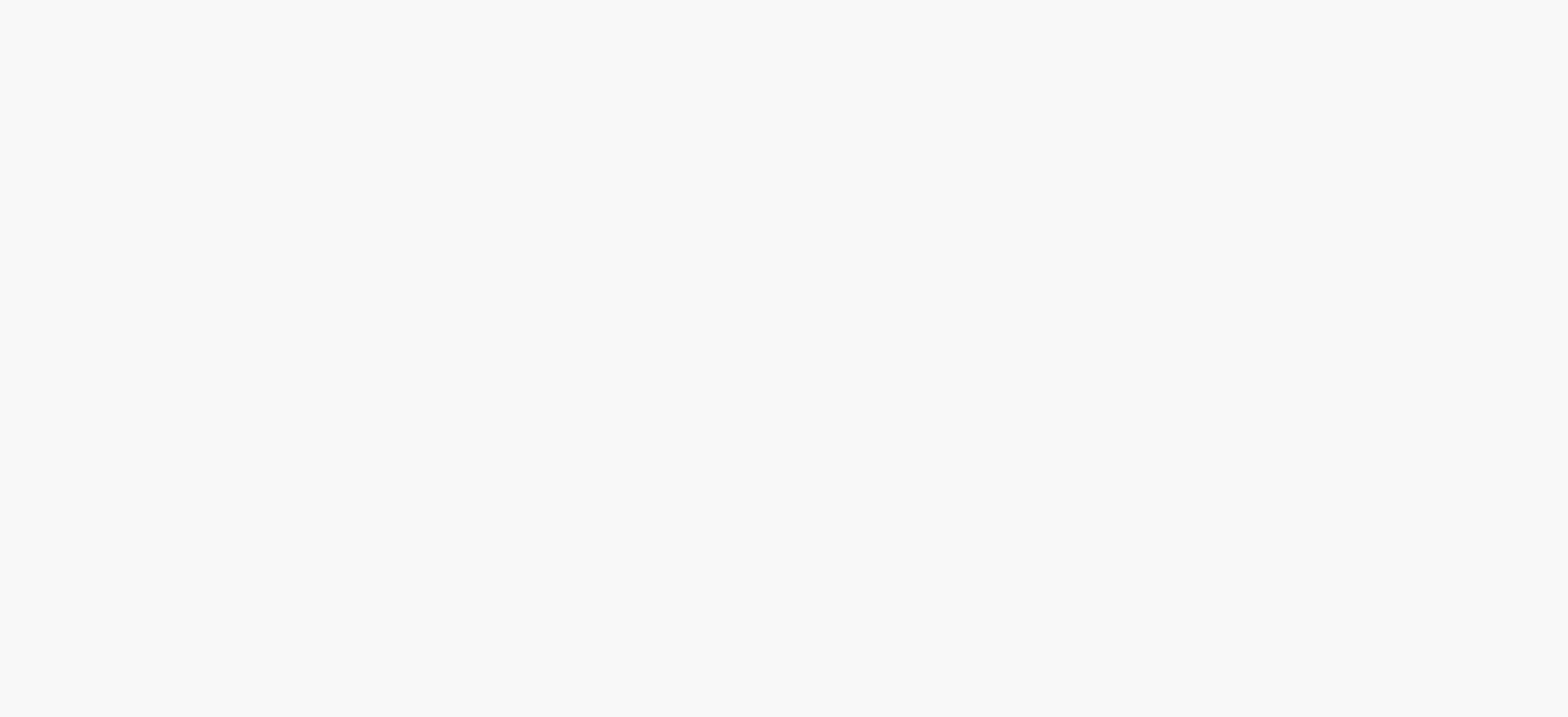
scroll to position [305, 0]
click at [0, 0] on link "2" at bounding box center [0, 0] width 0 height 0
click at [0, 0] on span "Emissão Referente a [DATE] - Concha y Toro Vencimento [DATE] Conta: Ag: 0912 | …" at bounding box center [0, 0] width 0 height 0
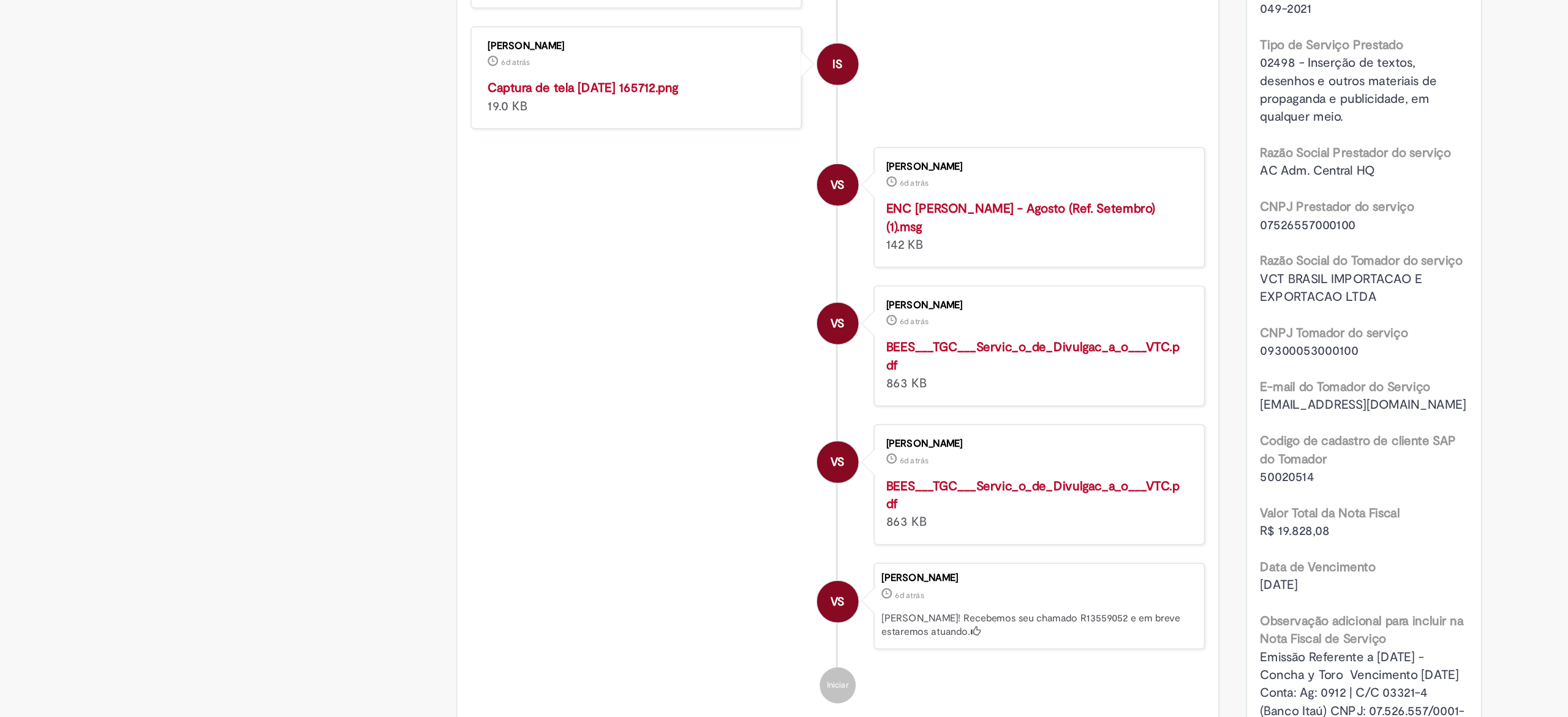
scroll to position [297, 0]
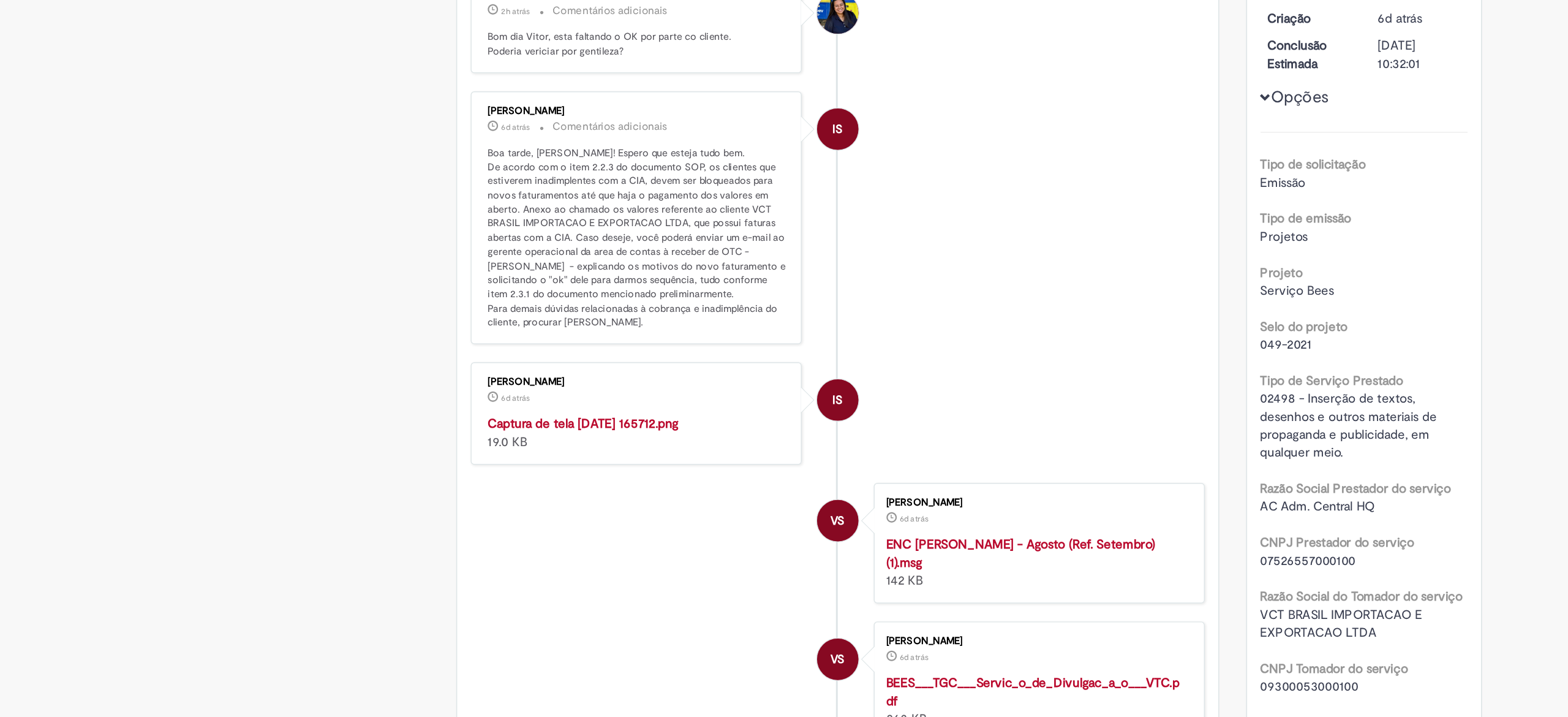
click at [682, 393] on div "IS" at bounding box center [694, 372] width 30 height 250
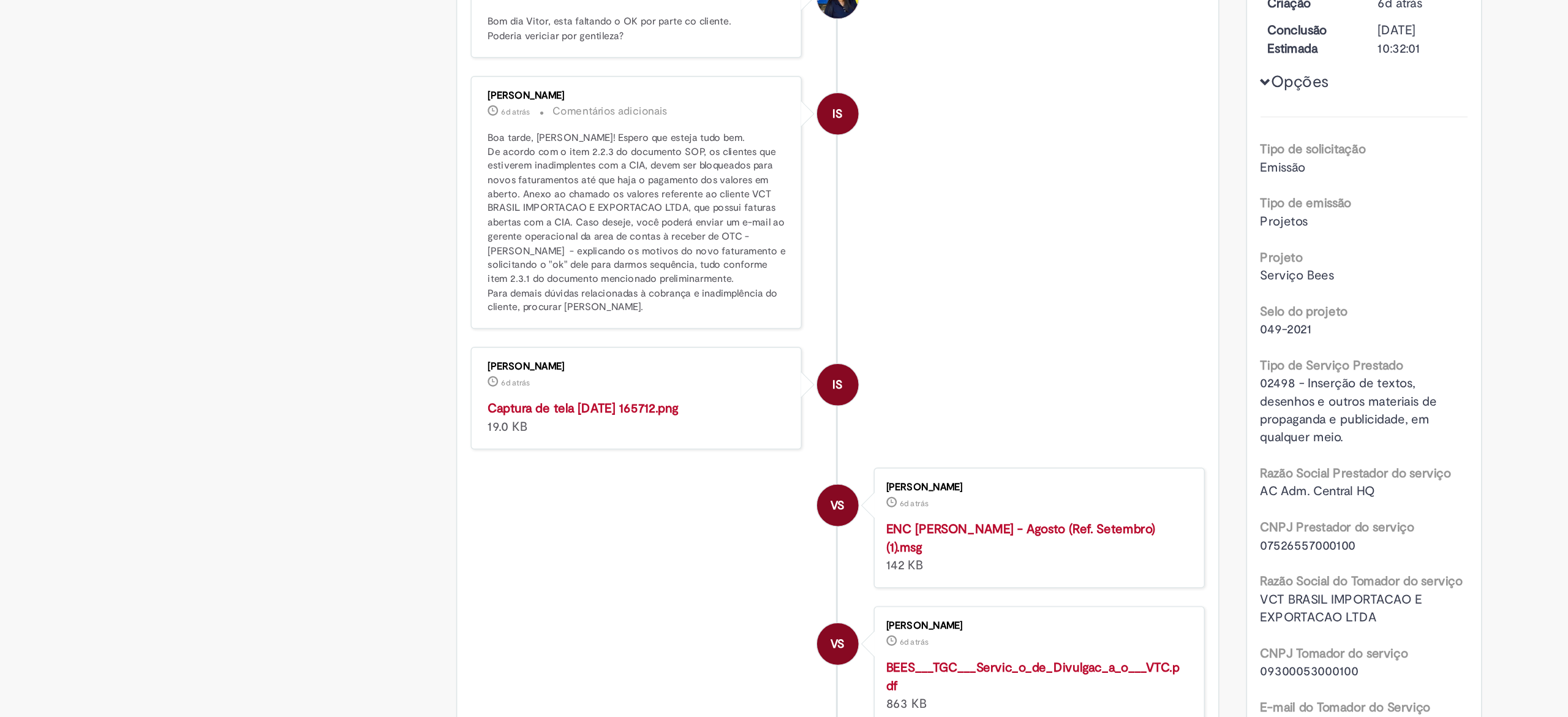
scroll to position [0, 0]
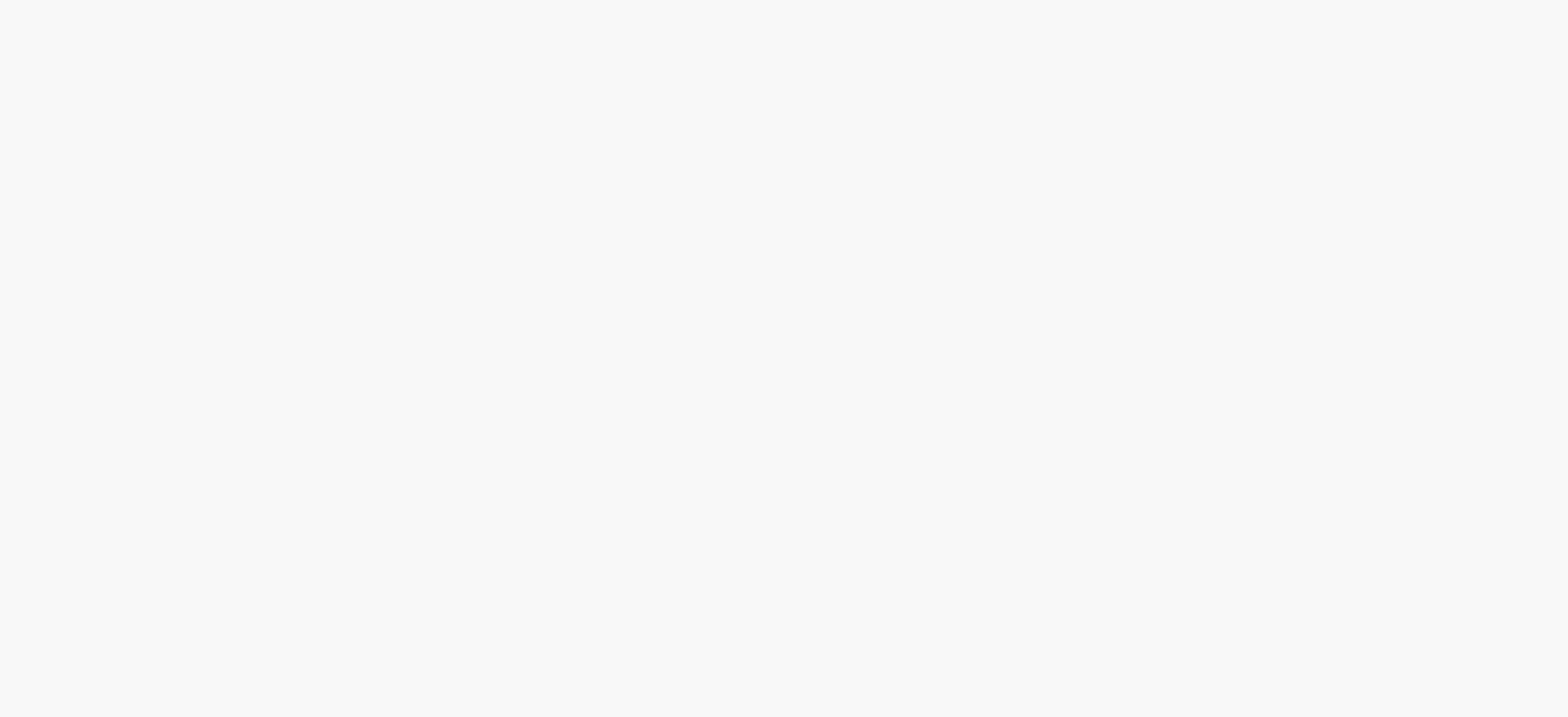
click at [0, 0] on link "2" at bounding box center [0, 0] width 0 height 0
click at [0, 0] on td "Emissão referente ao mês de Setembro - Fee Revenda Direto. M Dias Branco. Venci…" at bounding box center [0, 0] width 0 height 0
click at [0, 0] on span "Emissão referente ao mês de Setembro - Fee Revenda Direto. M Dias Branco. Venci…" at bounding box center [0, 0] width 0 height 0
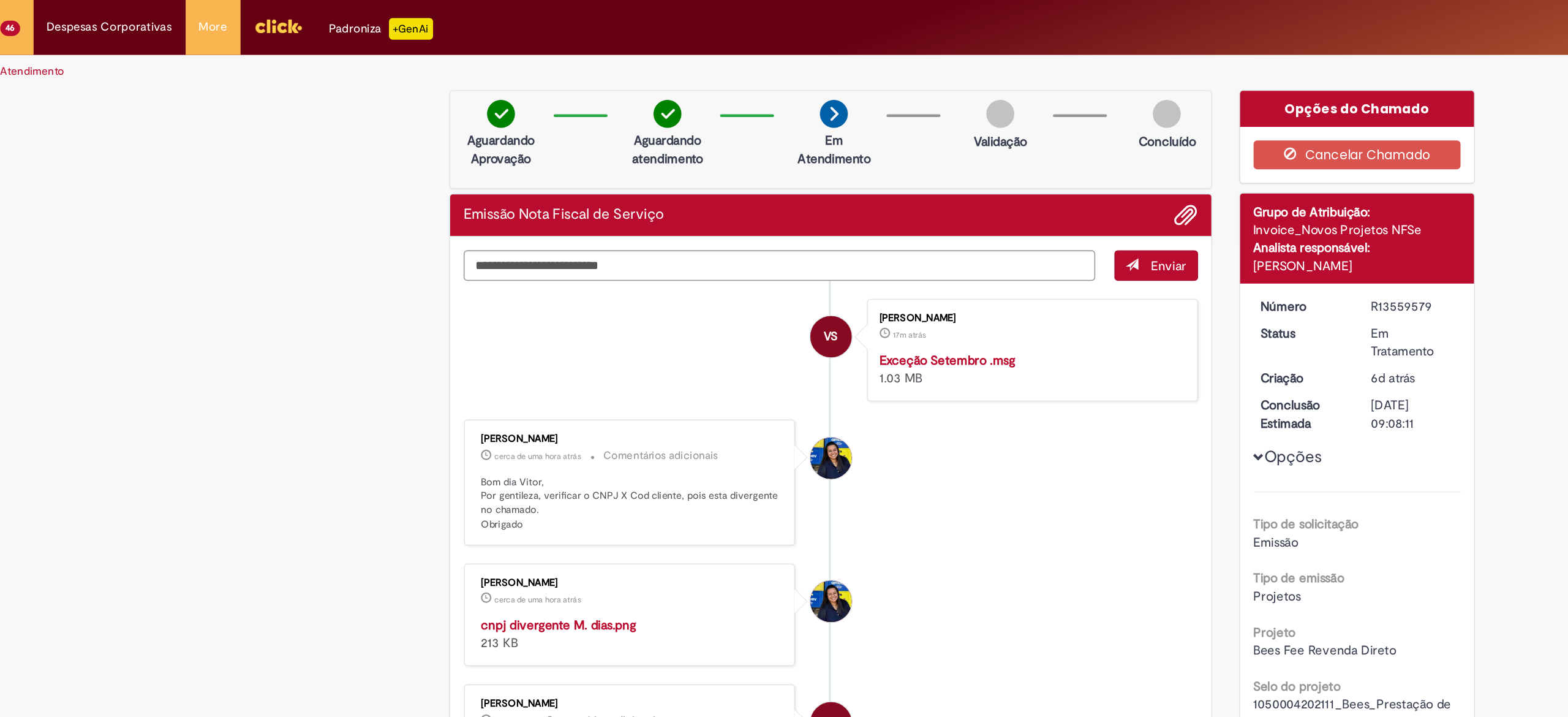
click at [723, 116] on div "Aguardando Aprovação Aguardando atendimento Em Atendimento Em Atendimento Valid…" at bounding box center [695, 95] width 519 height 67
click at [713, 184] on textarea "Digite sua mensagem aqui..." at bounding box center [659, 181] width 430 height 21
paste textarea "********"
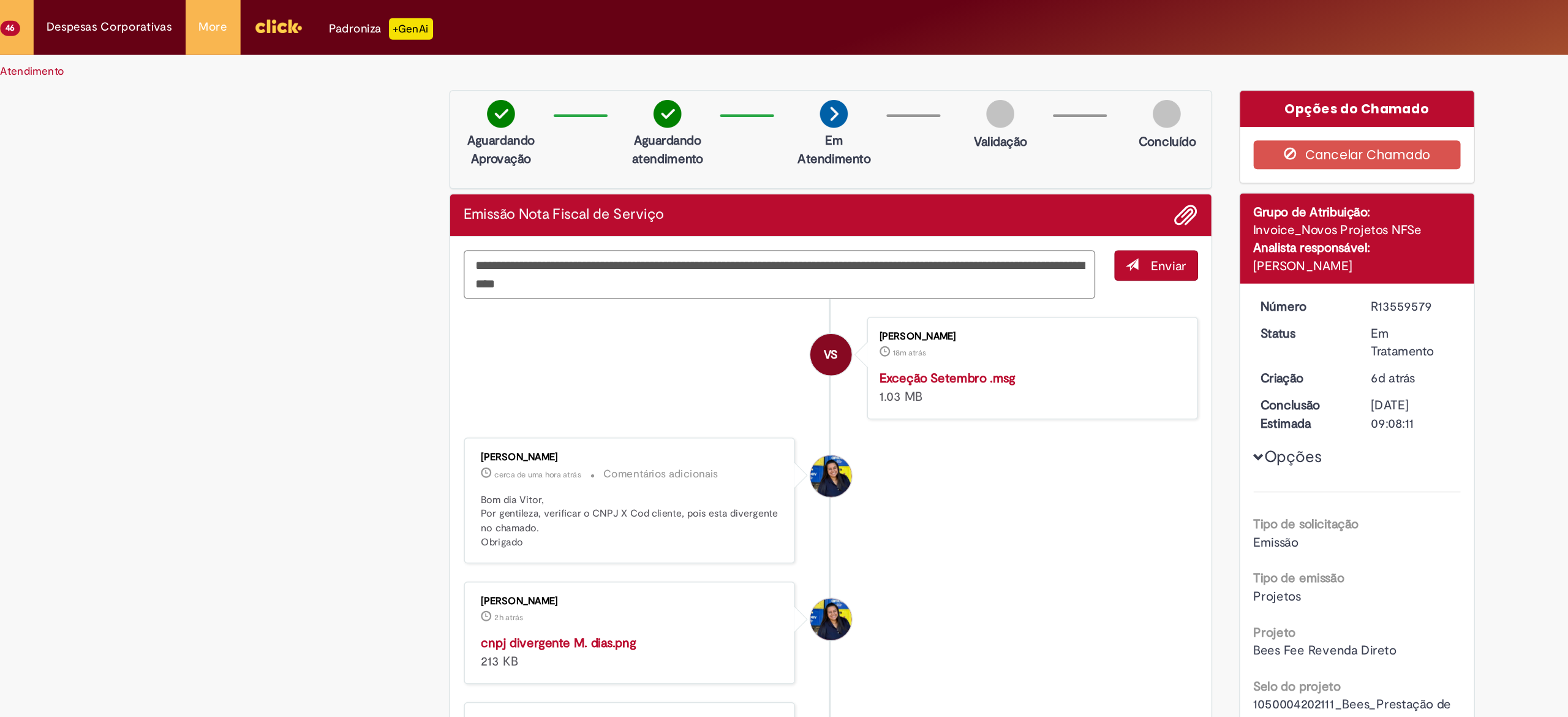
type textarea "**********"
